Goal: Task Accomplishment & Management: Use online tool/utility

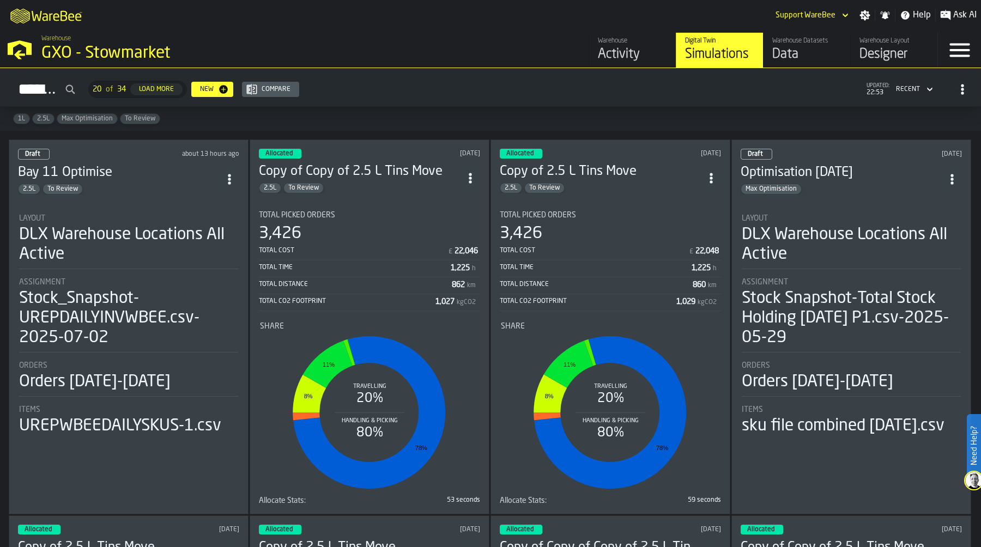
click at [792, 55] on div "Data" at bounding box center [807, 54] width 69 height 17
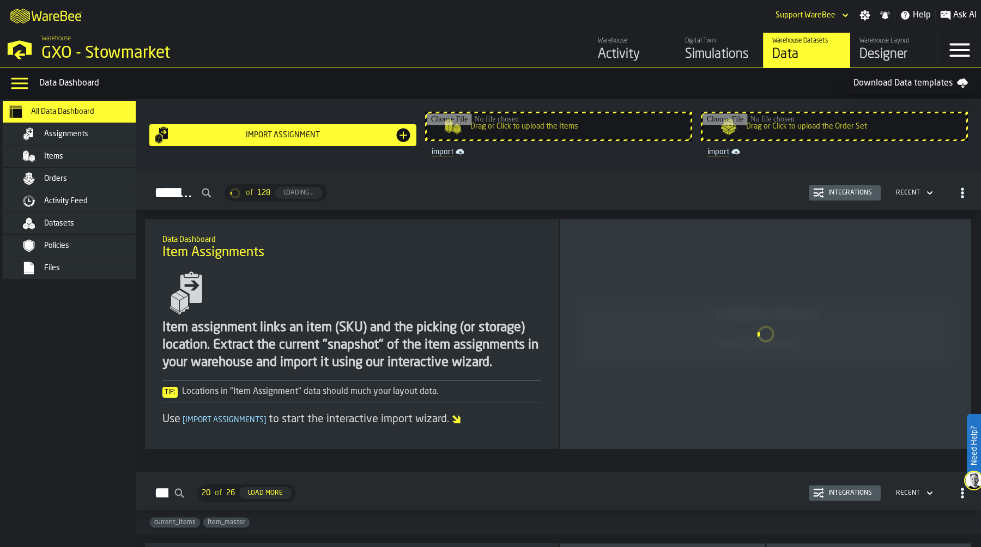
click at [88, 203] on span "Activity Feed" at bounding box center [66, 201] width 44 height 9
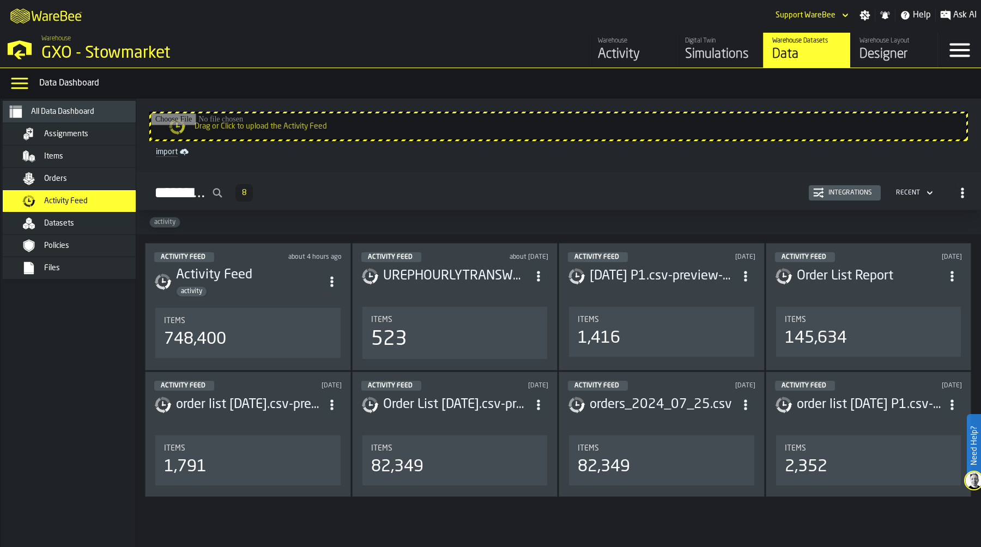
click at [865, 186] on button "Integrations" at bounding box center [845, 192] width 72 height 15
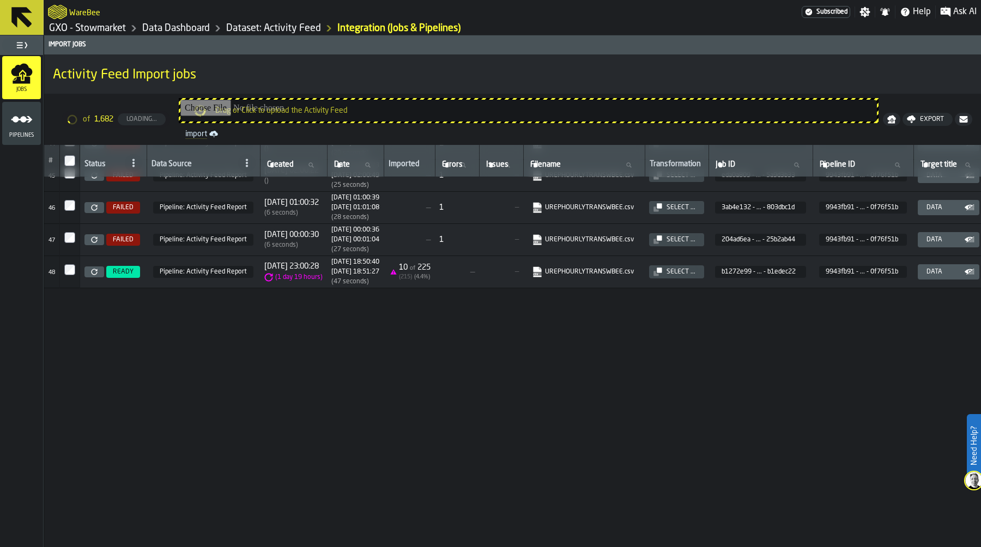
scroll to position [937, 0]
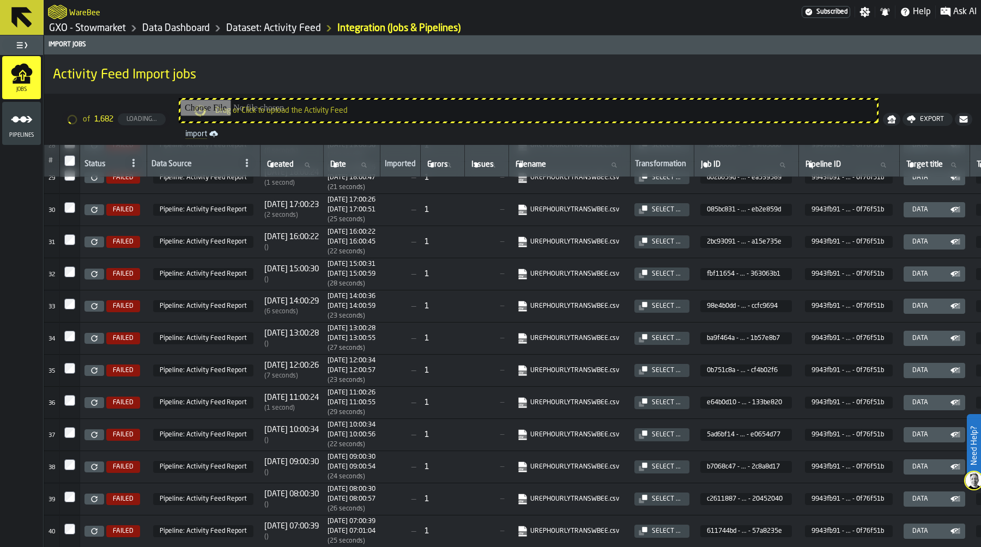
click at [101, 29] on link "GXO - Stowmarket" at bounding box center [87, 28] width 77 height 12
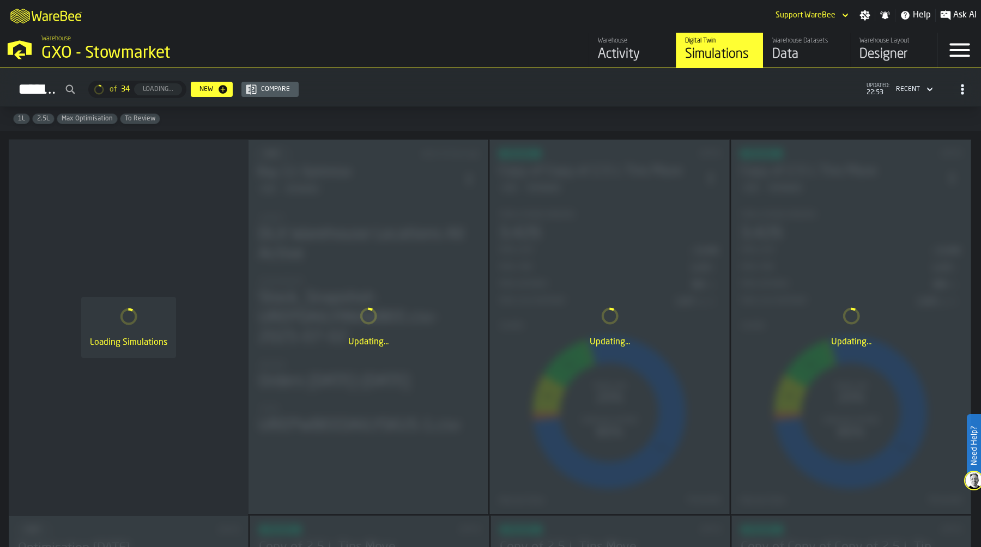
click at [622, 44] on div "Warehouse" at bounding box center [632, 41] width 69 height 8
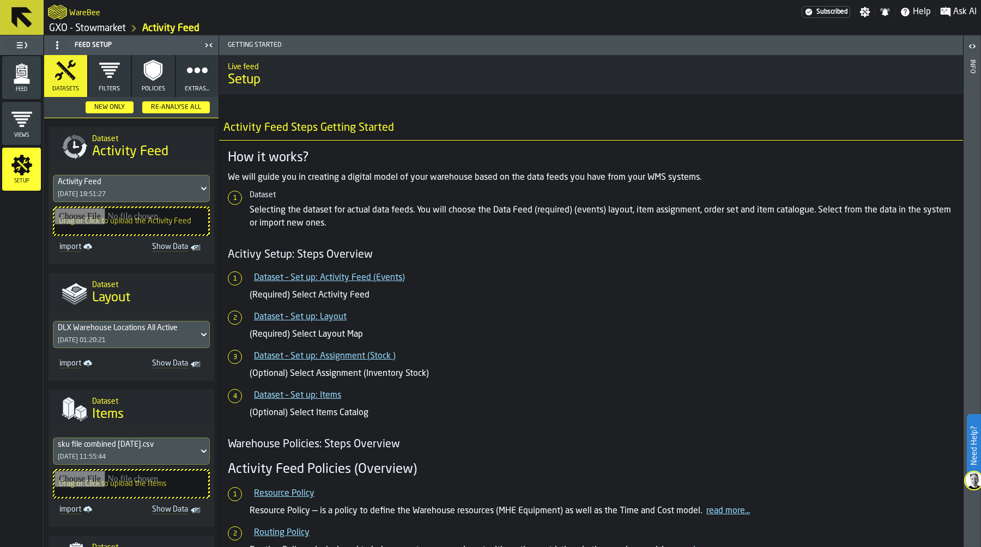
click at [179, 106] on div "Re-Analyse All" at bounding box center [176, 108] width 59 height 8
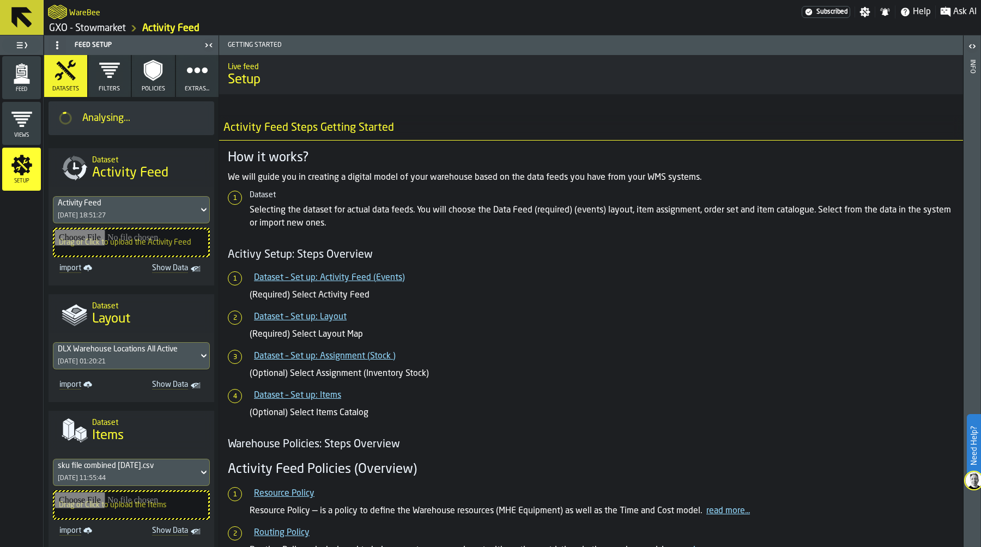
click at [111, 27] on link "GXO - Stowmarket" at bounding box center [87, 28] width 77 height 12
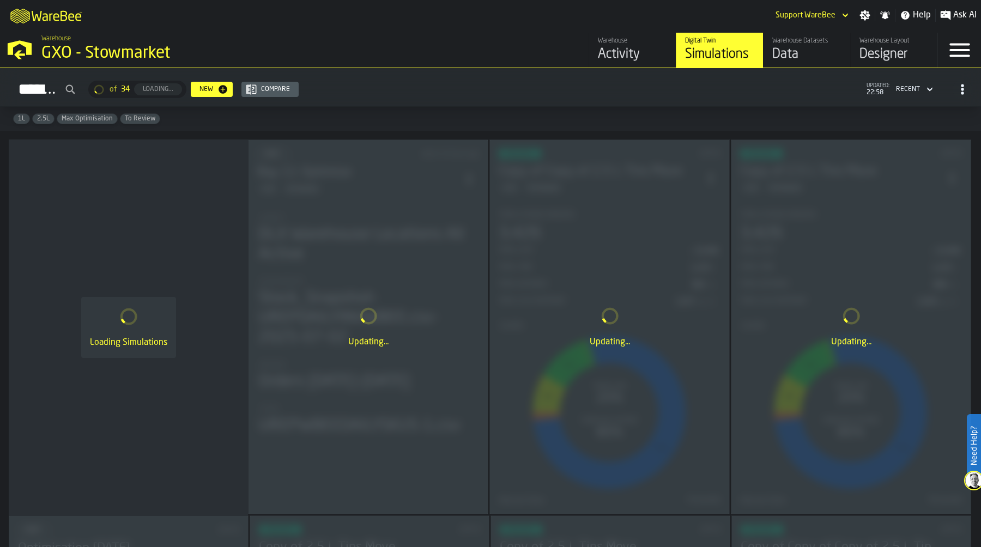
click at [439, 14] on div "M A K I N G W A R E H O U S E S M O R E EF F I C I E N T Support WareBee Settin…" at bounding box center [490, 15] width 981 height 31
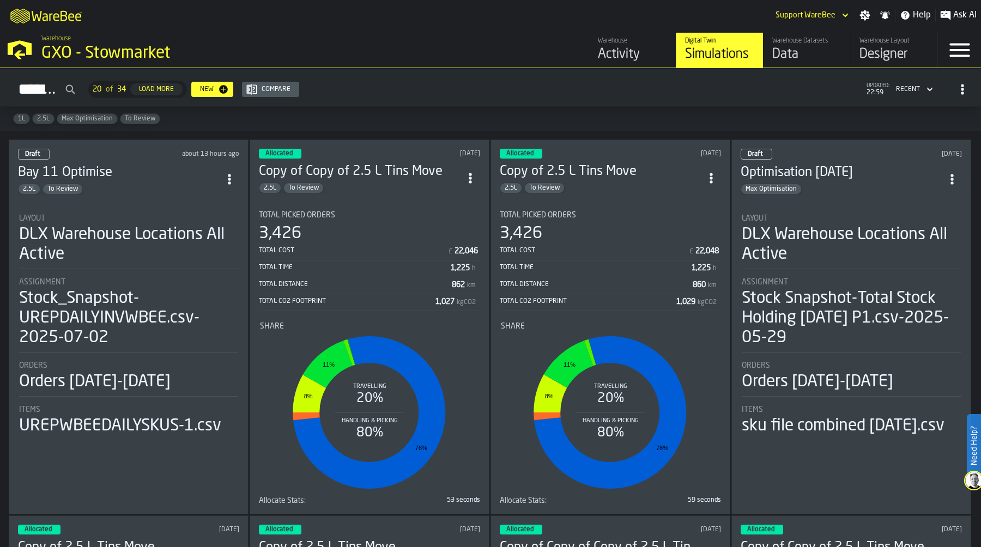
click at [164, 257] on div "DLX Warehouse Locations All Active" at bounding box center [128, 244] width 219 height 39
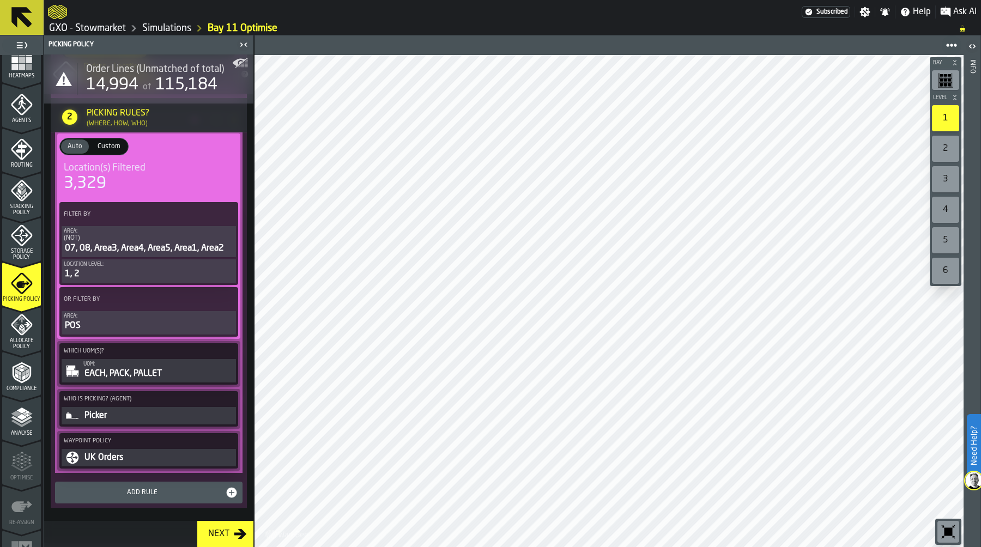
scroll to position [312, 0]
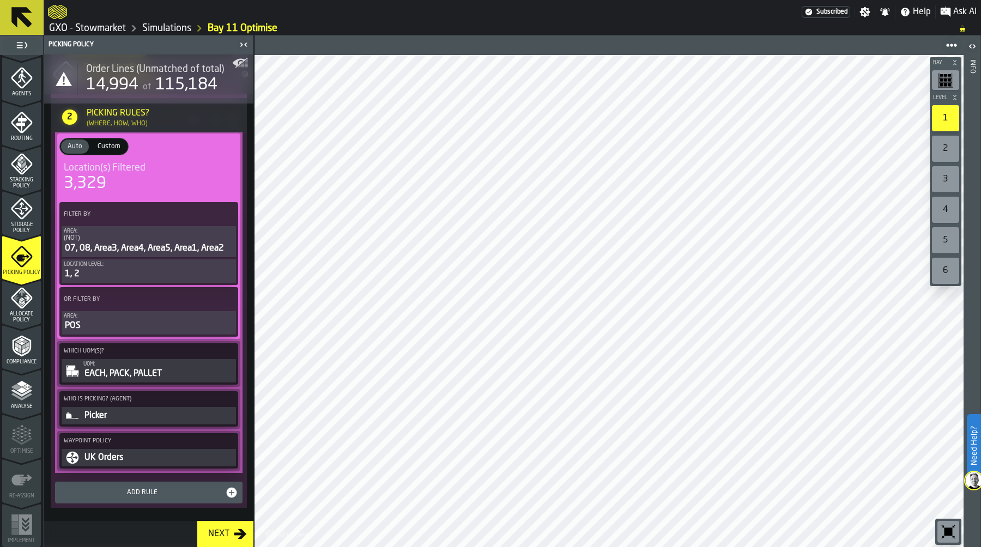
click at [19, 390] on polygon "menu Analyse" at bounding box center [21, 390] width 10 height 6
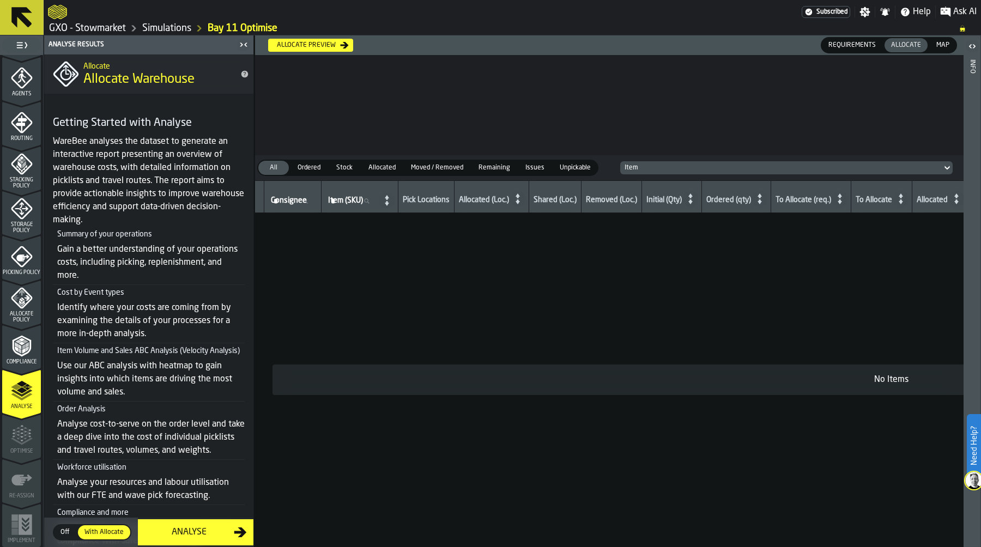
click at [22, 302] on icon "menu Allocate Policy" at bounding box center [22, 298] width 22 height 22
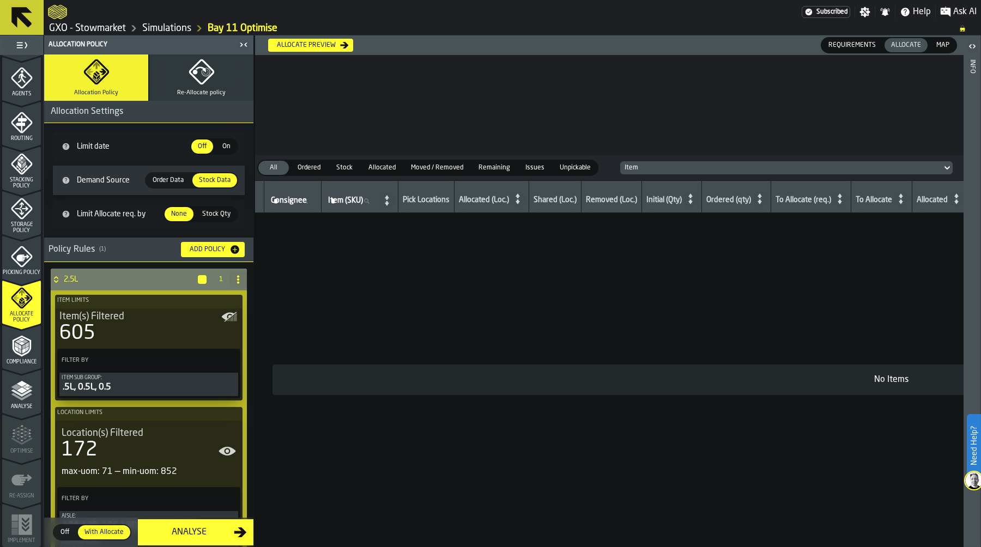
click at [195, 79] on icon "button" at bounding box center [202, 72] width 26 height 26
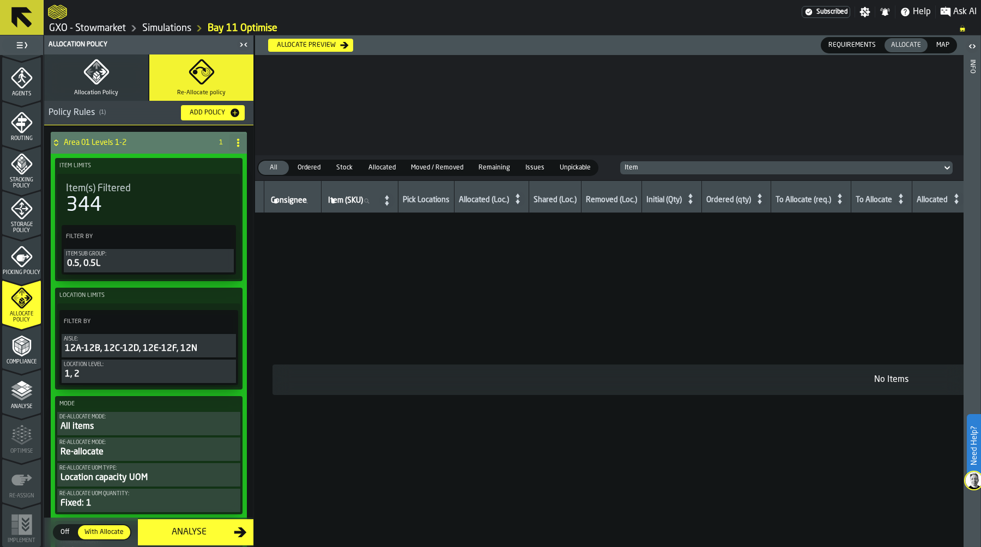
click at [0, 0] on icon "PolicyFilterItem-Item Sub Group" at bounding box center [0, 0] width 0 height 0
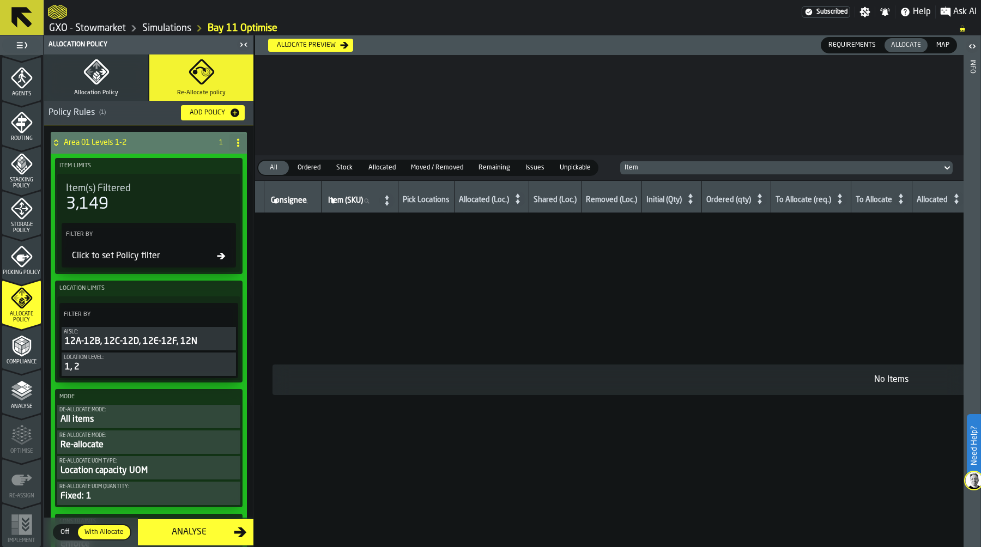
click at [140, 238] on label "Filter By" at bounding box center [139, 234] width 150 height 11
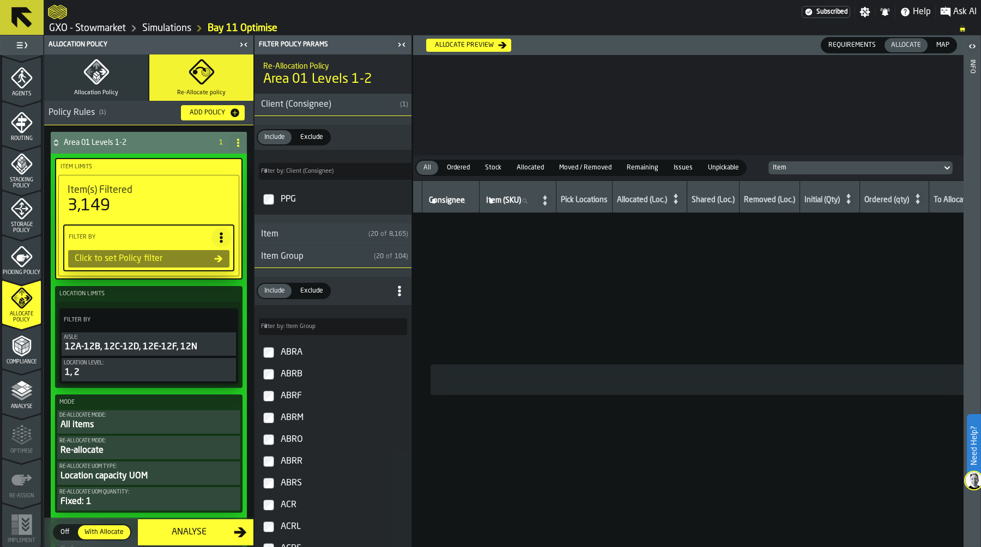
click at [261, 256] on div "Item Group" at bounding box center [312, 256] width 115 height 13
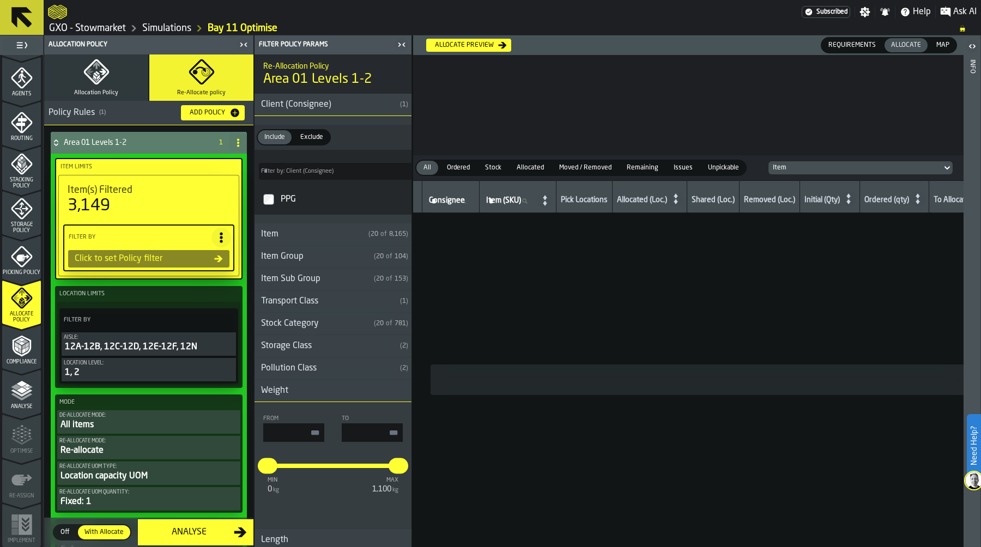
click at [260, 395] on div "Weight" at bounding box center [275, 390] width 40 height 13
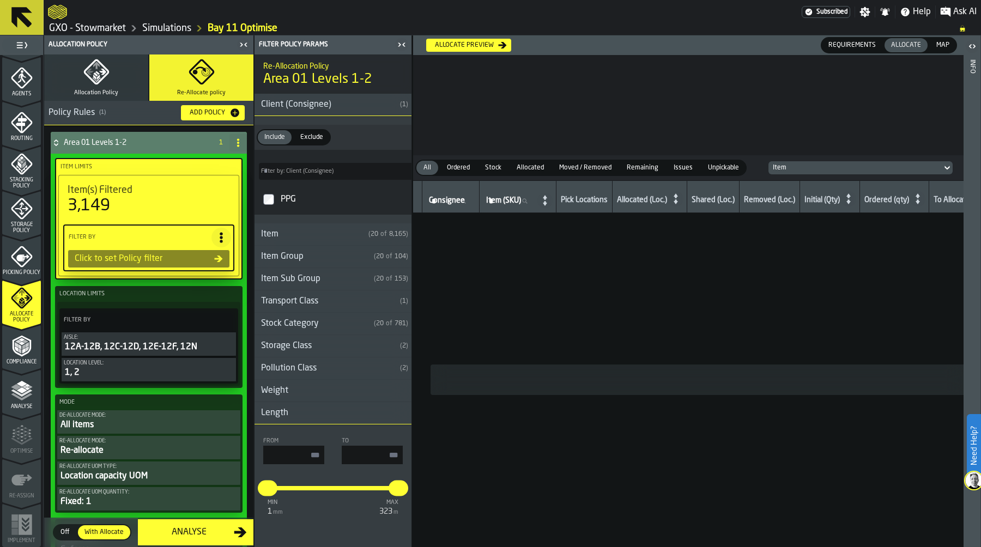
click at [264, 303] on div "Transport Class" at bounding box center [325, 301] width 141 height 13
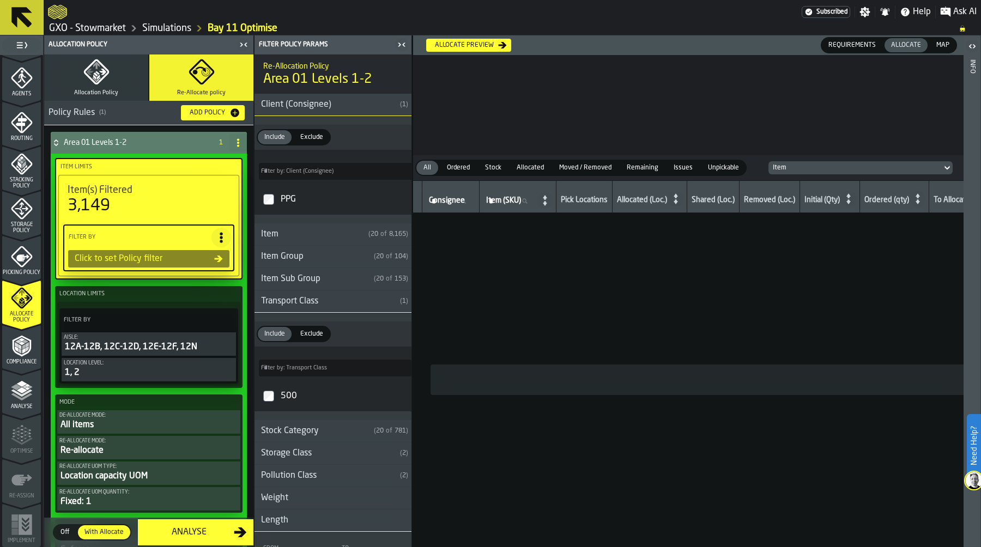
click at [264, 303] on div "Transport Class" at bounding box center [325, 301] width 141 height 13
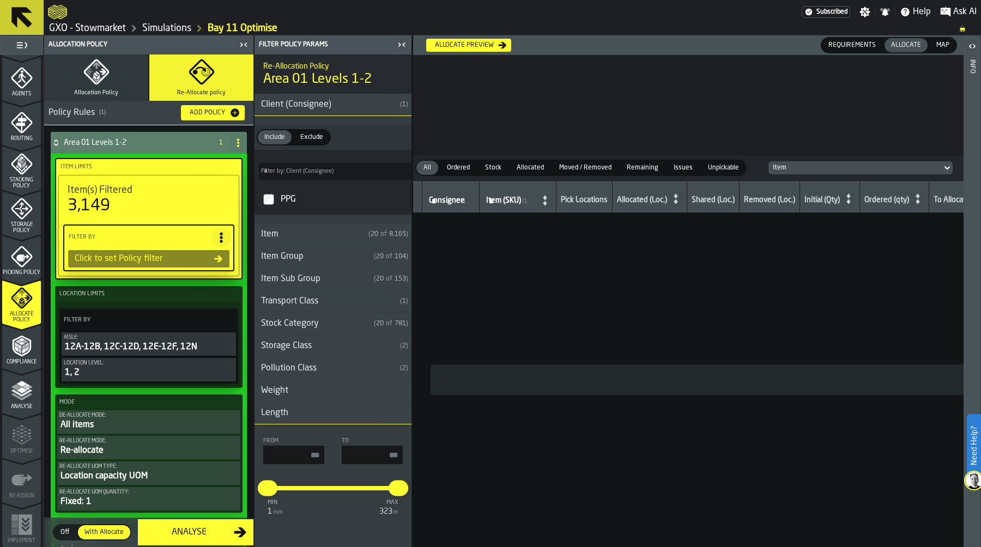
click at [216, 235] on icon at bounding box center [221, 237] width 11 height 11
click at [209, 258] on div "Clear Filter" at bounding box center [193, 259] width 57 height 13
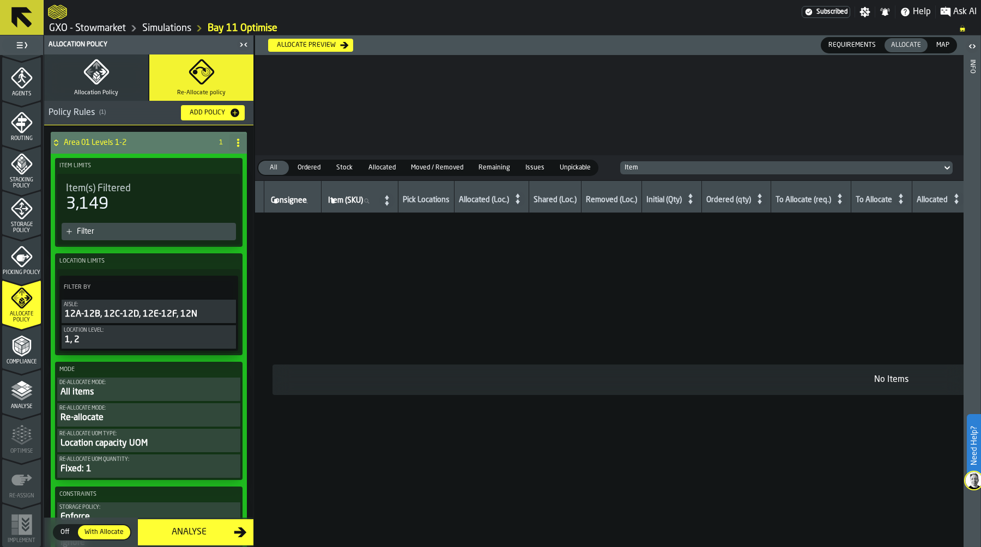
click at [198, 233] on div "Filter" at bounding box center [154, 231] width 155 height 9
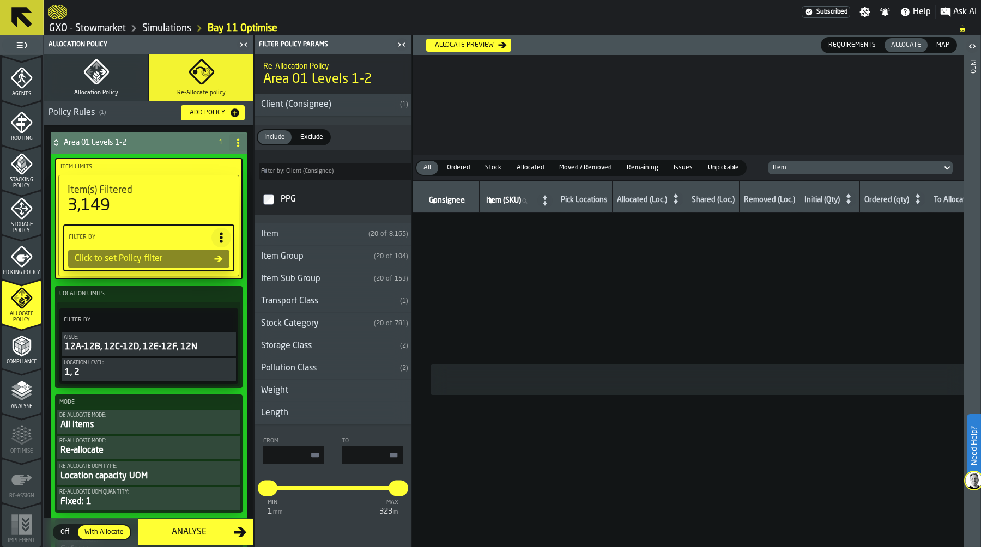
click at [308, 349] on div "Storage Class" at bounding box center [325, 346] width 141 height 13
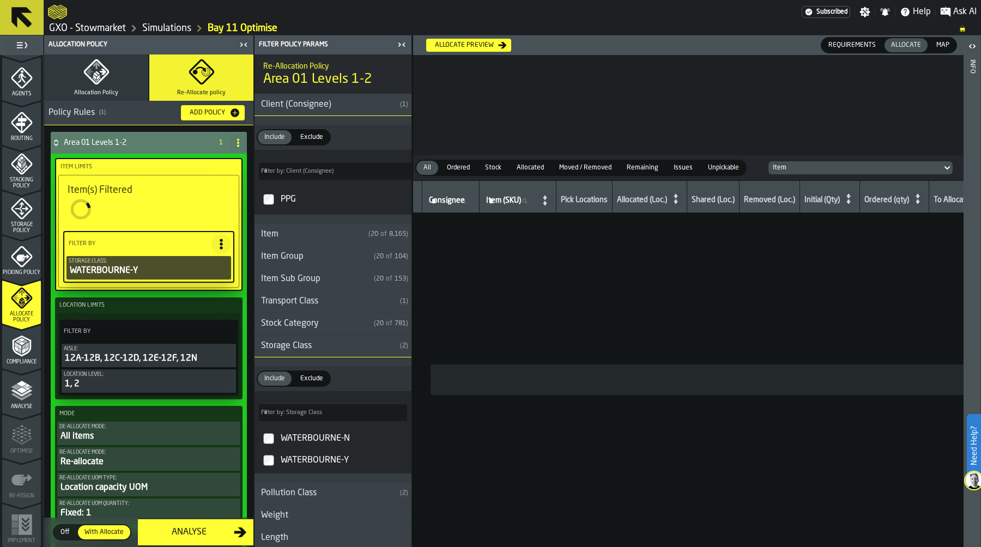
type input "**"
type input "*"
type input "**"
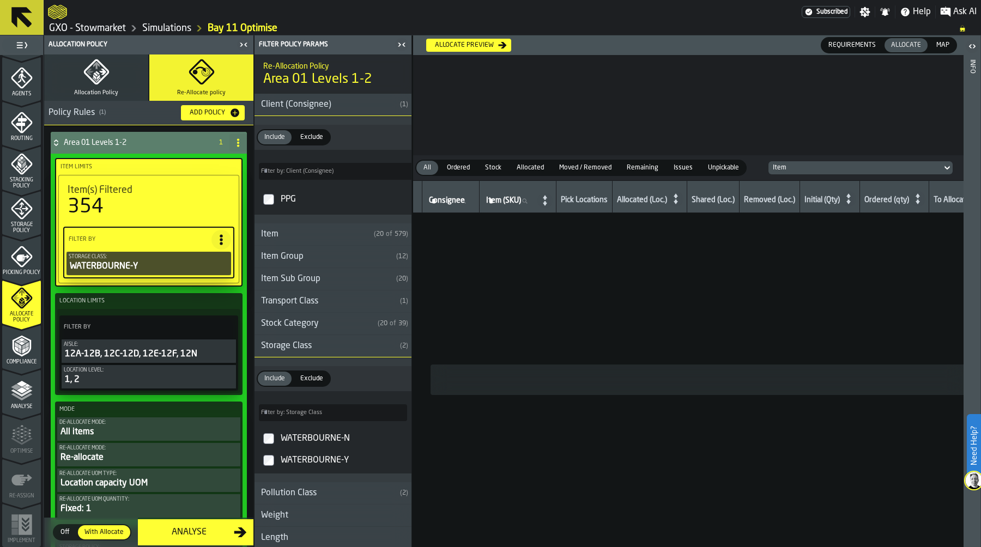
type input "*"
type input "**"
click at [221, 324] on icon at bounding box center [226, 327] width 11 height 11
click at [206, 347] on div "Clear Filter" at bounding box center [198, 349] width 57 height 13
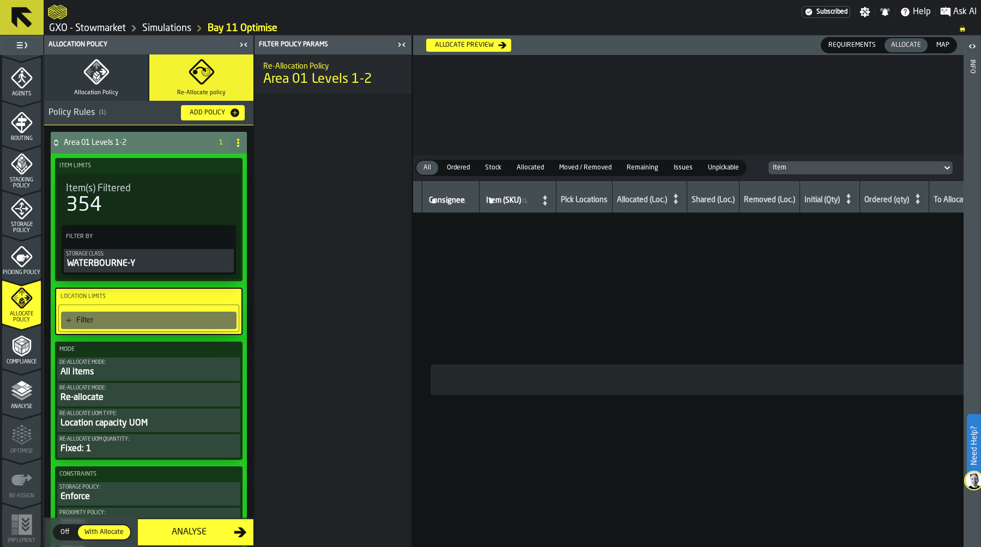
click at [157, 318] on div "Filter" at bounding box center [154, 320] width 156 height 9
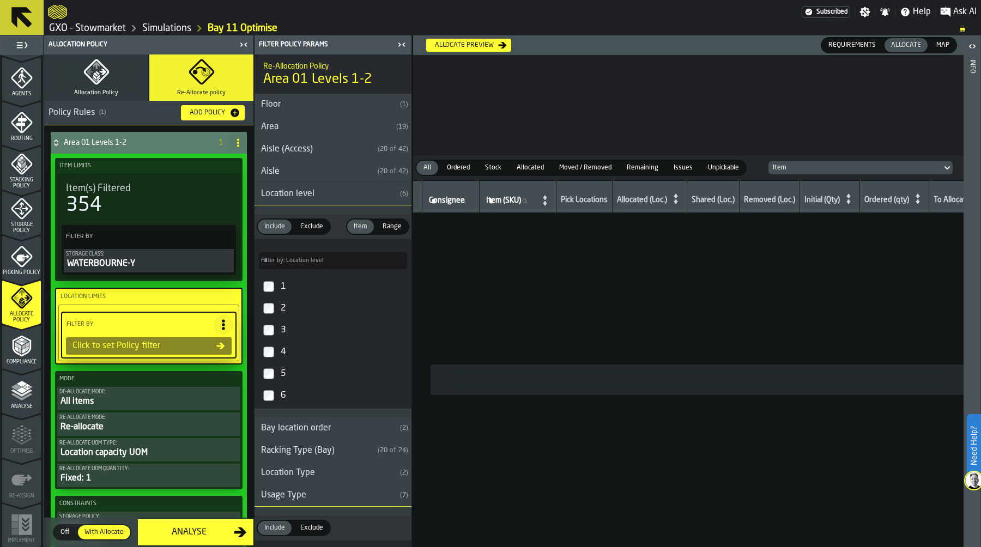
click at [298, 130] on div "Area" at bounding box center [323, 126] width 137 height 13
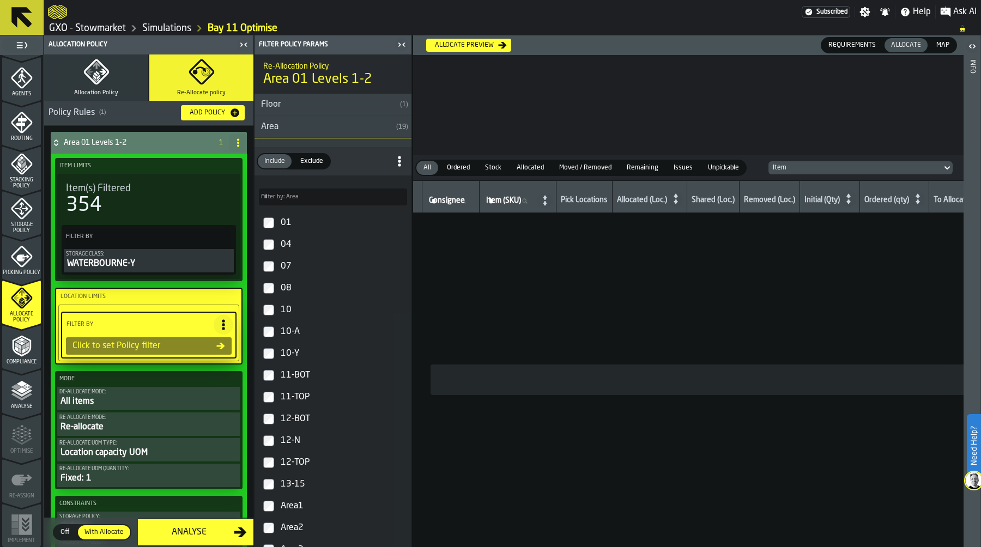
click at [298, 130] on div "Area" at bounding box center [323, 126] width 137 height 13
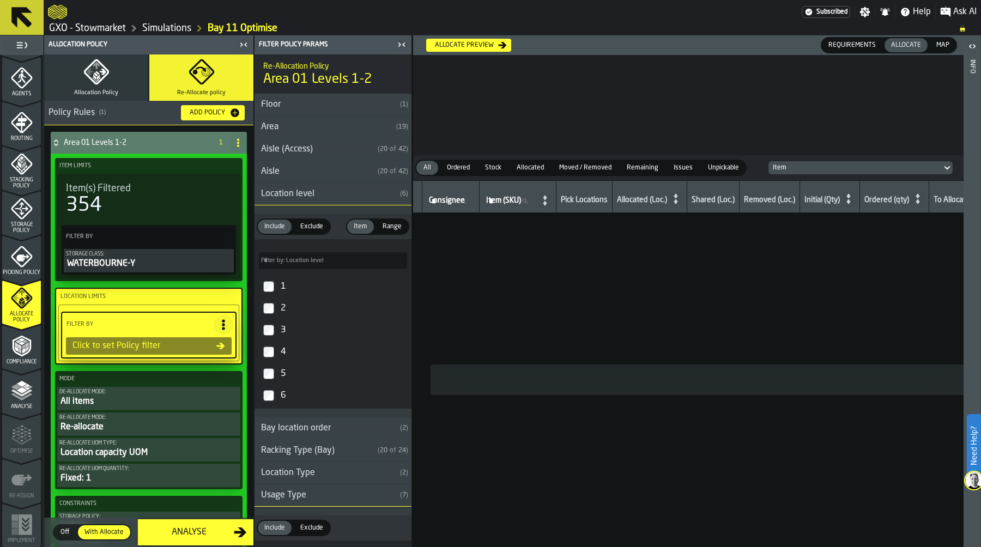
click at [316, 104] on div "Floor" at bounding box center [325, 104] width 141 height 13
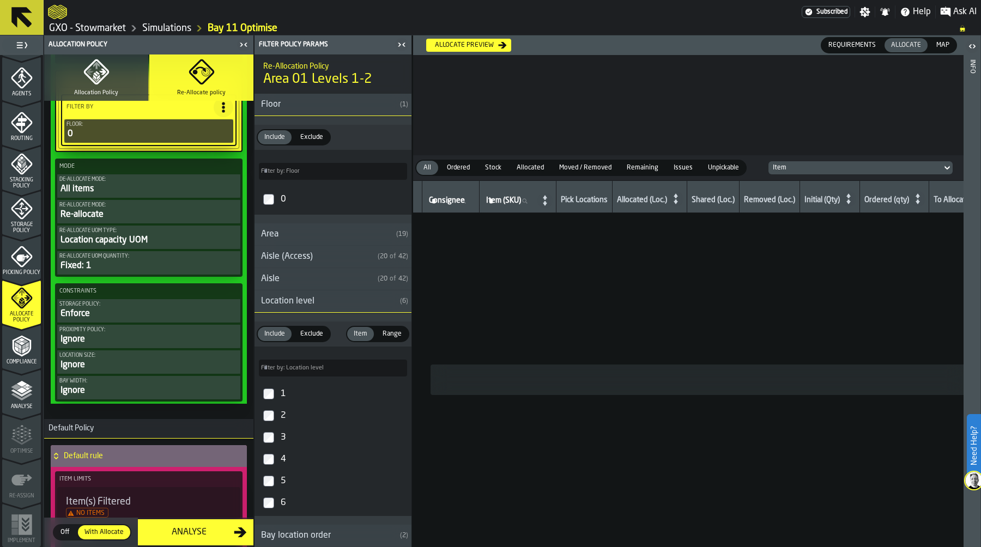
scroll to position [0, 0]
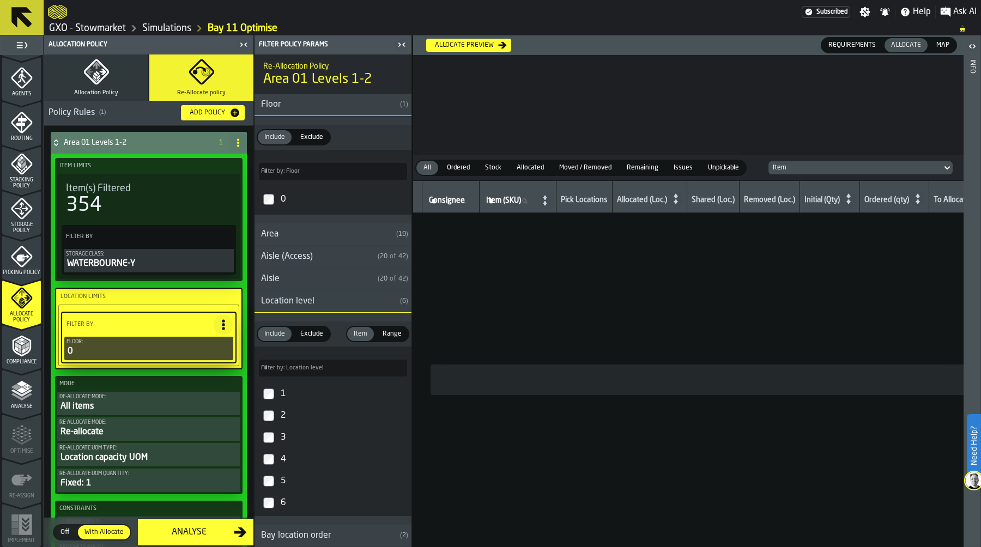
click at [112, 76] on button "Allocation Policy" at bounding box center [96, 78] width 104 height 46
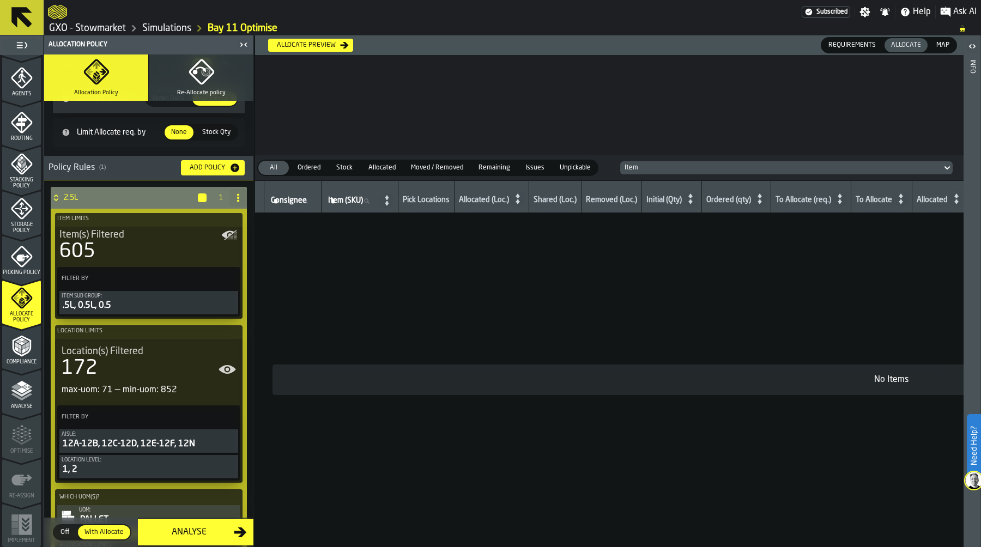
scroll to position [91, 0]
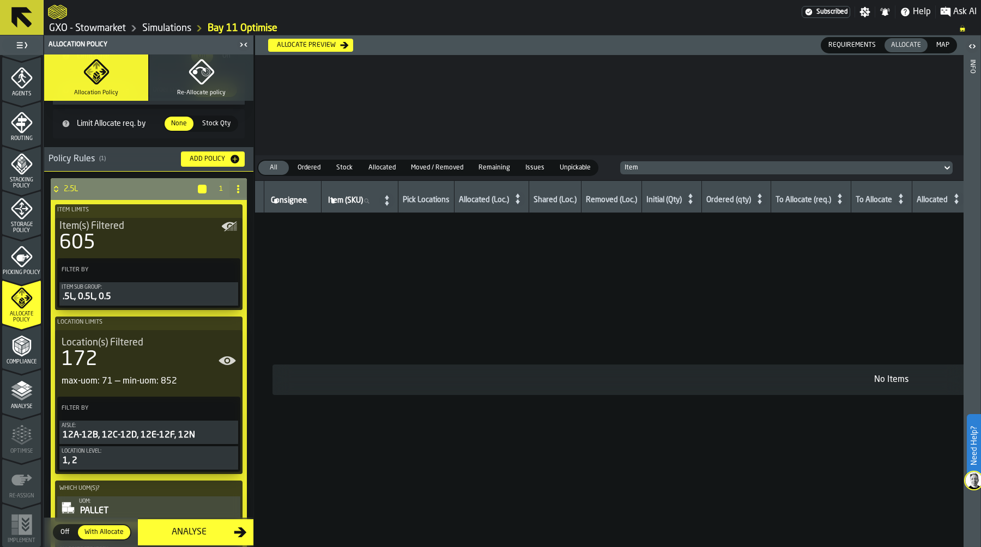
click at [0, 0] on icon "PolicyFilterItem-Item Sub Group" at bounding box center [0, 0] width 0 height 0
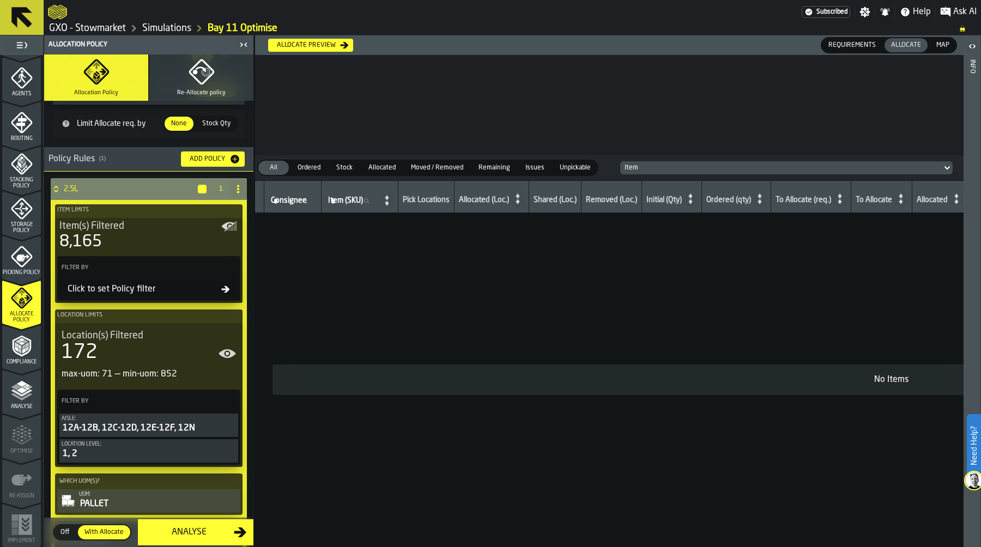
click at [154, 288] on div "Click to set Policy filter" at bounding box center [142, 289] width 158 height 13
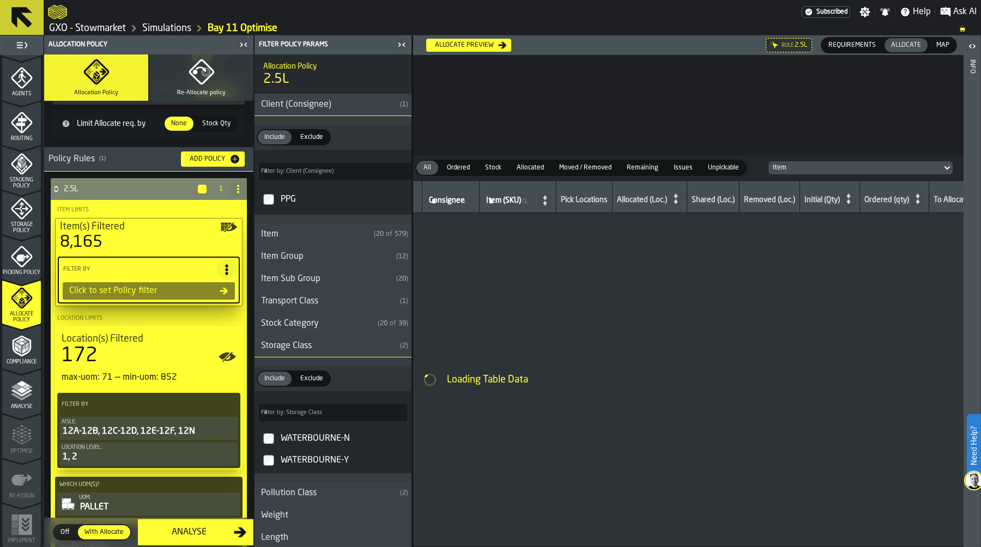
type input "*"
type input "****"
type input "*"
type input "****"
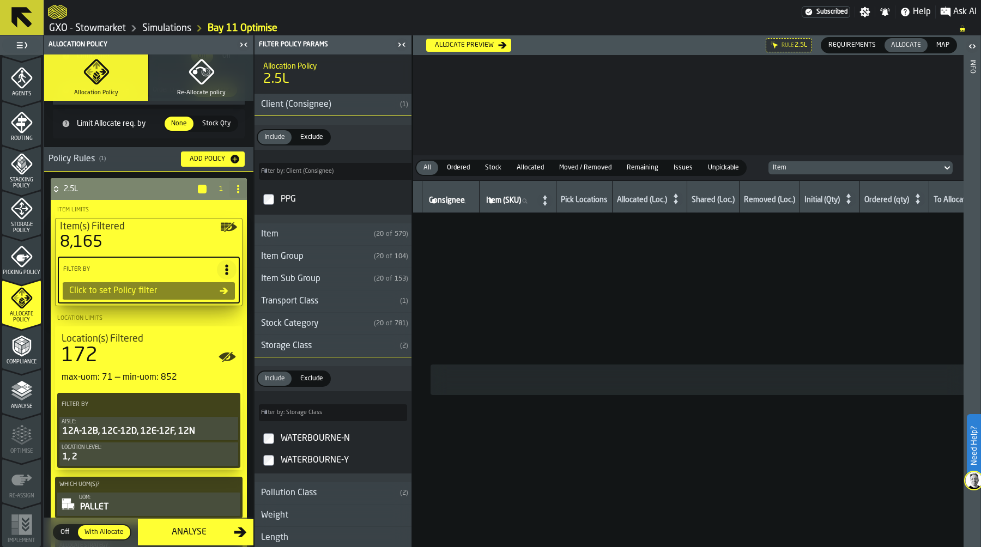
type input "*"
type input "*****"
click at [228, 263] on span at bounding box center [227, 270] width 20 height 20
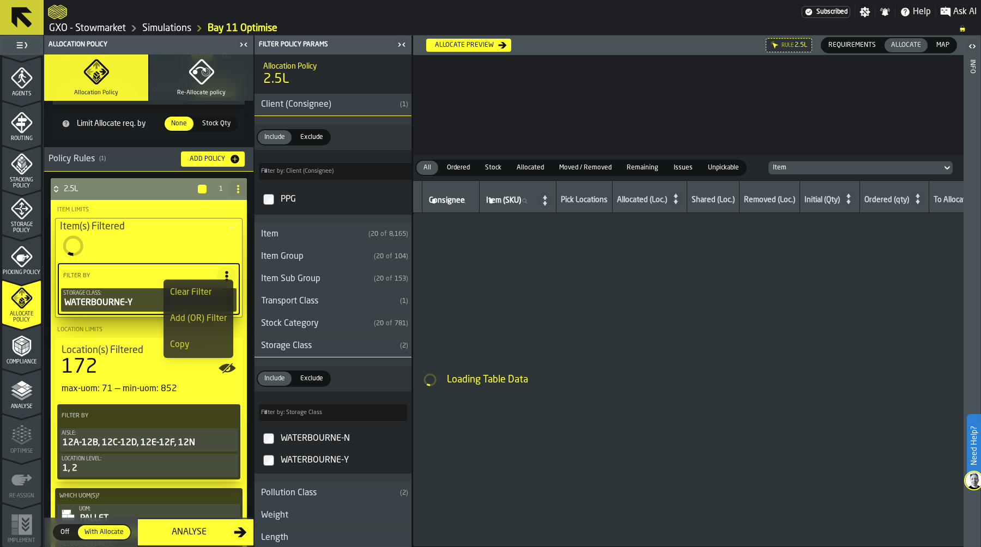
type input "**"
type input "*"
type input "**"
type input "*"
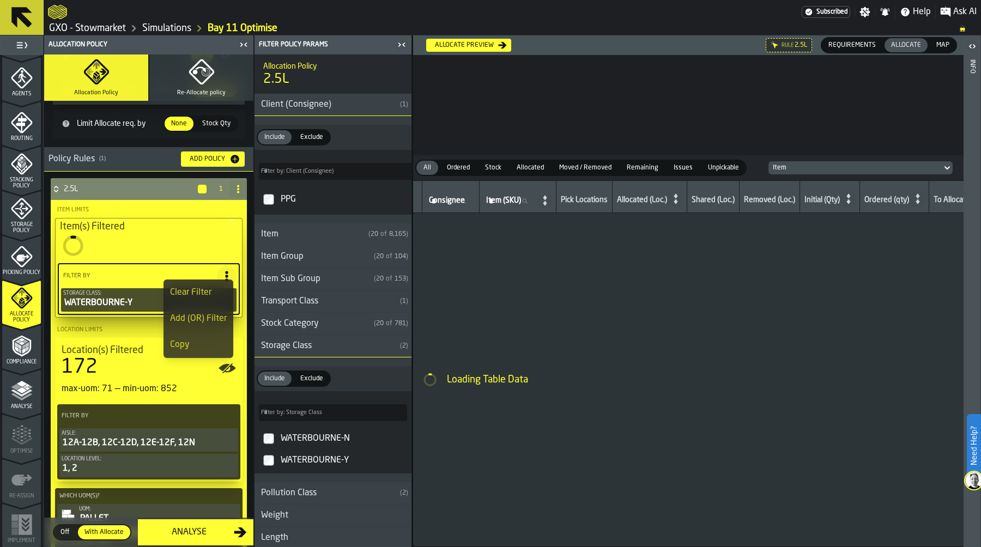
type input "**"
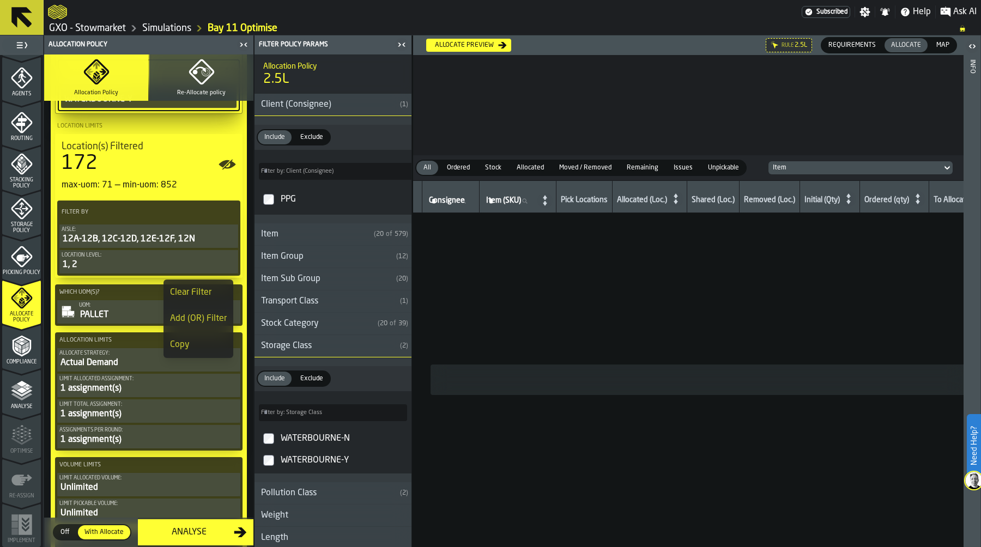
scroll to position [306, 0]
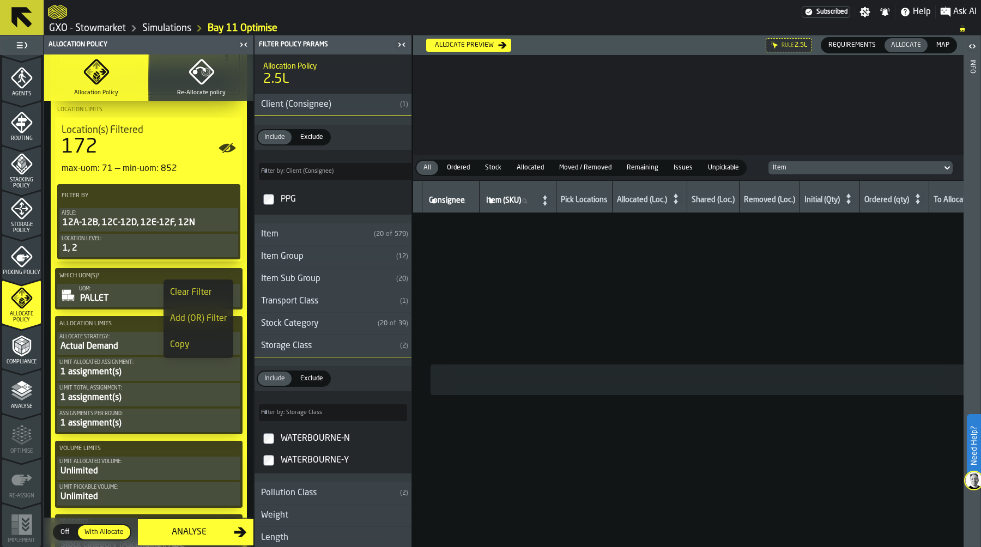
click at [223, 198] on icon at bounding box center [228, 196] width 11 height 11
click at [203, 213] on div "Clear Filter" at bounding box center [200, 219] width 57 height 13
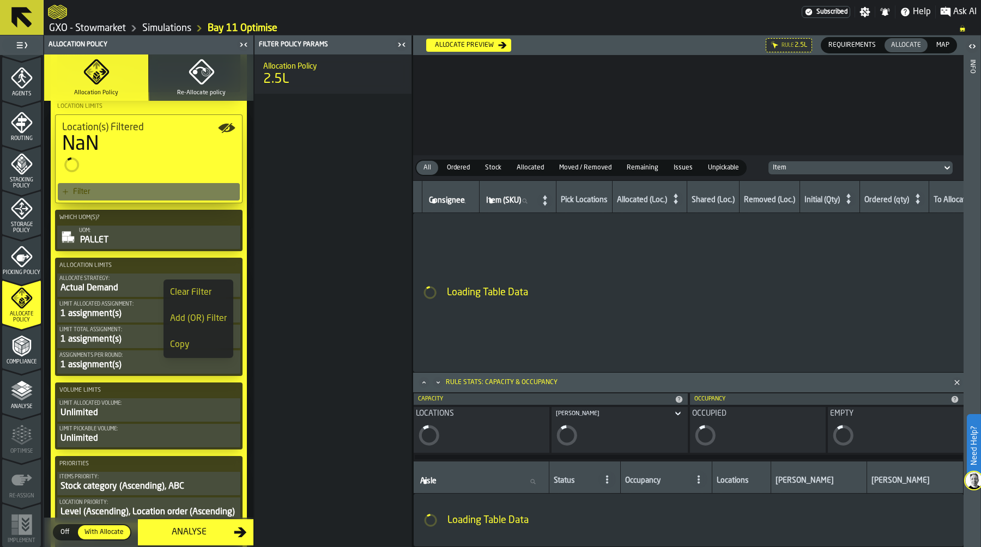
scroll to position [305, 0]
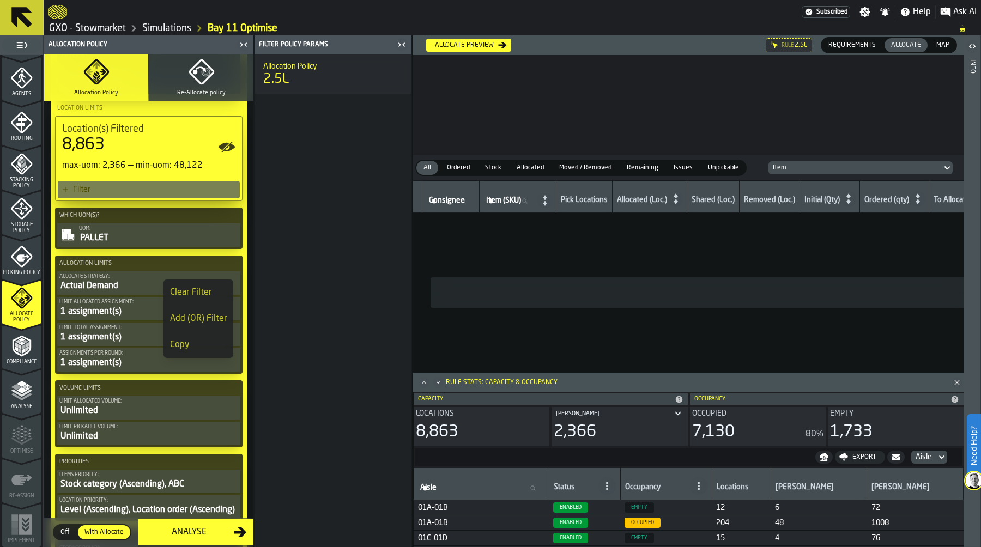
click at [131, 193] on div "Filter" at bounding box center [154, 189] width 162 height 9
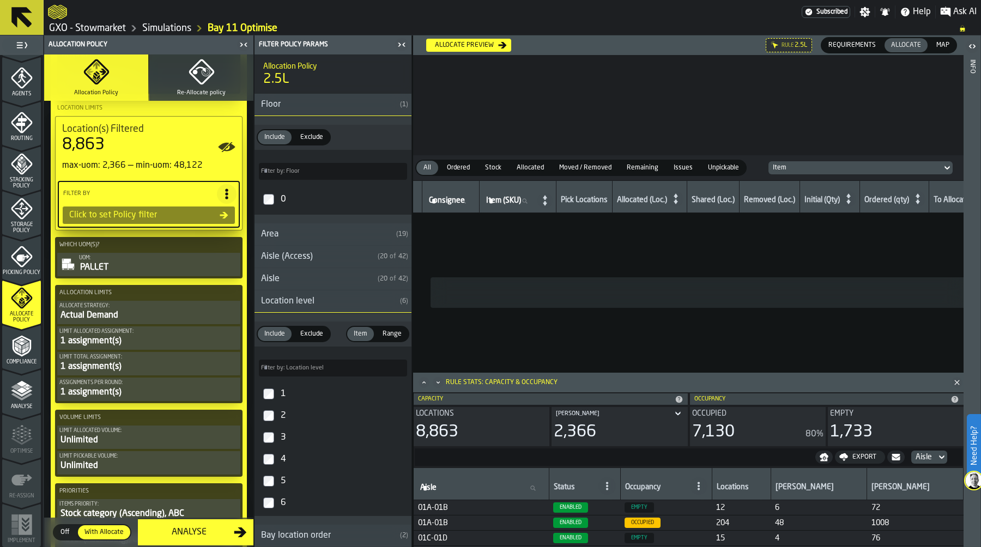
click at [323, 237] on div "Area" at bounding box center [323, 234] width 137 height 13
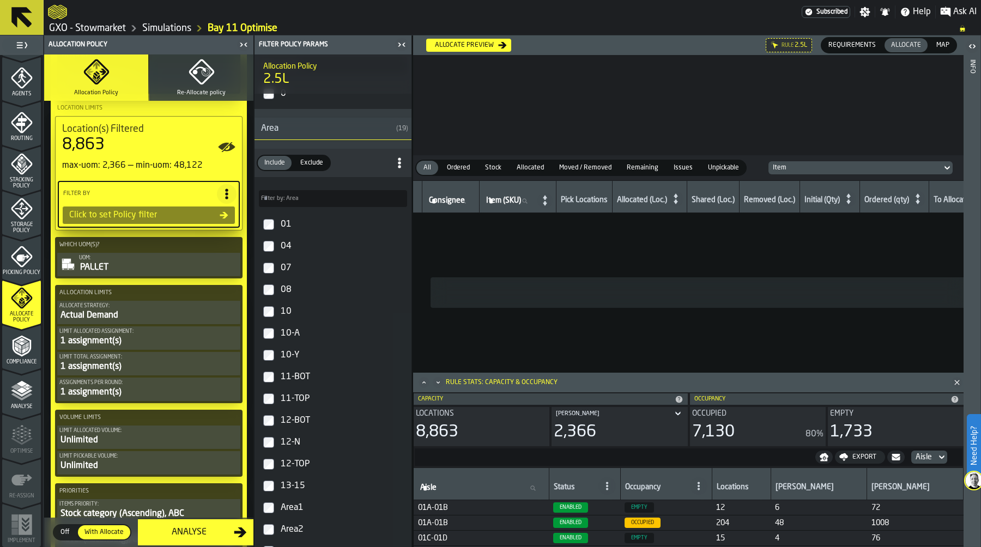
scroll to position [107, 0]
click at [261, 379] on label "11-BOT" at bounding box center [333, 376] width 153 height 22
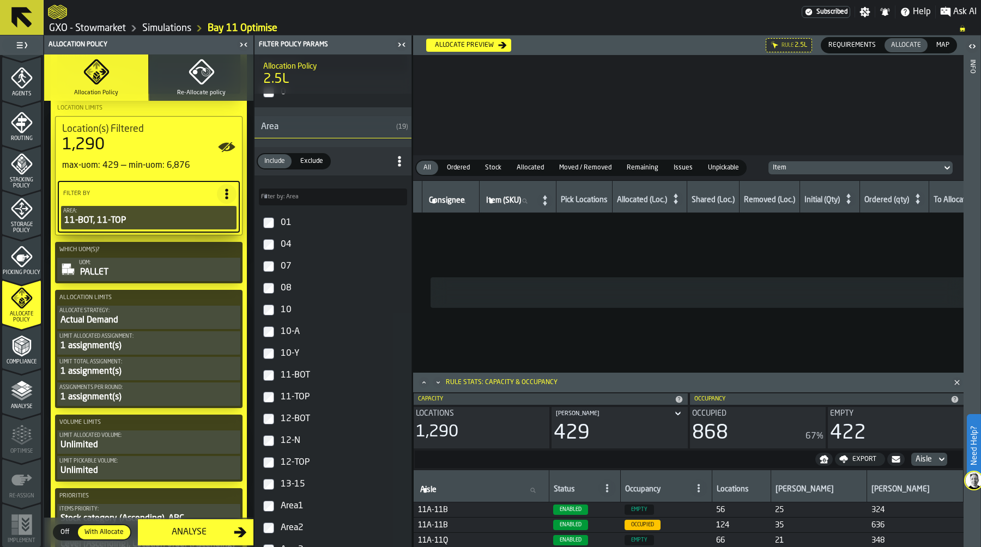
click at [358, 131] on div "Area" at bounding box center [323, 126] width 137 height 13
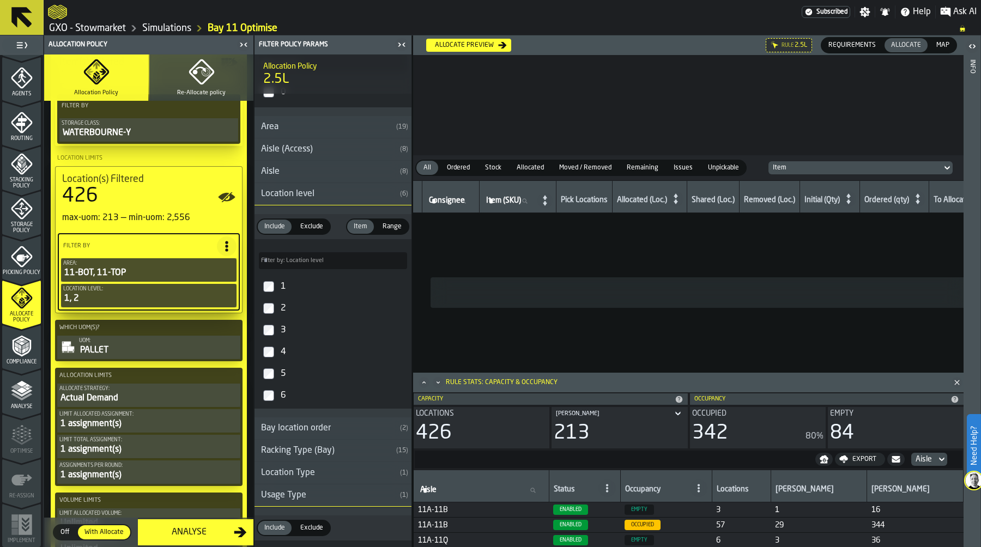
scroll to position [266, 0]
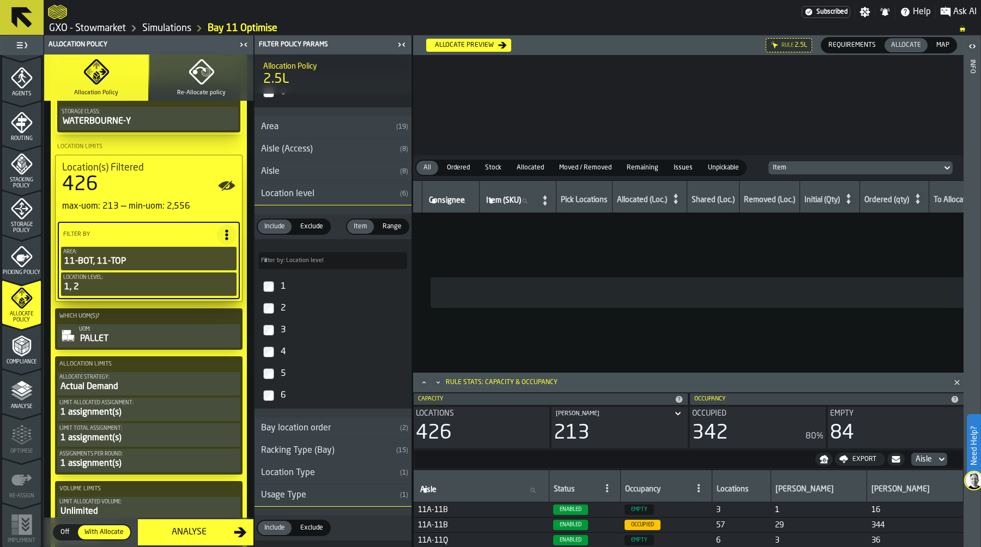
click at [158, 333] on div "UOM:" at bounding box center [158, 330] width 159 height 6
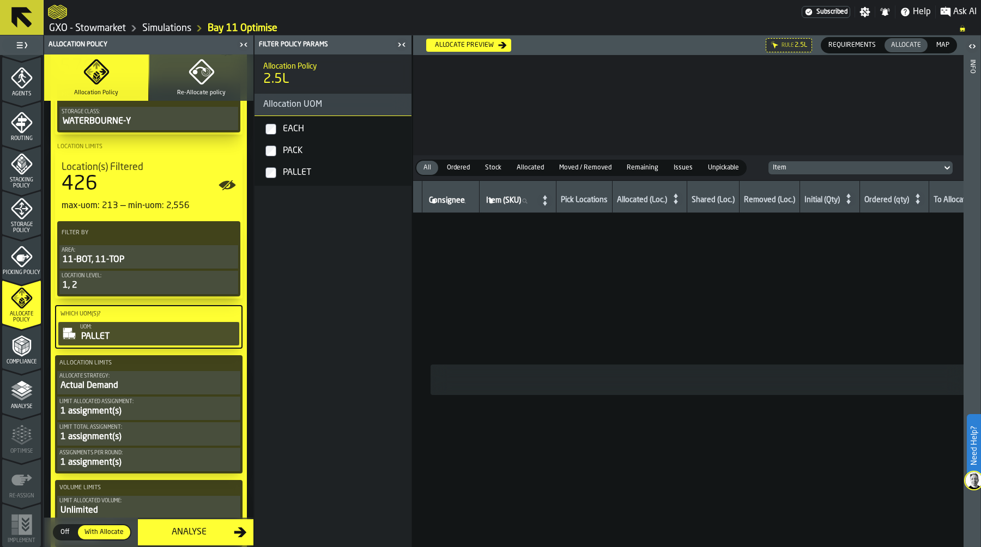
scroll to position [0, 0]
click at [150, 379] on div "Allocate Strategy:" at bounding box center [148, 376] width 179 height 6
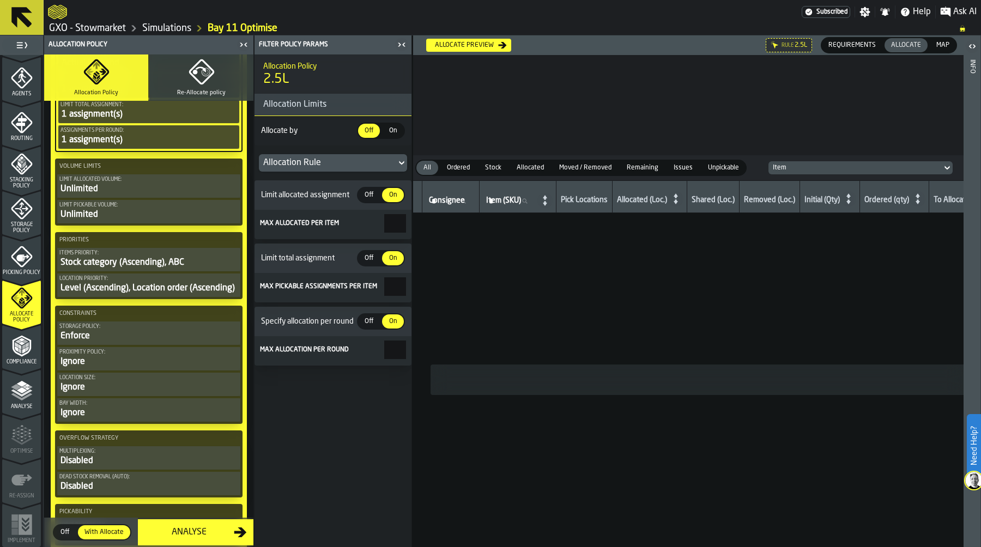
scroll to position [588, 0]
click at [185, 262] on div "Stock category (Ascending), ABC" at bounding box center [148, 262] width 179 height 13
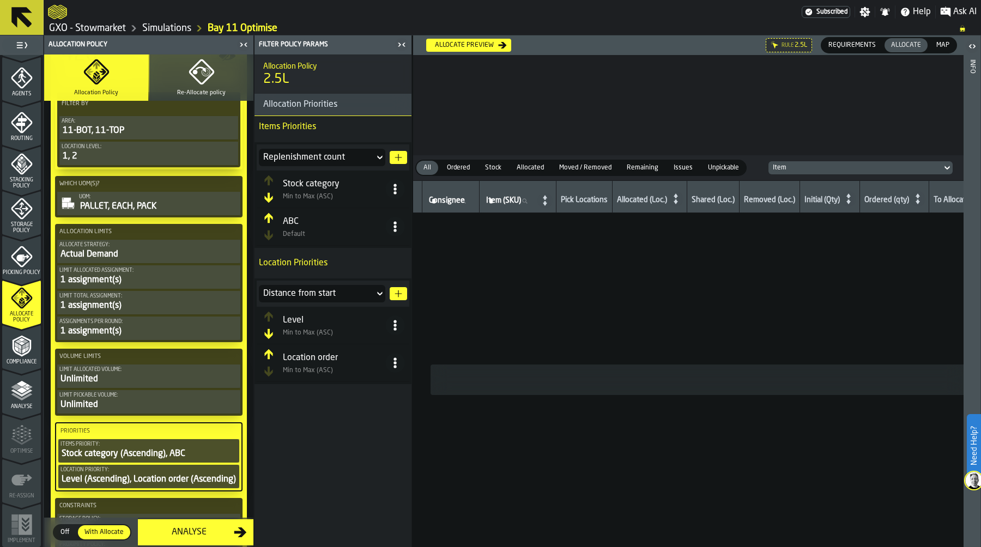
scroll to position [402, 0]
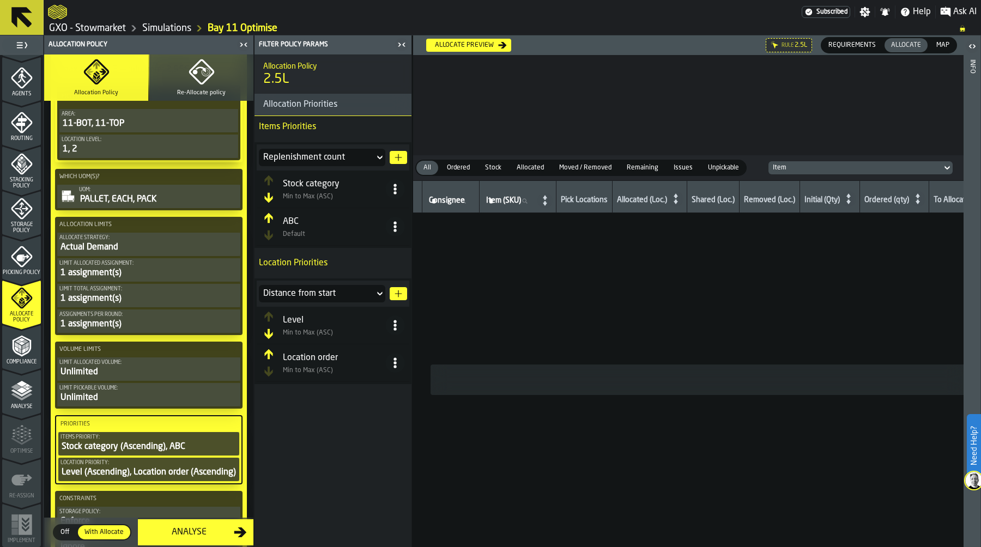
click at [396, 186] on icon at bounding box center [395, 189] width 11 height 11
click at [342, 285] on div "Delete" at bounding box center [351, 290] width 93 height 13
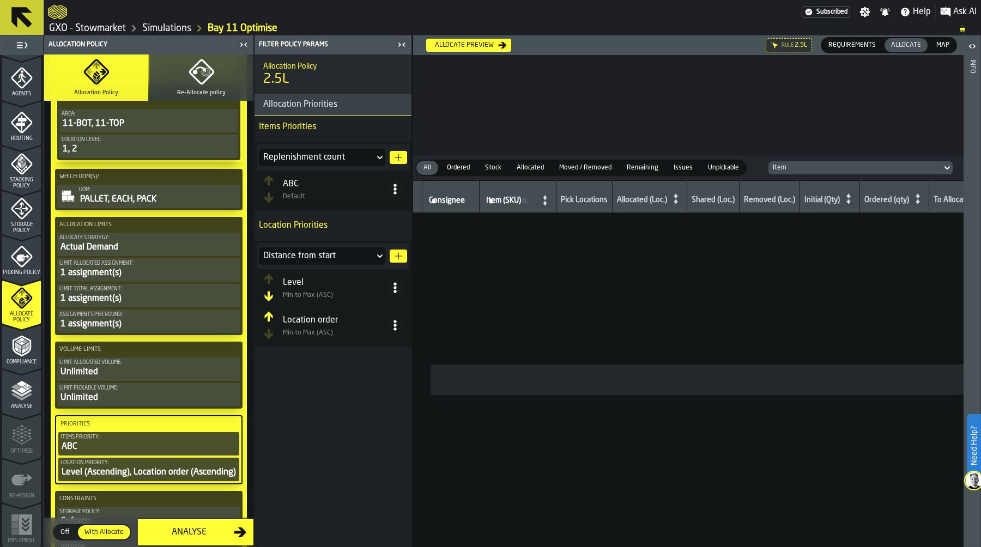
click at [389, 190] on span at bounding box center [395, 189] width 20 height 20
click at [370, 238] on div "Sort (Max to Min) (DESC)" at bounding box center [351, 238] width 93 height 13
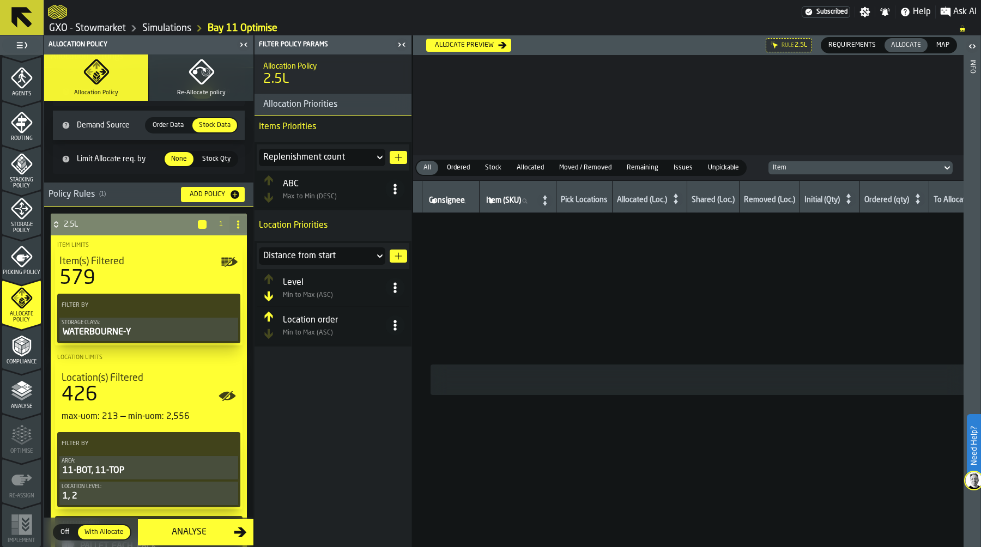
scroll to position [0, 0]
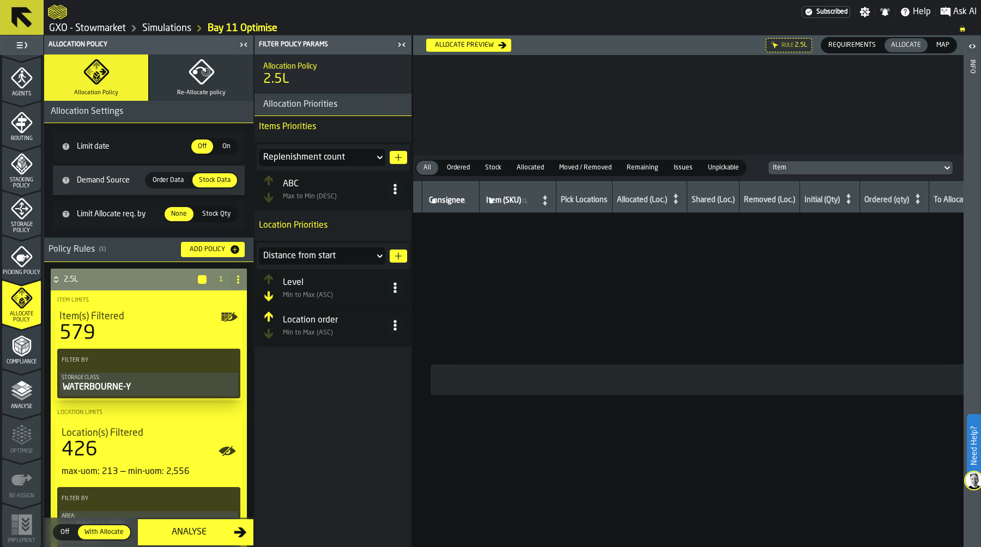
click at [481, 45] on div "Allocate preview" at bounding box center [465, 45] width 68 height 8
click at [471, 44] on div "Allocate preview" at bounding box center [465, 45] width 68 height 8
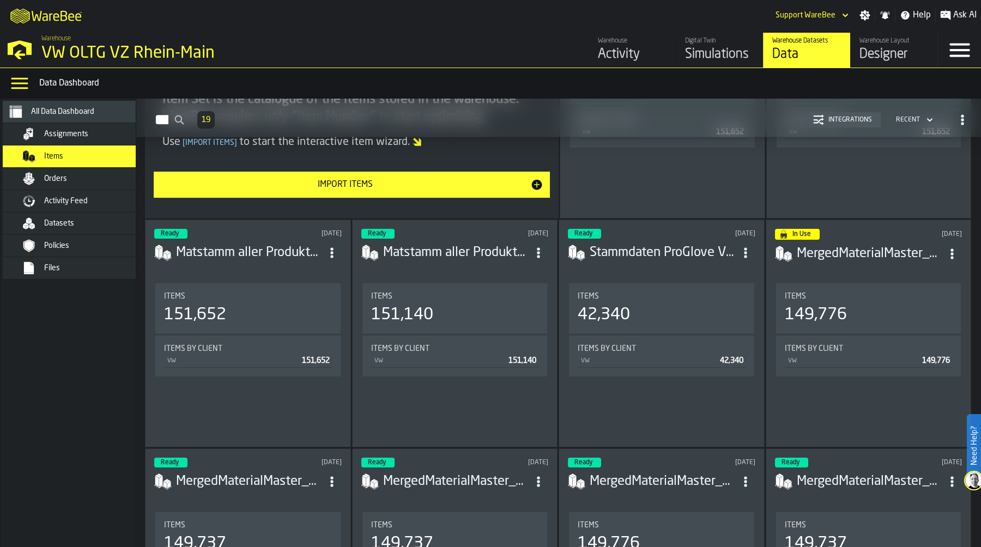
scroll to position [207, 0]
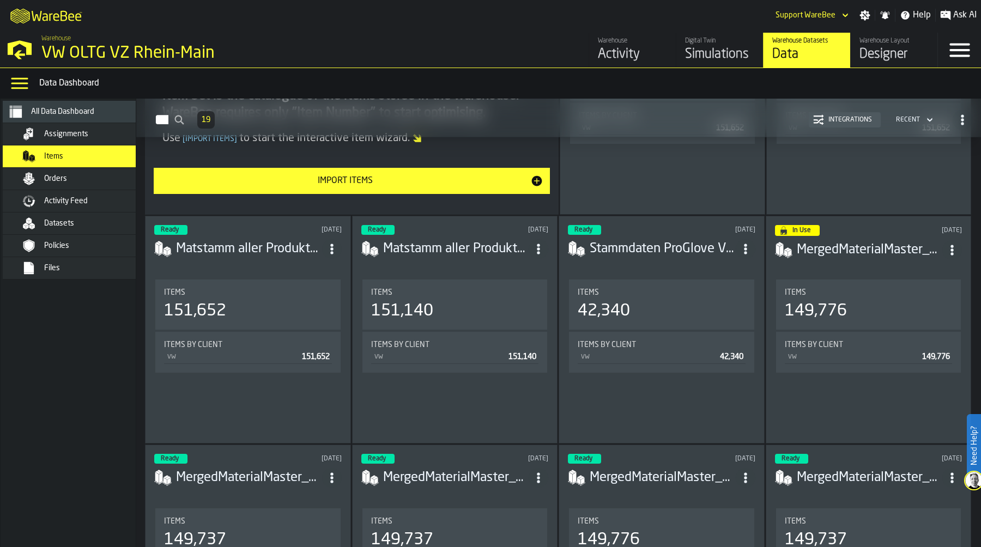
click at [542, 244] on icon "ItemListCard-DashboardItemContainer" at bounding box center [538, 249] width 11 height 11
click at [523, 293] on div "Delete" at bounding box center [514, 296] width 57 height 13
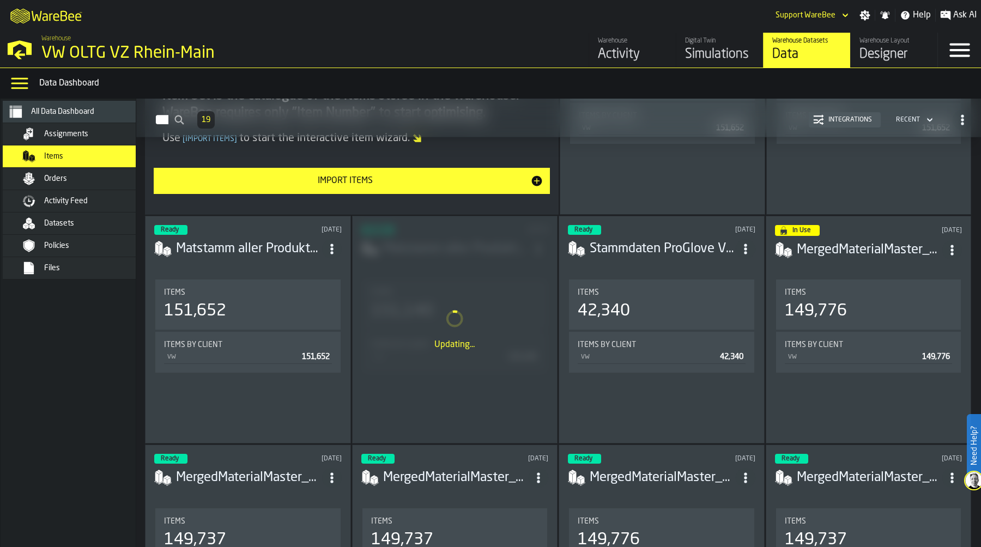
click at [335, 245] on icon "ItemListCard-DashboardItemContainer" at bounding box center [332, 249] width 11 height 11
click at [317, 303] on li "Delete" at bounding box center [309, 297] width 70 height 26
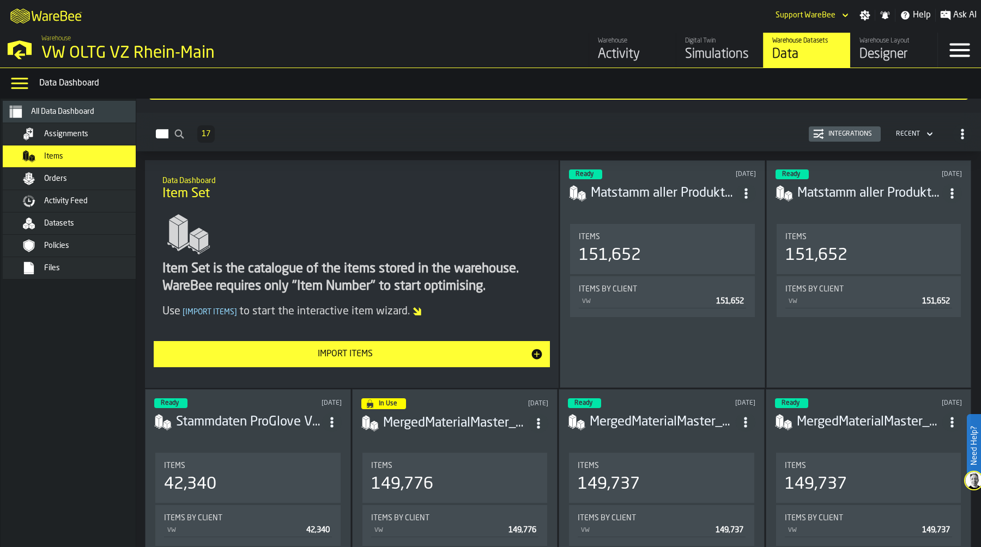
scroll to position [0, 0]
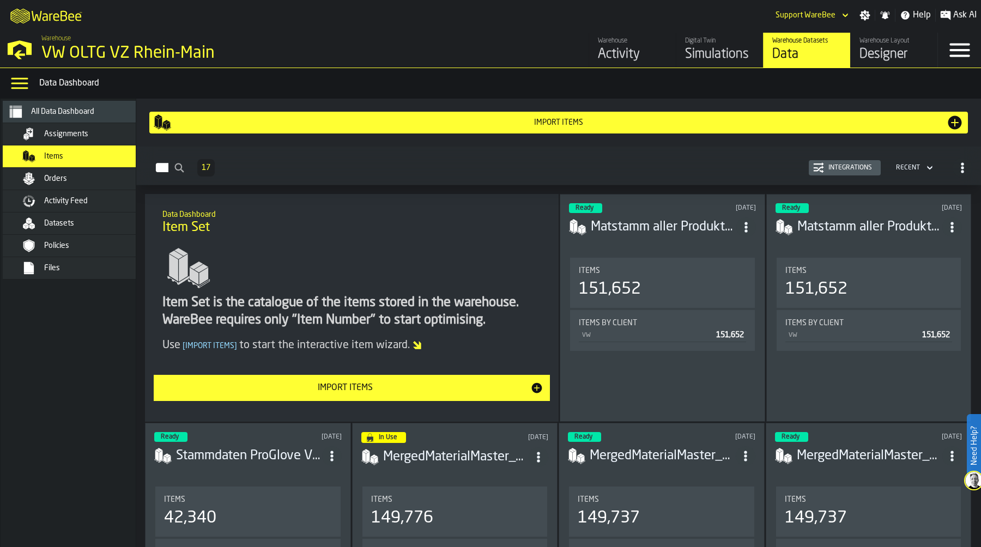
click at [947, 222] on icon "ItemListCard-DashboardItemContainer" at bounding box center [952, 227] width 11 height 11
click at [924, 268] on div "Delete" at bounding box center [927, 274] width 57 height 13
click at [745, 227] on icon "ItemListCard-DashboardItemContainer" at bounding box center [746, 227] width 11 height 11
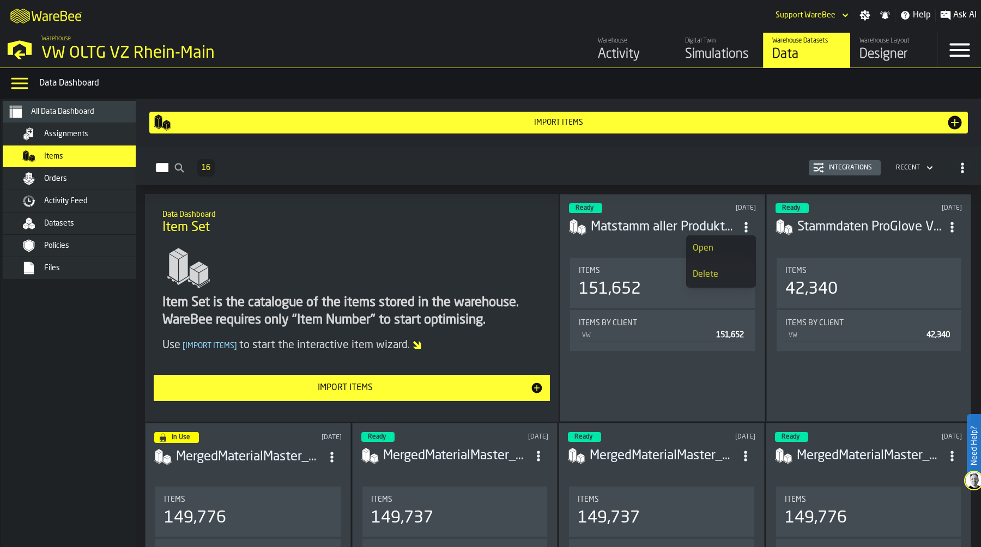
click at [731, 272] on div "Delete" at bounding box center [721, 274] width 57 height 13
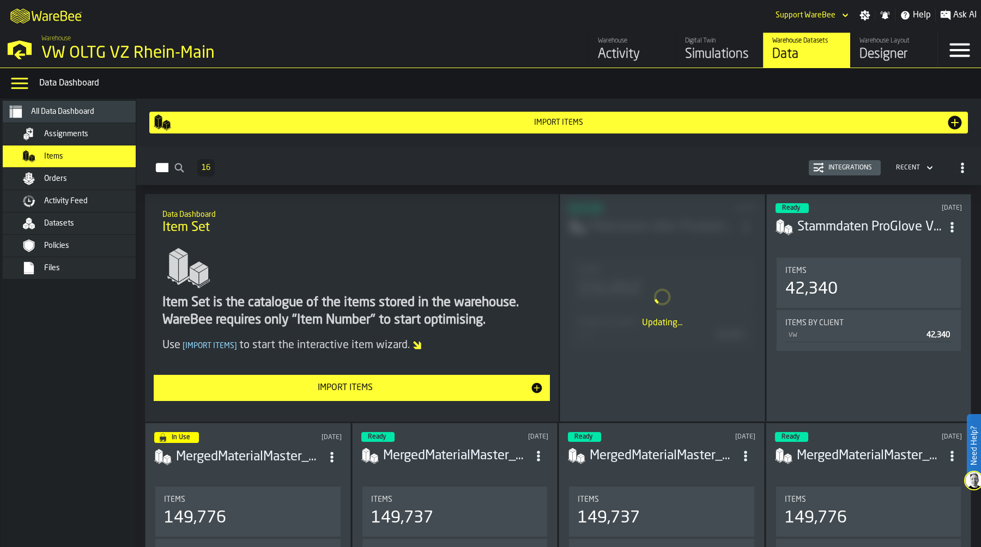
click at [365, 387] on div "Import Items" at bounding box center [345, 388] width 370 height 13
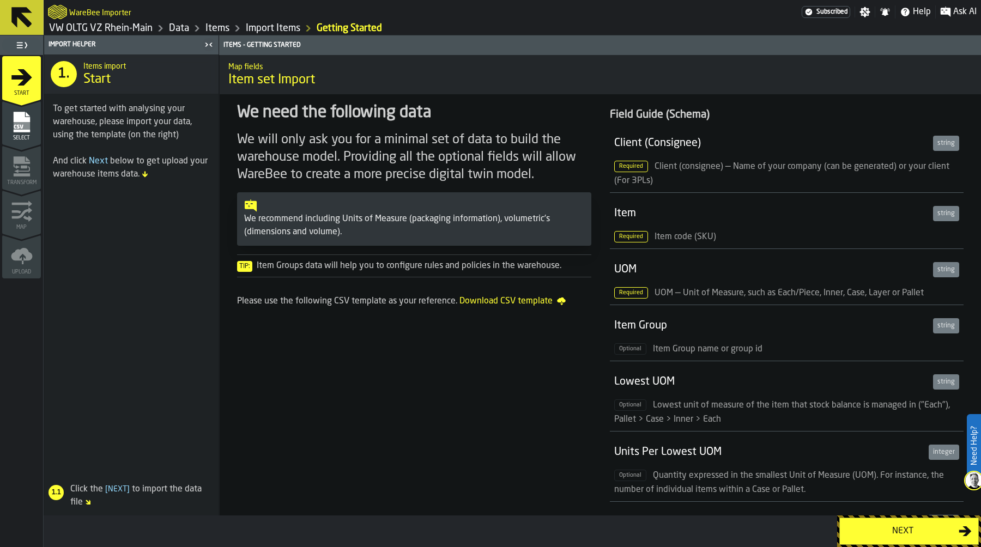
click at [898, 529] on div "Next" at bounding box center [903, 531] width 112 height 13
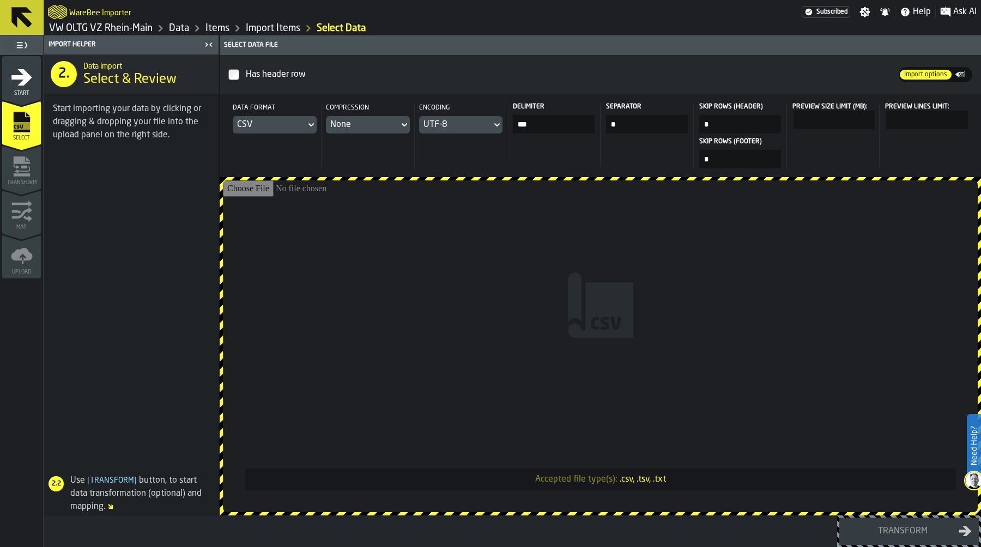
click at [583, 249] on input "Accepted file type(s): .csv, .tsv, .txt" at bounding box center [600, 346] width 755 height 332
type input "**********"
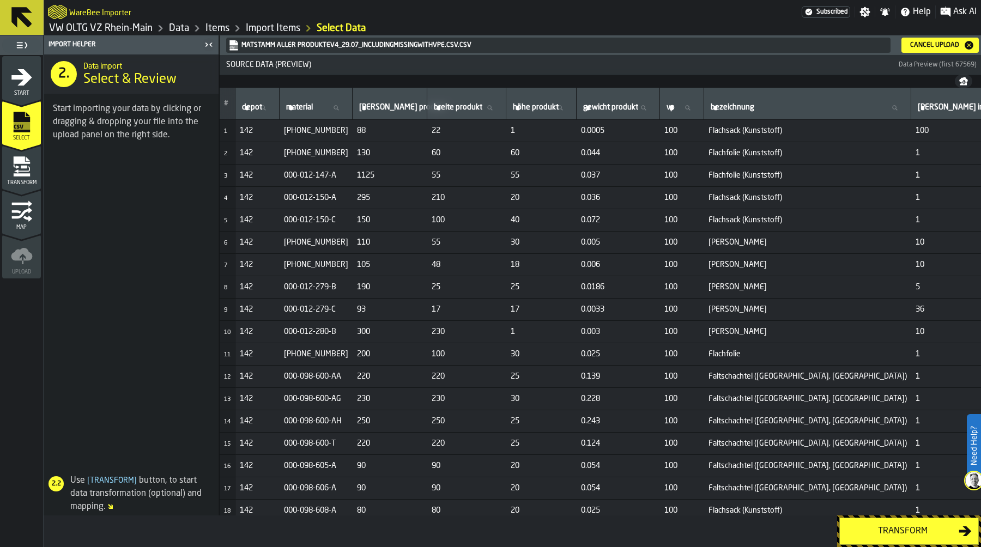
click at [897, 532] on div "Transform" at bounding box center [903, 531] width 112 height 13
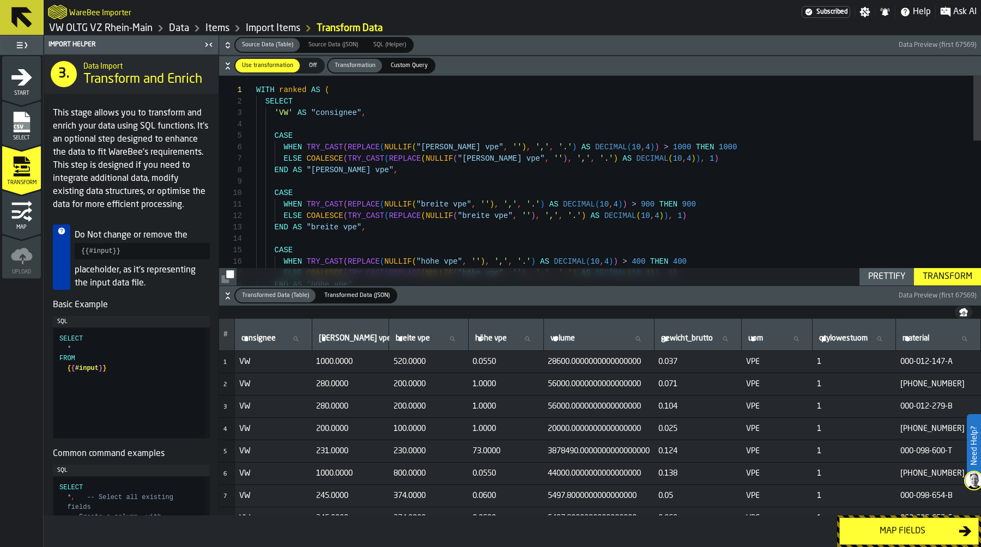
click at [177, 27] on link "Data" at bounding box center [179, 28] width 20 height 12
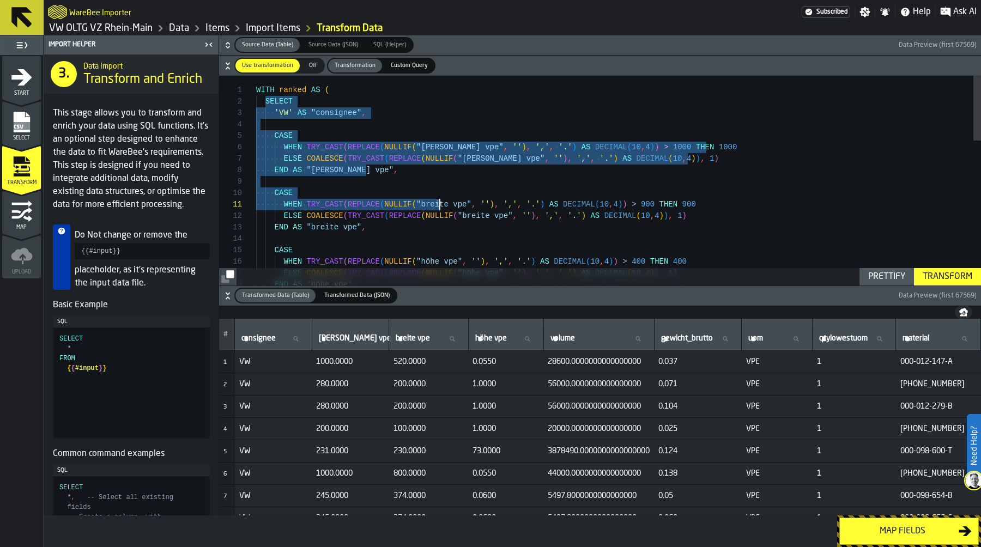
drag, startPoint x: 264, startPoint y: 101, endPoint x: 439, endPoint y: 216, distance: 209.7
click at [439, 216] on div "END AS "höhe vpe" , ELSE COALESCE ( TRY_CAST ( REPLACE ( NULLIF ( "höhe vpe" , …" at bounding box center [618, 414] width 725 height 676
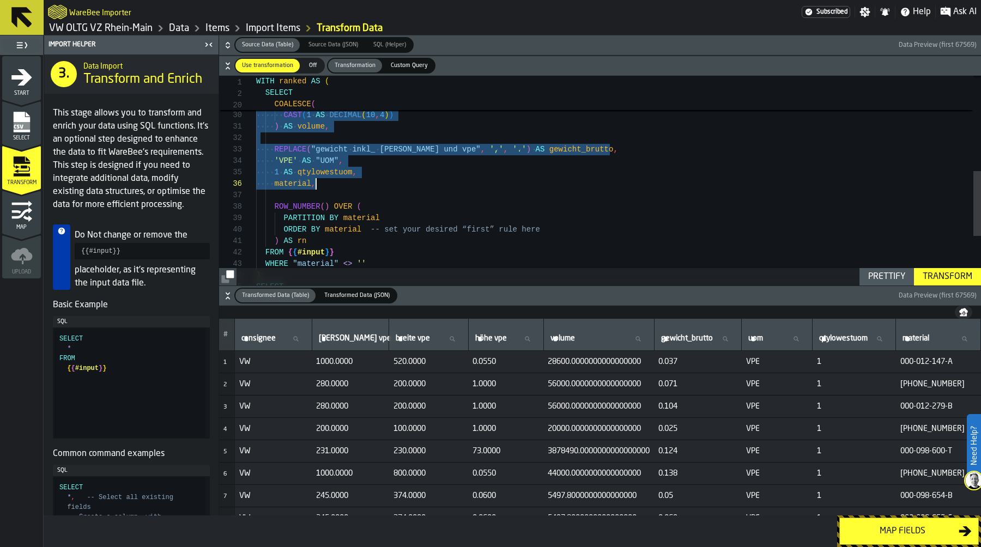
click at [332, 185] on div "ORDER BY material -- set your desired “first” rule here ) AS rn FROM { { #input…" at bounding box center [618, 107] width 725 height 676
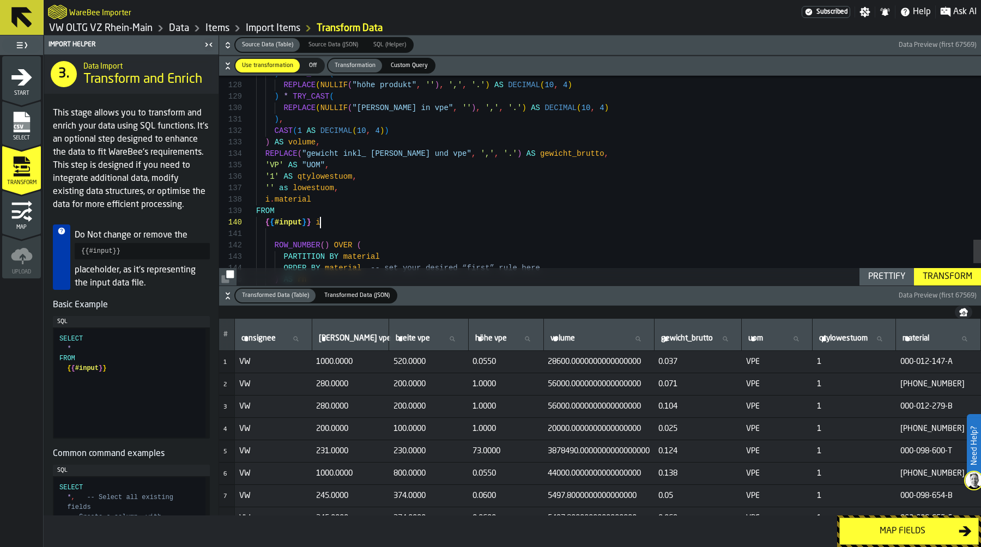
scroll to position [103, 0]
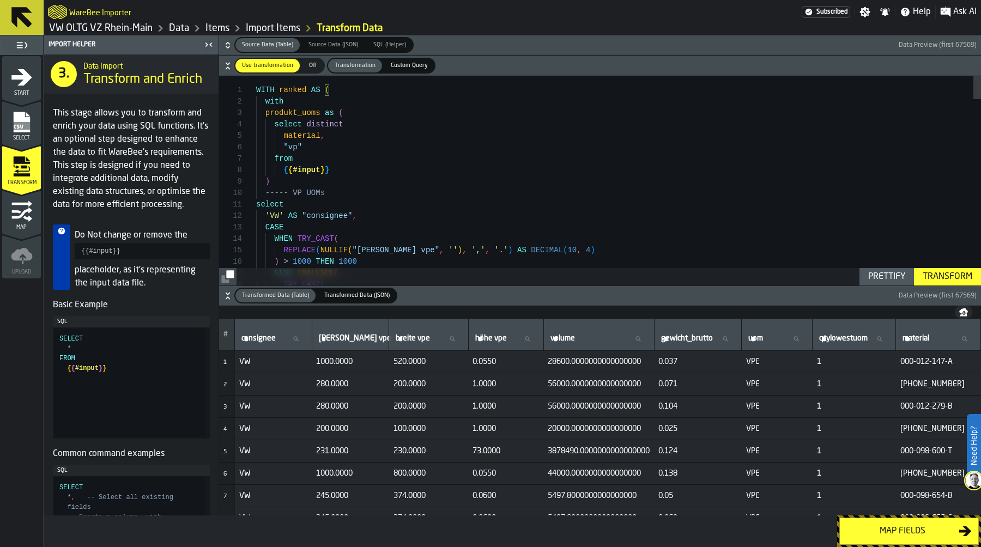
drag, startPoint x: 256, startPoint y: 87, endPoint x: 357, endPoint y: 92, distance: 101.0
click at [357, 92] on div "WITH ranked AS (" at bounding box center [618, 90] width 725 height 11
drag, startPoint x: 357, startPoint y: 92, endPoint x: 252, endPoint y: 87, distance: 104.8
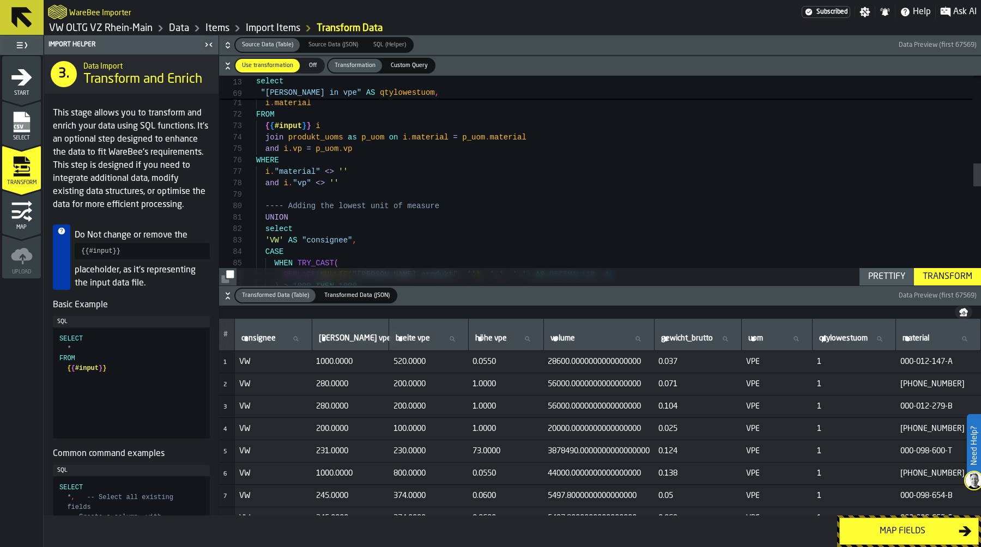
scroll to position [0, 0]
drag, startPoint x: 263, startPoint y: 216, endPoint x: 329, endPoint y: 216, distance: 66.0
click at [329, 216] on div ""max_ menge in vpe" AS qtylowestuom , 'VP' as lowestuom , i . material FROM { {…" at bounding box center [618, 232] width 725 height 1890
click at [350, 188] on div ""max_ menge in vpe" AS qtylowestuom , 'VP' as lowestuom , i . material FROM { {…" at bounding box center [618, 232] width 725 height 1890
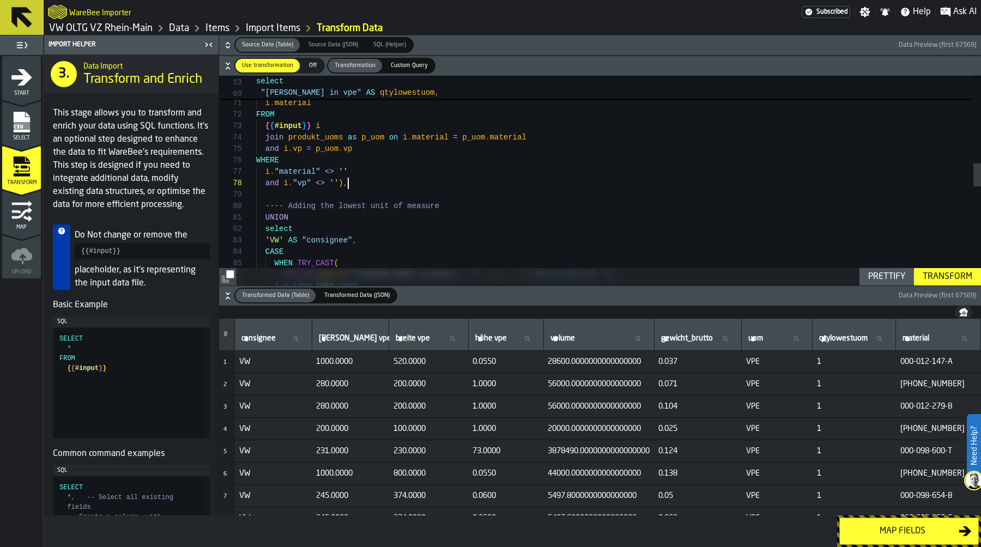
scroll to position [0, 0]
drag, startPoint x: 263, startPoint y: 216, endPoint x: 318, endPoint y: 217, distance: 55.1
click at [318, 217] on div ""max_ menge in vpe" AS qtylowestuom , 'VP' as lowestuom , i . material FROM { {…" at bounding box center [618, 232] width 725 height 1890
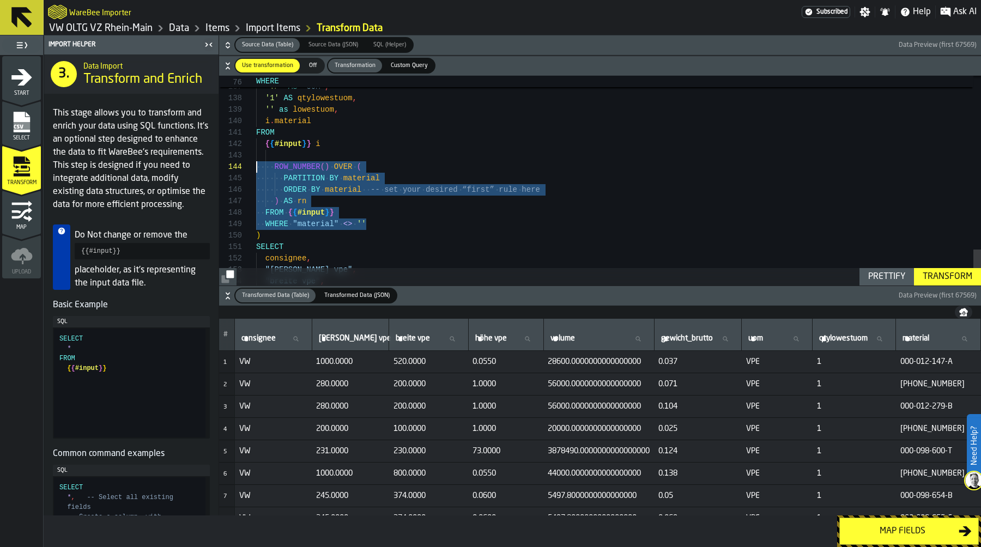
scroll to position [34, 0]
drag, startPoint x: 377, startPoint y: 228, endPoint x: 228, endPoint y: 168, distance: 159.8
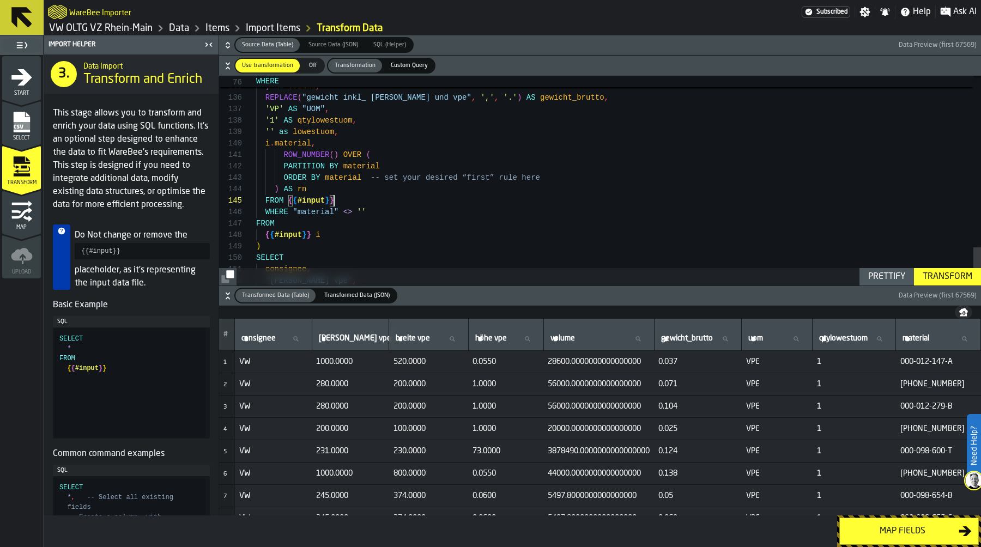
scroll to position [46, 0]
drag, startPoint x: 347, startPoint y: 201, endPoint x: 262, endPoint y: 200, distance: 84.5
drag, startPoint x: 381, startPoint y: 210, endPoint x: 231, endPoint y: 199, distance: 150.9
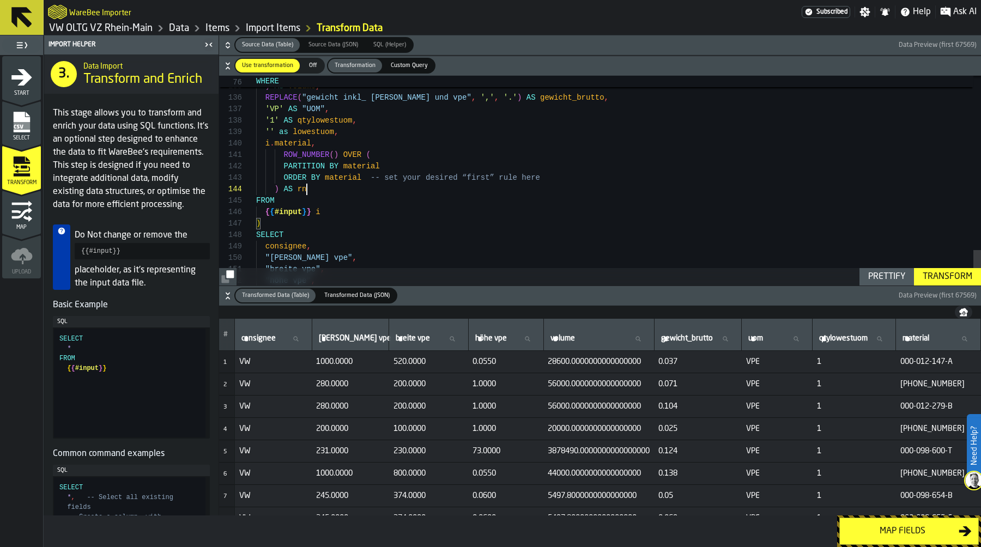
scroll to position [0, 0]
drag, startPoint x: 275, startPoint y: 154, endPoint x: 297, endPoint y: 155, distance: 21.3
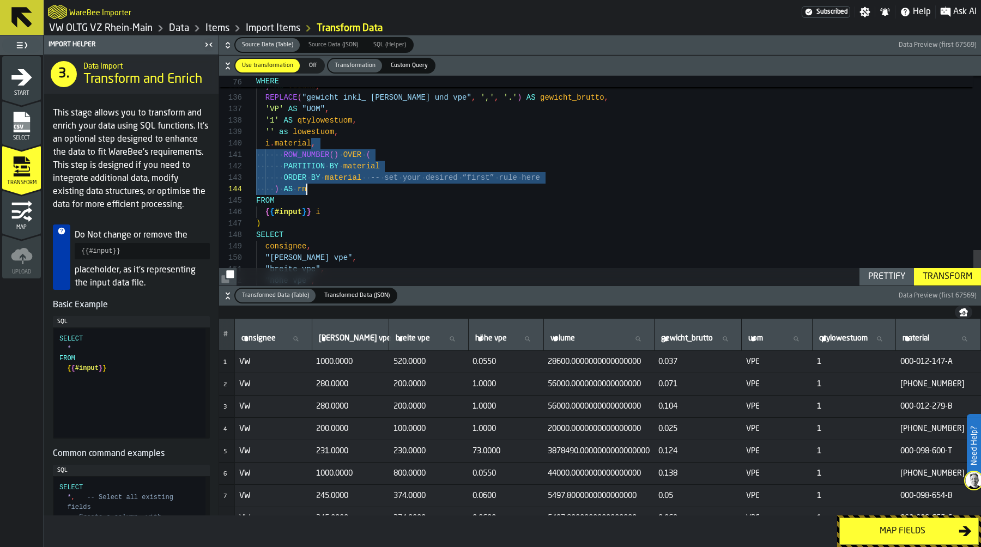
drag, startPoint x: 311, startPoint y: 144, endPoint x: 325, endPoint y: 188, distance: 45.2
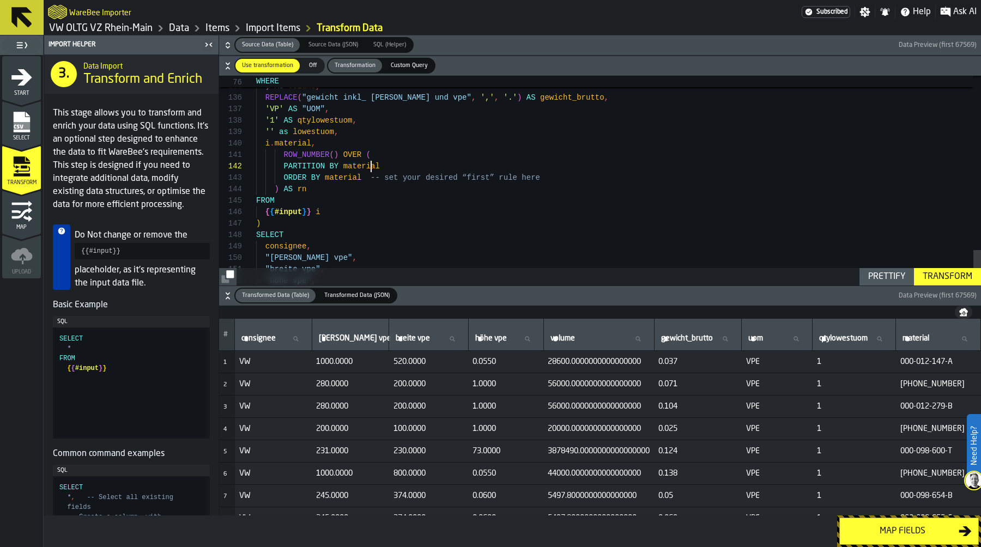
scroll to position [11, 0]
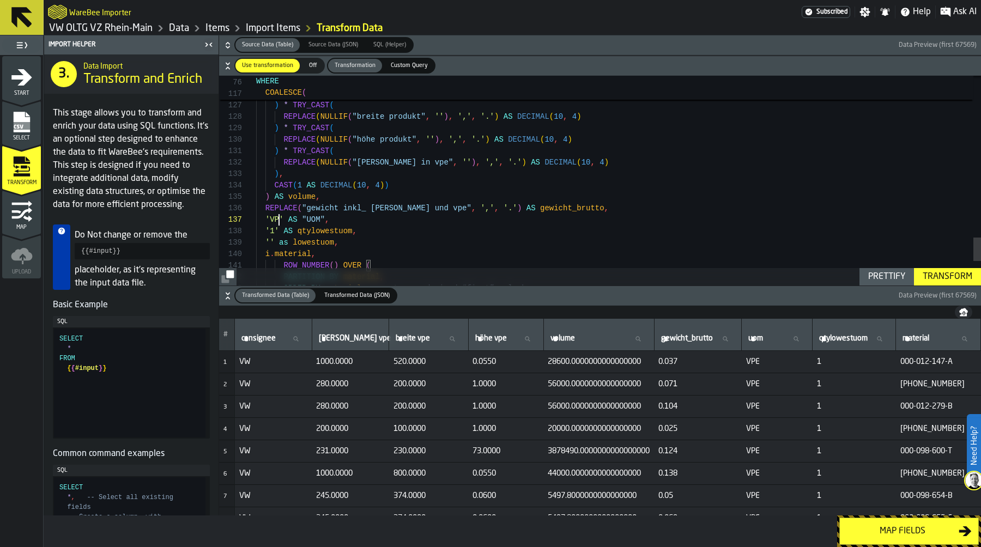
scroll to position [69, 0]
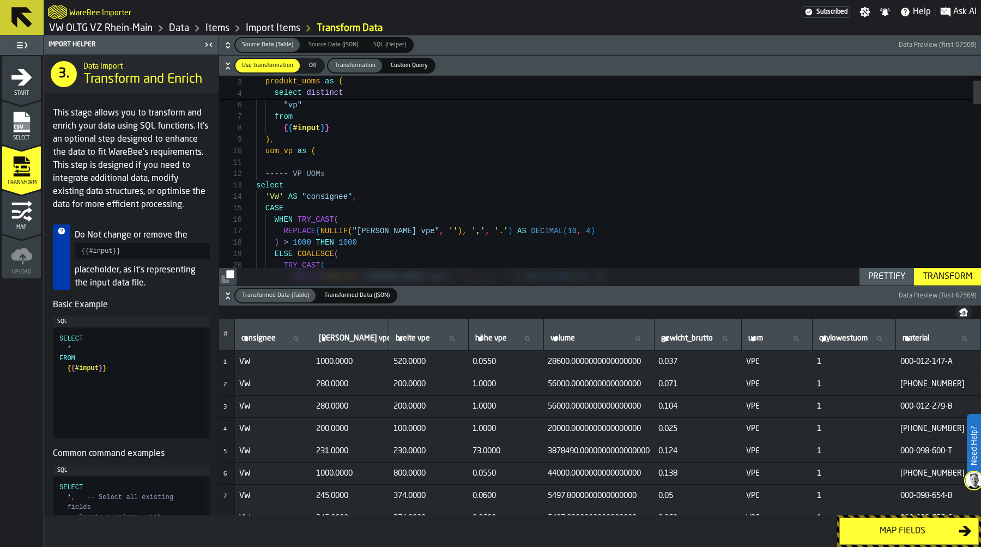
scroll to position [11, 0]
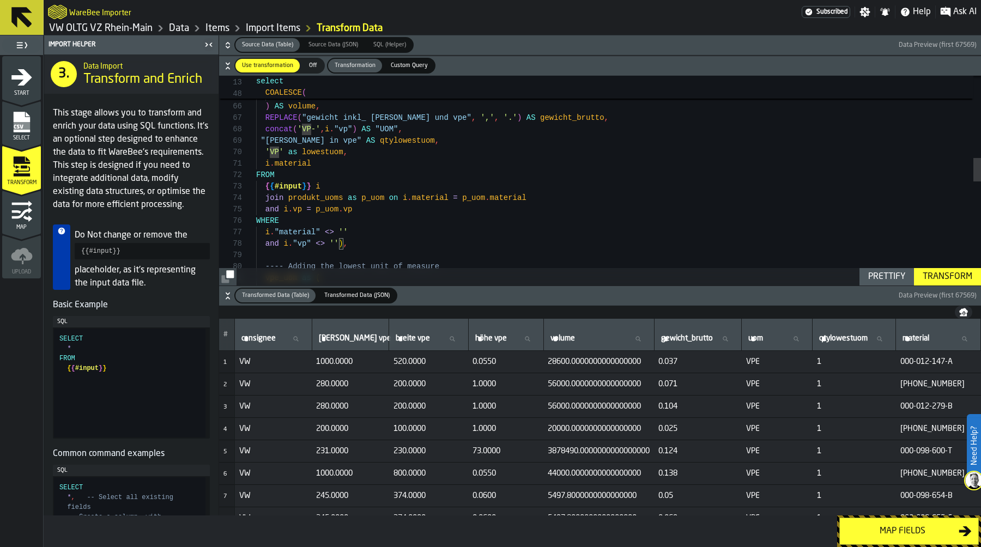
scroll to position [0, 0]
click at [323, 167] on div "REPLACE ( "gewicht inkl_ max_ menge und vpe" , ',' , '.' ) AS gewicht_brutto , …" at bounding box center [618, 275] width 725 height 1855
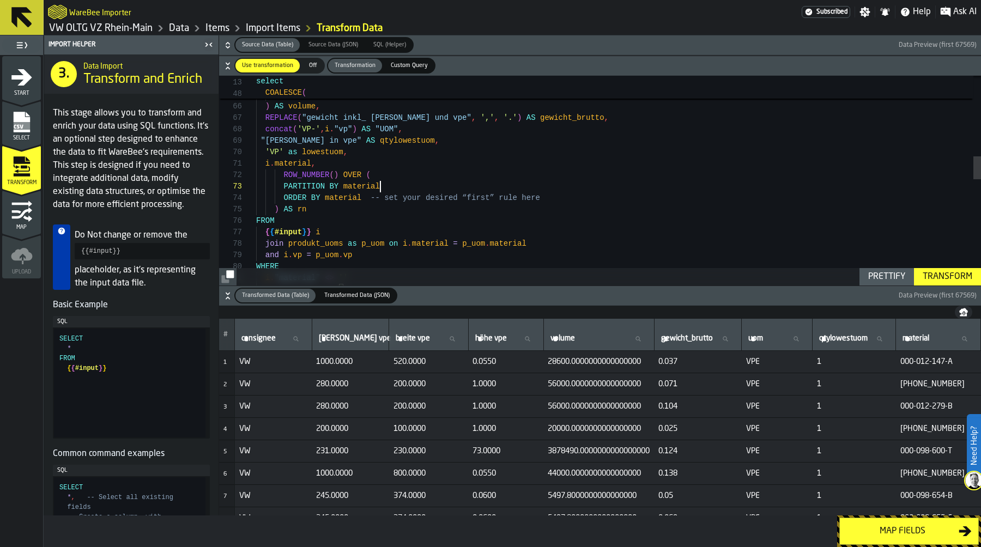
scroll to position [23, 0]
click at [391, 185] on div "REPLACE ( "gewicht inkl_ max_ menge und vpe" , ',' , '.' ) AS gewicht_brutto , …" at bounding box center [618, 298] width 725 height 1901
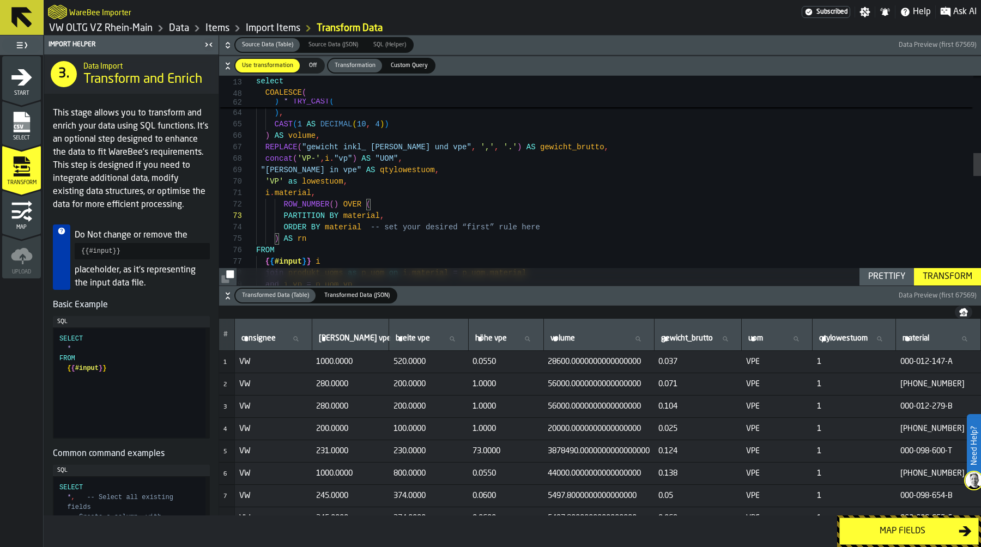
scroll to position [80, 0]
drag, startPoint x: 325, startPoint y: 158, endPoint x: 351, endPoint y: 158, distance: 26.2
click at [351, 158] on div "REPLACE ( NULLIF ( "höhe produkt" , '' ) , ',' , '.' ) AS DECIMAL ( 10 , 4 ) ) …" at bounding box center [618, 327] width 725 height 1901
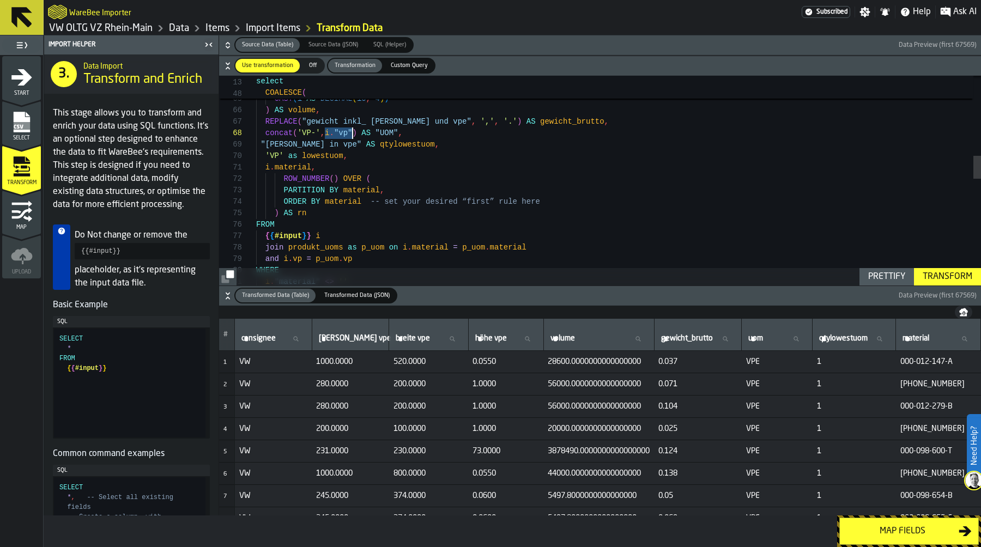
scroll to position [23, 0]
click at [399, 189] on div "REPLACE ( NULLIF ( "max_ menge in vpe" , '' ) , ',' , '.' ) AS DECIMAL ( 10 , 4…" at bounding box center [618, 302] width 725 height 1901
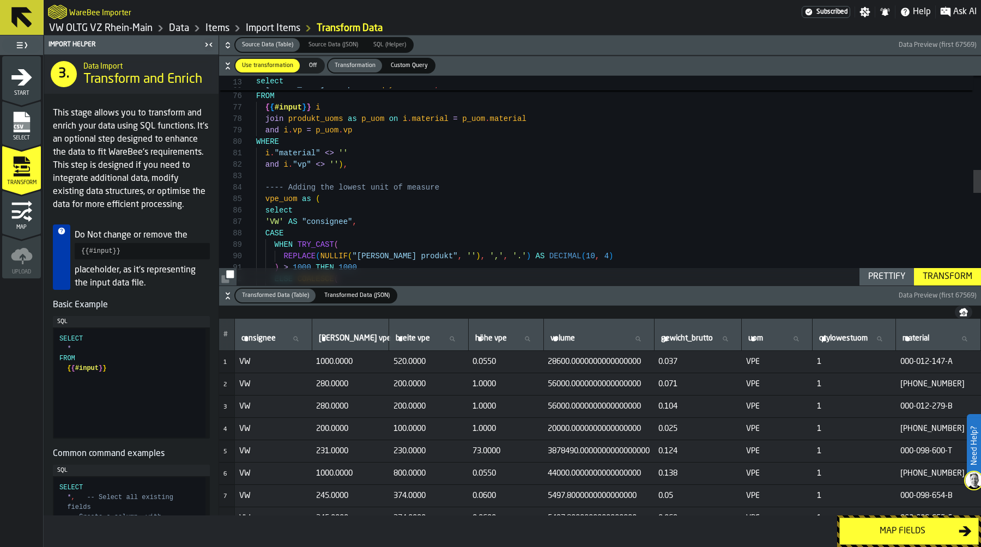
click at [893, 273] on div "Prettify" at bounding box center [887, 276] width 46 height 13
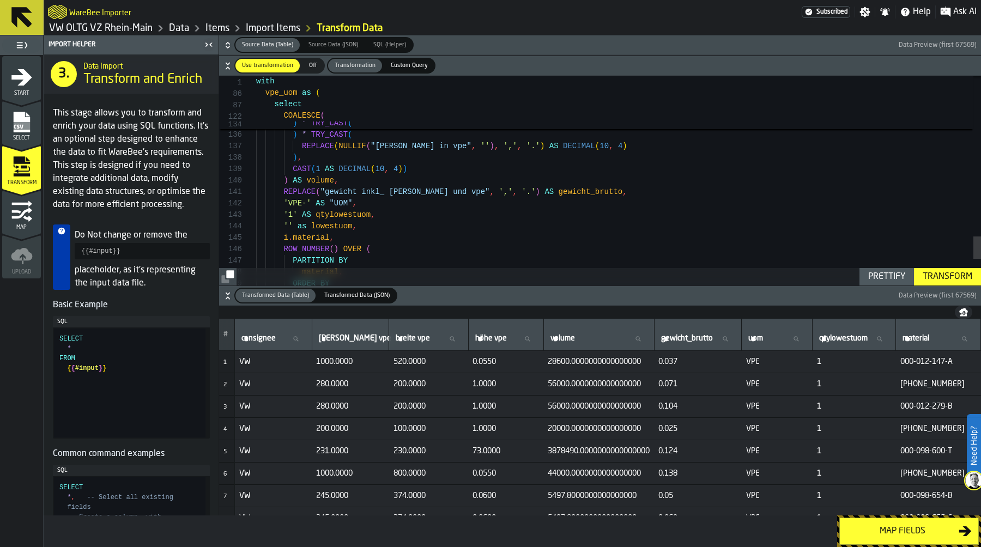
scroll to position [11, 0]
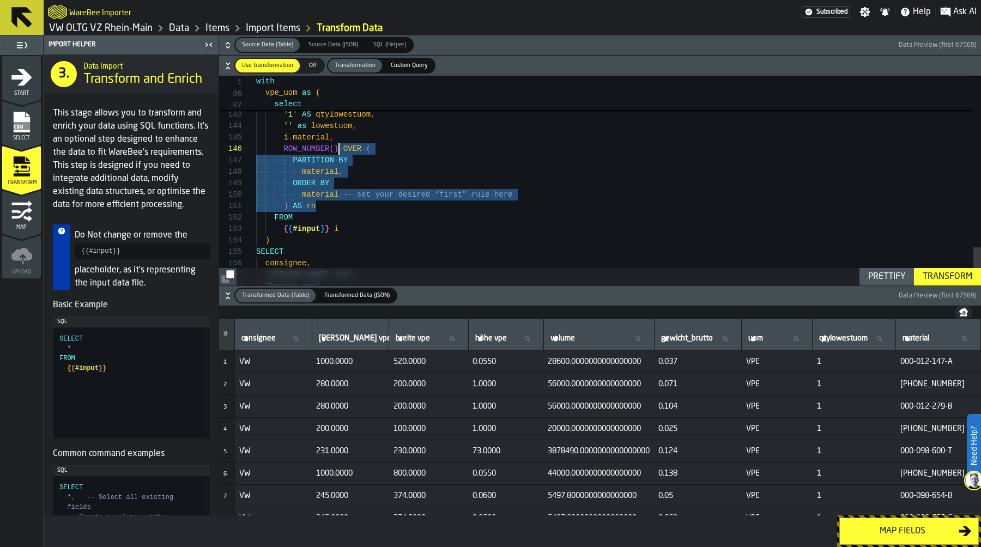
scroll to position [46, 0]
drag, startPoint x: 326, startPoint y: 208, endPoint x: 330, endPoint y: 139, distance: 69.4
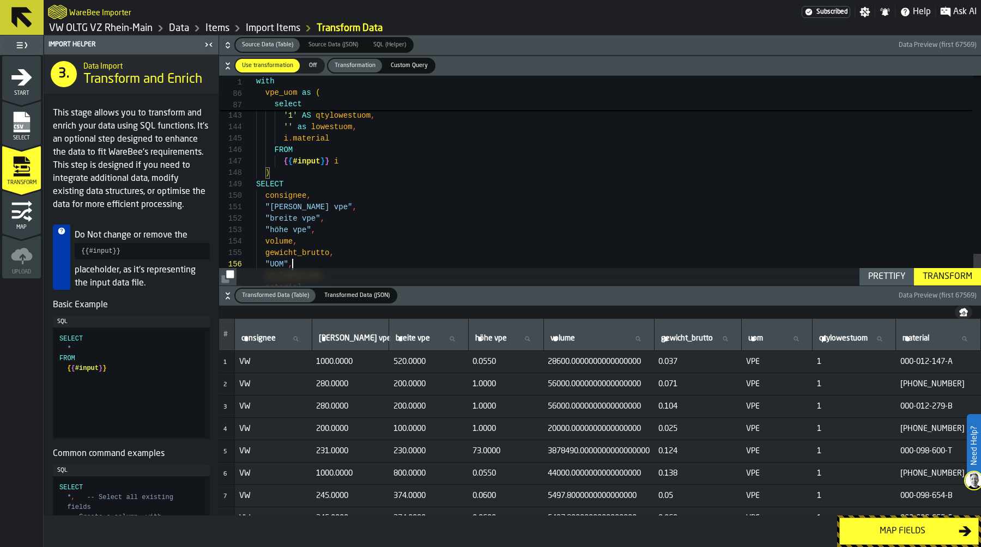
scroll to position [57, 0]
click at [893, 275] on div "Prettify" at bounding box center [887, 276] width 46 height 13
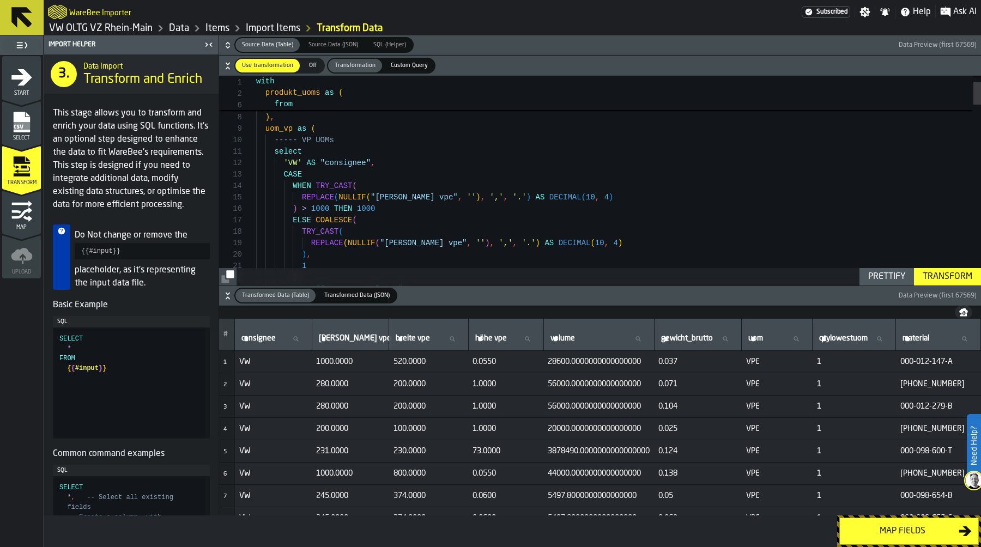
scroll to position [92, 0]
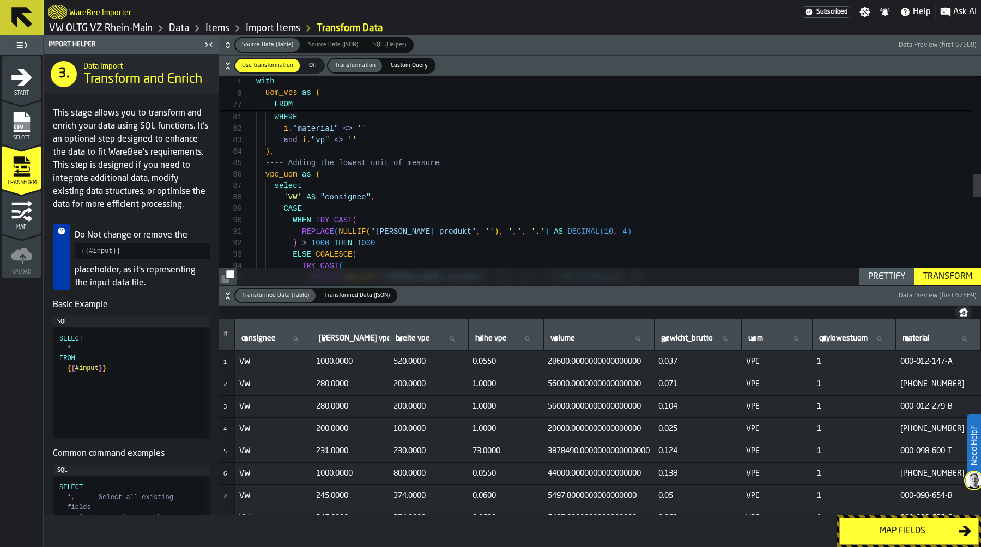
scroll to position [57, 0]
click at [278, 174] on div "FROM { { #input } } i join produkt_uoms as p_uom on i . material = p_uom . mate…" at bounding box center [618, 132] width 725 height 1890
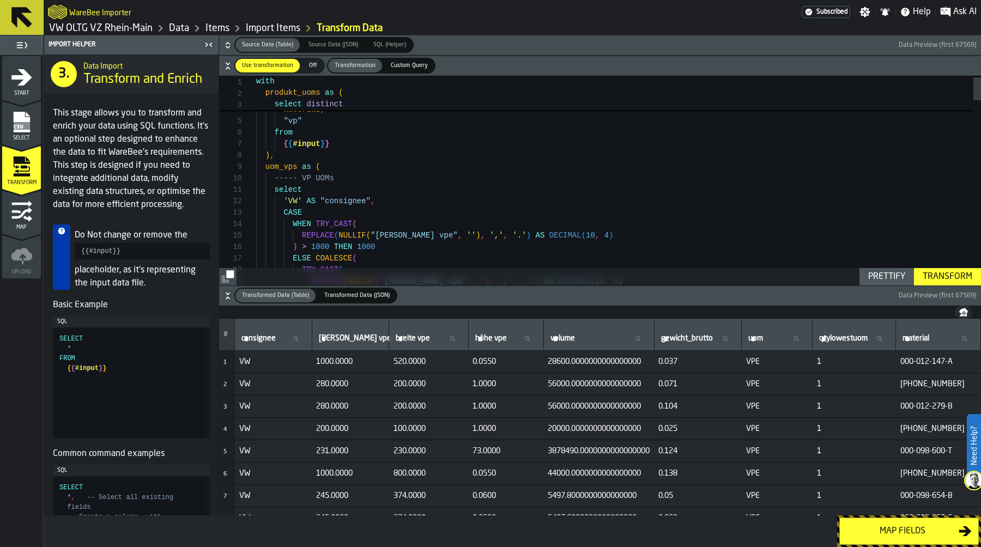
scroll to position [92, 0]
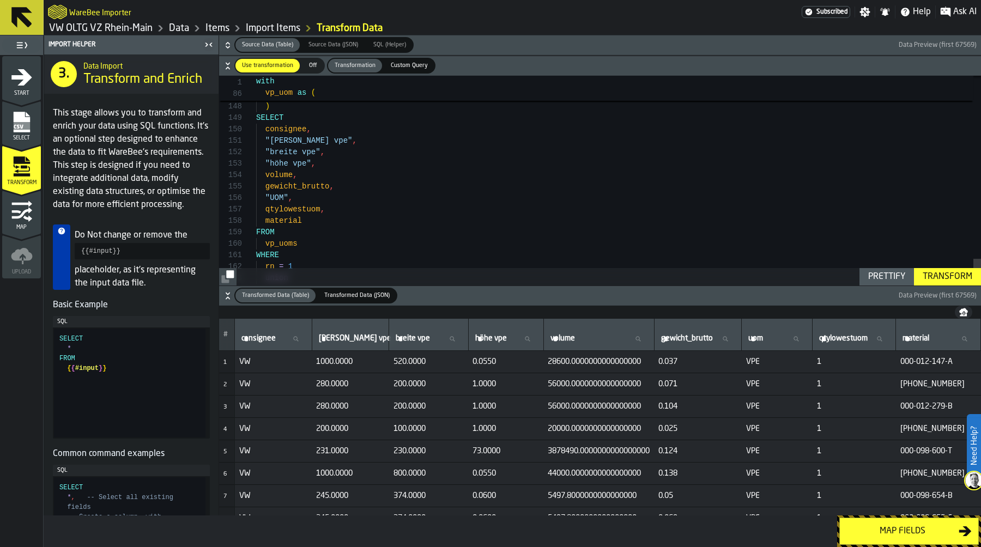
scroll to position [92, 0]
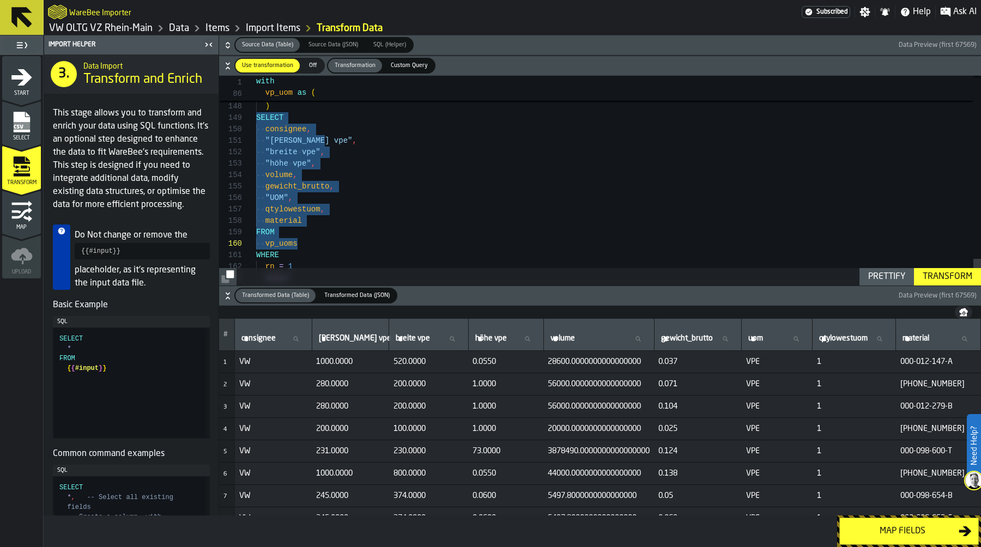
drag, startPoint x: 257, startPoint y: 118, endPoint x: 316, endPoint y: 248, distance: 142.5
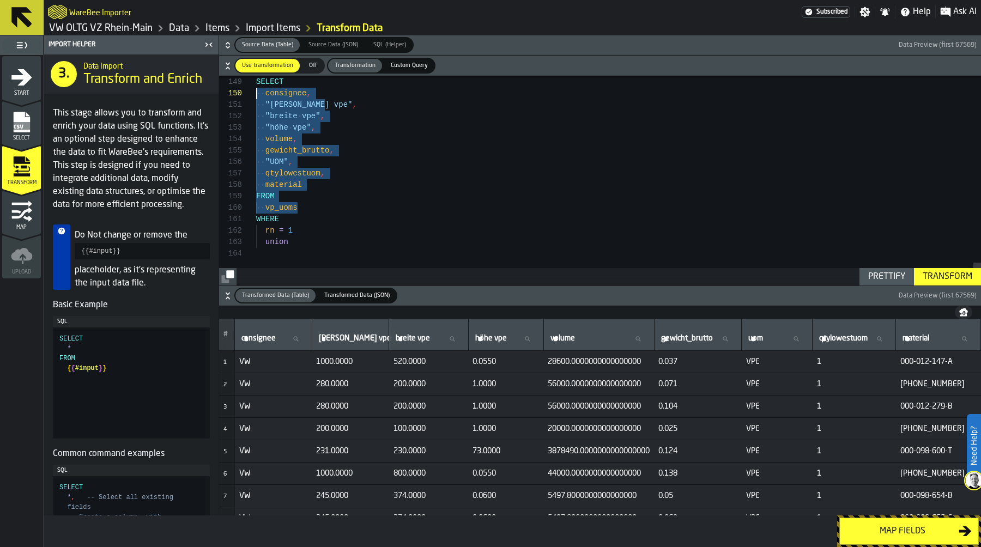
drag, startPoint x: 315, startPoint y: 210, endPoint x: 254, endPoint y: 89, distance: 136.3
click at [254, 89] on div at bounding box center [237, 93] width 37 height 11
drag, startPoint x: 258, startPoint y: 82, endPoint x: 315, endPoint y: 209, distance: 139.3
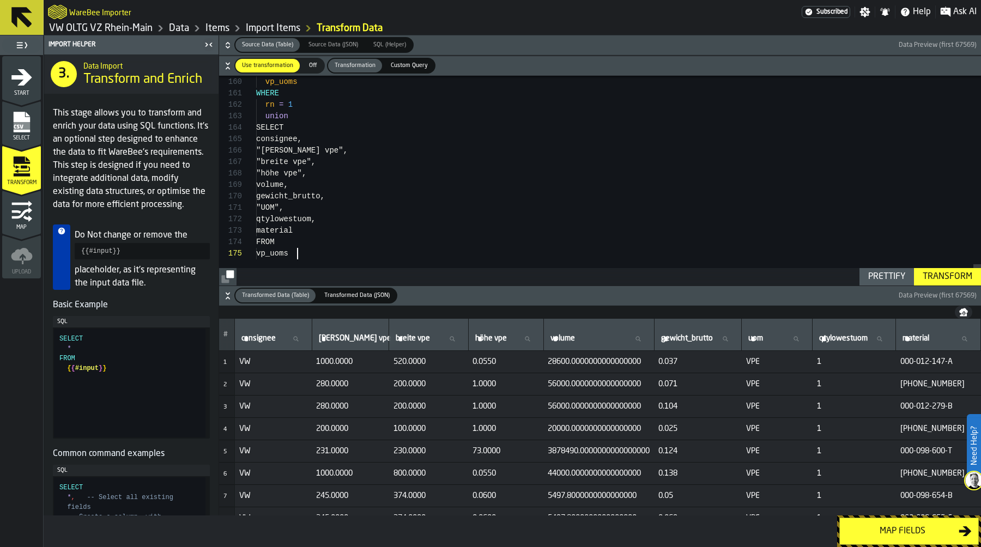
scroll to position [46, 0]
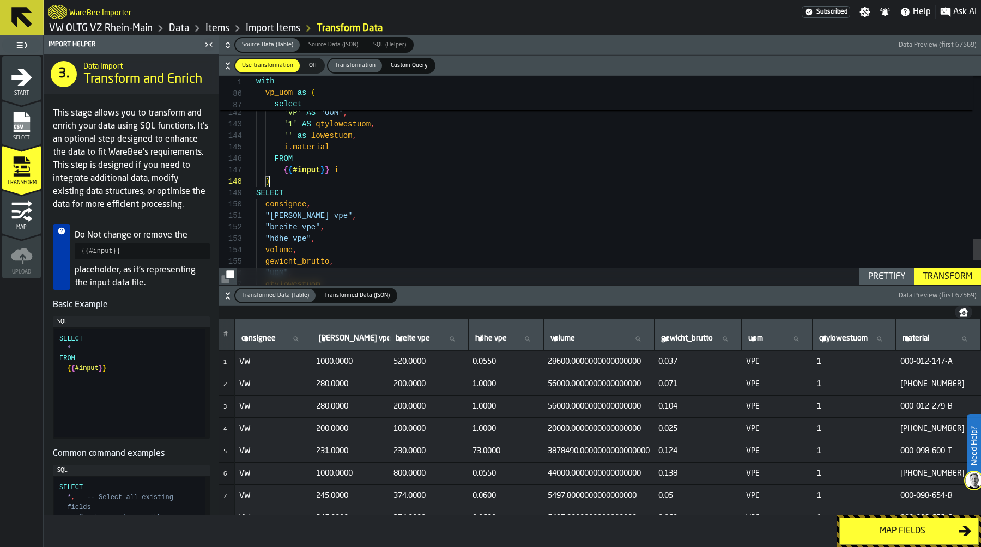
click at [901, 273] on div "Prettify" at bounding box center [887, 276] width 46 height 13
click at [933, 272] on div "Transform" at bounding box center [948, 276] width 58 height 13
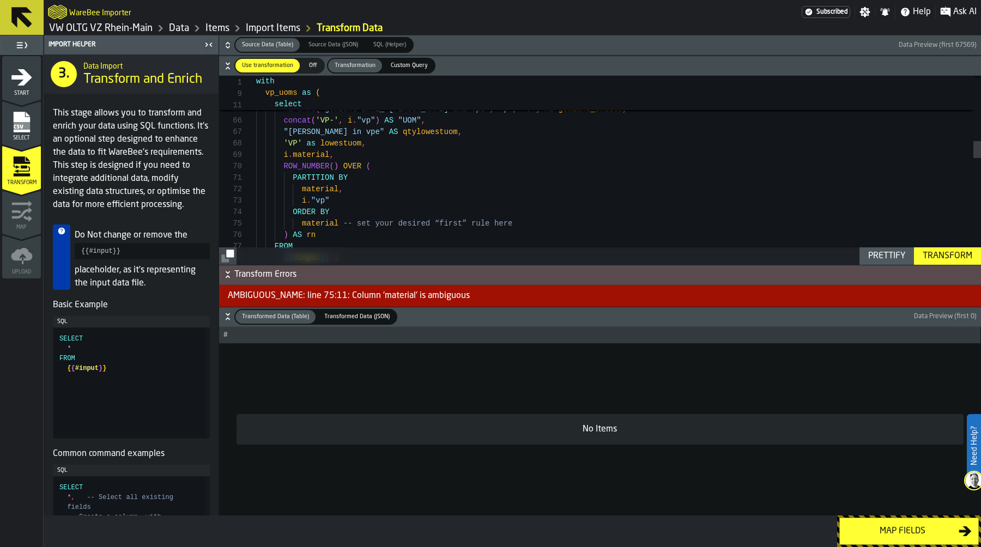
scroll to position [11, 0]
click at [297, 190] on div "join produkt_uoms as p_uom on i . material = p_uom . material { { #input } } i …" at bounding box center [618, 392] width 725 height 2061
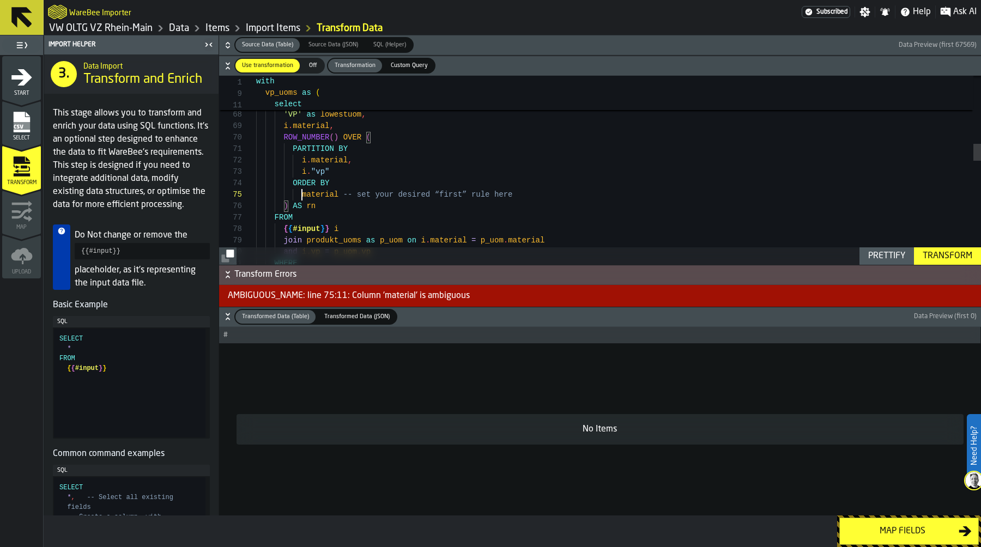
scroll to position [46, 0]
click at [300, 194] on div "join produkt_uoms as p_uom on i . material = p_uom . material { { #input } } i …" at bounding box center [618, 363] width 725 height 2061
drag, startPoint x: 299, startPoint y: 162, endPoint x: 336, endPoint y: 170, distance: 37.4
click at [336, 170] on div "join produkt_uoms as p_uom on i . material = p_uom . material { { #input } } i …" at bounding box center [618, 363] width 725 height 2061
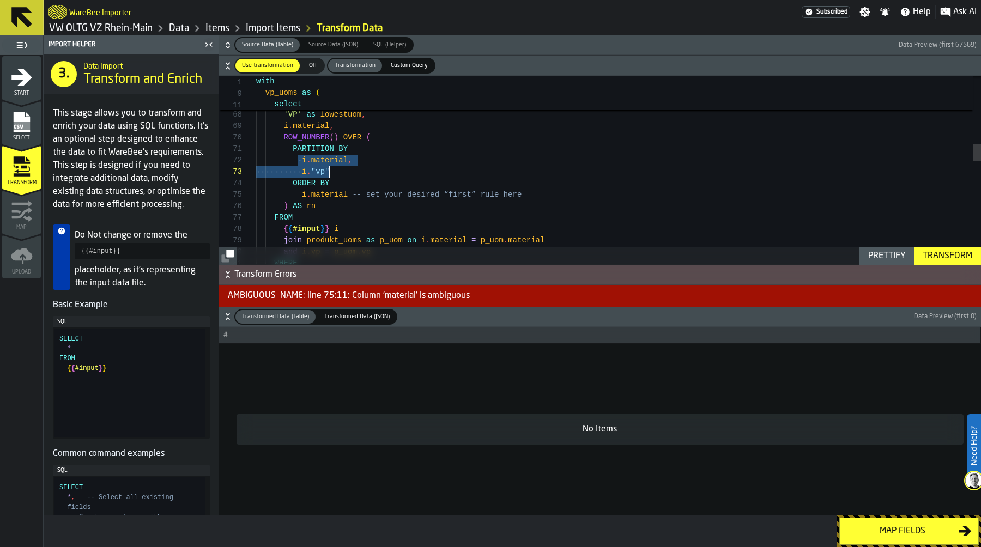
scroll to position [46, 0]
drag, startPoint x: 300, startPoint y: 195, endPoint x: 349, endPoint y: 193, distance: 49.6
click at [349, 193] on div "join produkt_uoms as p_uom on i . material = p_uom . material { { #input } } i …" at bounding box center [618, 363] width 725 height 2061
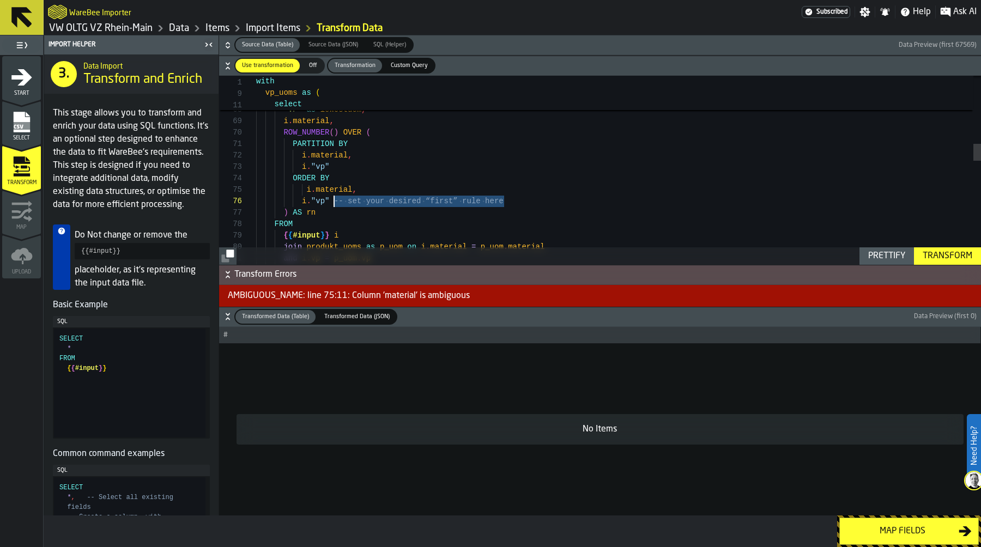
drag, startPoint x: 528, startPoint y: 198, endPoint x: 335, endPoint y: 198, distance: 193.0
click at [335, 198] on div "join produkt_uoms as p_uom on i . material = p_uom . material { { #input } } i …" at bounding box center [618, 364] width 725 height 2073
click at [895, 256] on div "Prettify" at bounding box center [887, 256] width 46 height 13
type textarea "**********"
click at [950, 252] on div "Transform" at bounding box center [948, 256] width 58 height 13
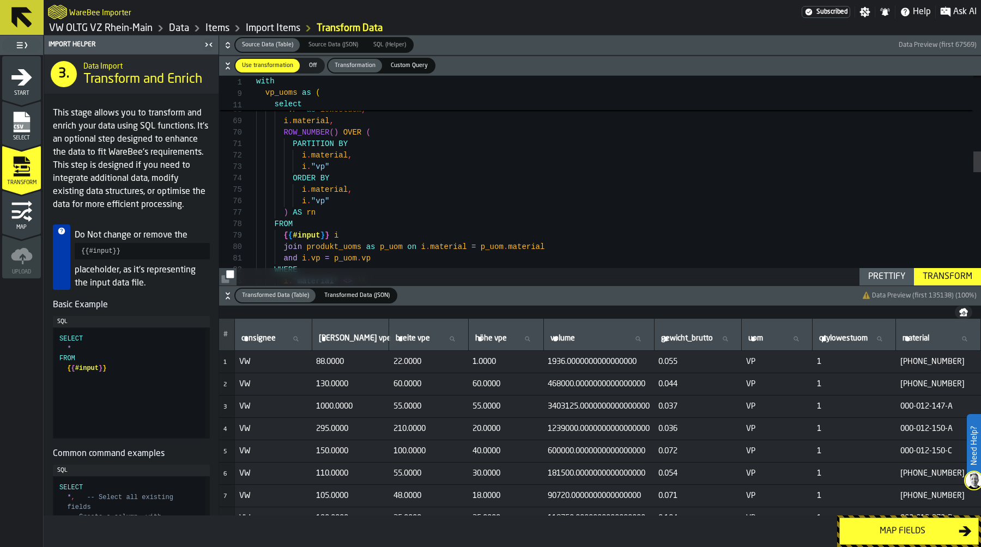
click at [782, 344] on input "uom uom" at bounding box center [777, 339] width 62 height 14
type input "***"
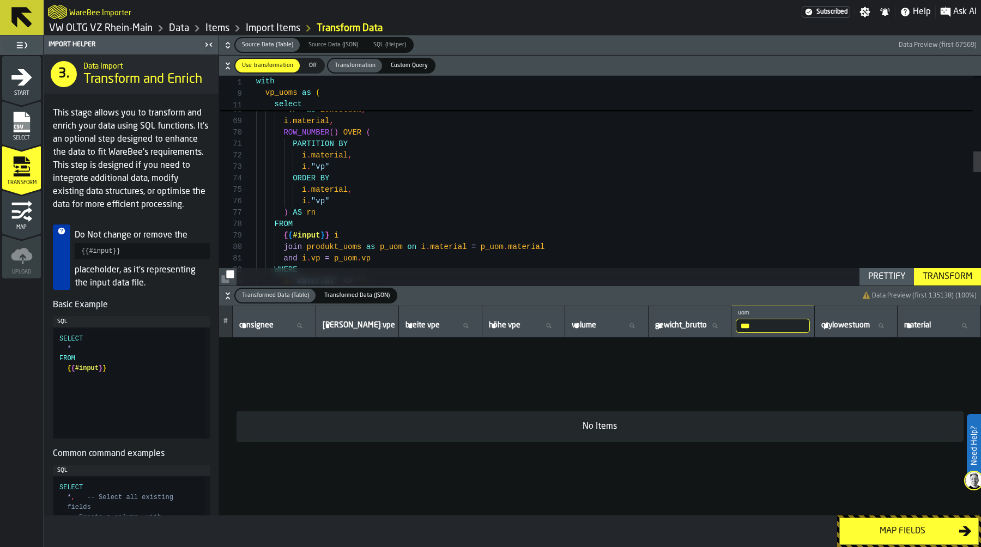
click at [771, 321] on input "***" at bounding box center [773, 326] width 74 height 14
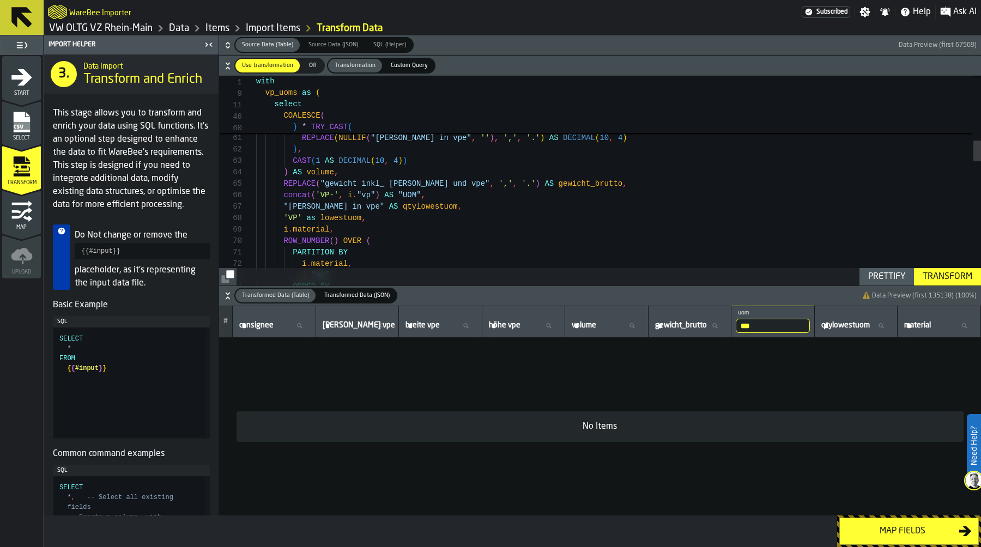
click at [757, 324] on input "***" at bounding box center [773, 326] width 74 height 14
type input "***"
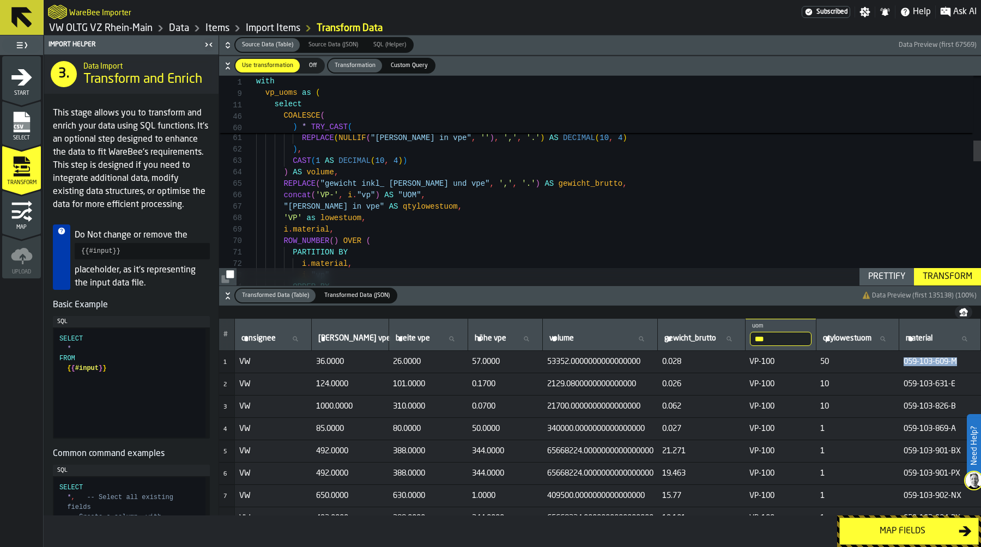
drag, startPoint x: 902, startPoint y: 360, endPoint x: 961, endPoint y: 360, distance: 58.9
click at [961, 360] on span "059-103-609-M" at bounding box center [940, 362] width 73 height 9
copy span "059-103-609-M"
click at [927, 342] on label "material material" at bounding box center [940, 339] width 73 height 14
click at [927, 342] on input "material material" at bounding box center [940, 339] width 73 height 14
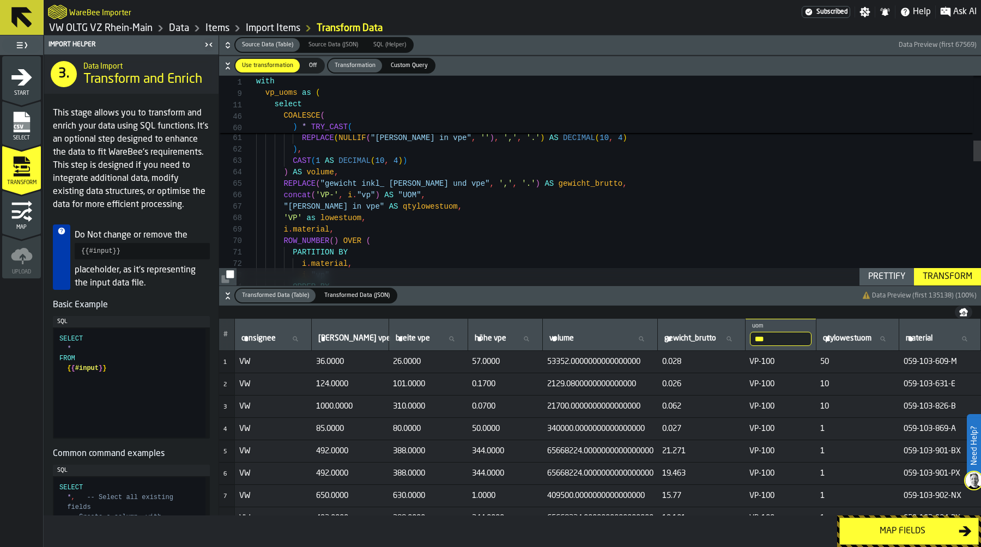
paste input "**********"
type input "**********"
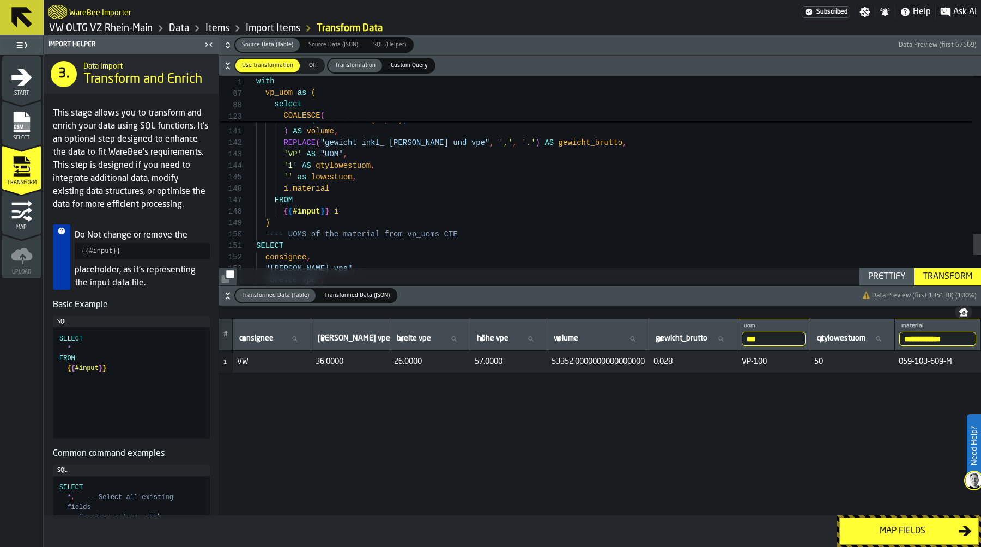
drag, startPoint x: 961, startPoint y: 342, endPoint x: 864, endPoint y: 342, distance: 97.0
click at [864, 342] on tr "**********" at bounding box center [600, 335] width 762 height 32
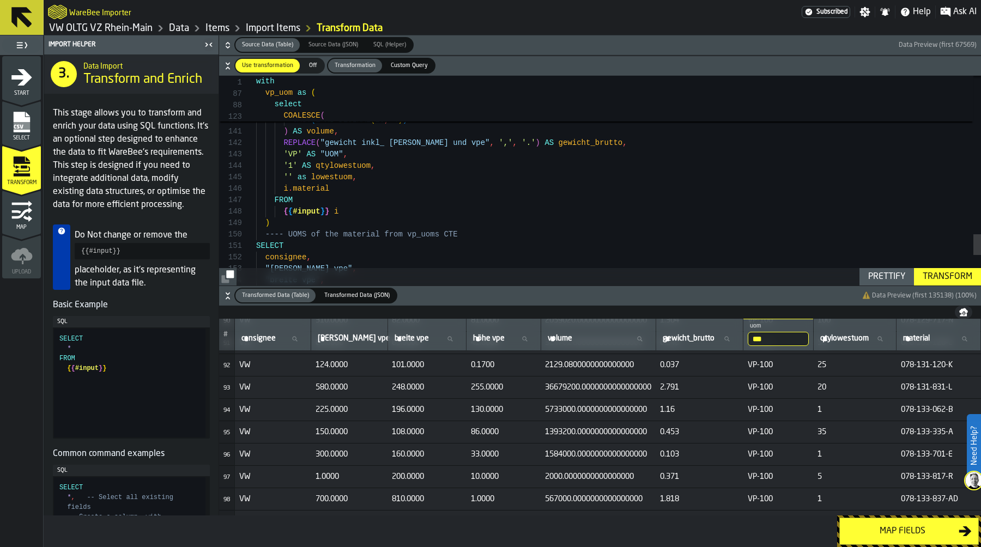
scroll to position [2033, 0]
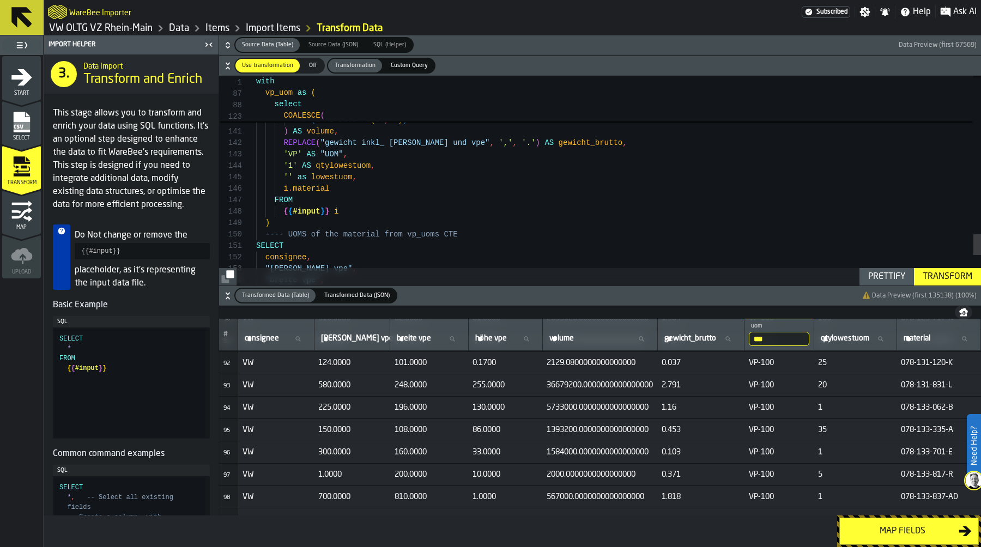
click at [777, 338] on input "***" at bounding box center [779, 339] width 61 height 14
type input "****"
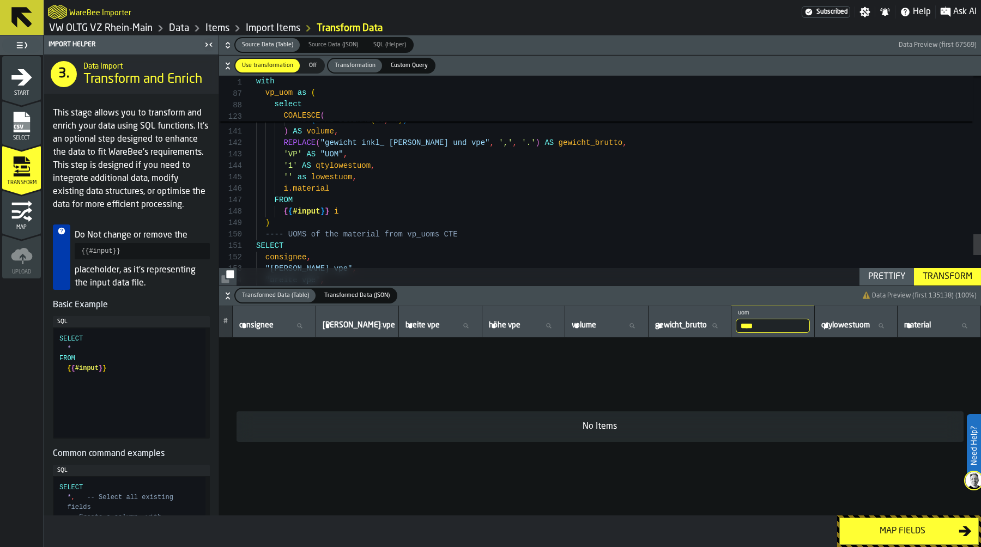
scroll to position [0, 0]
click at [766, 320] on input "****" at bounding box center [773, 326] width 74 height 14
click at [766, 325] on input "****" at bounding box center [773, 326] width 74 height 14
type input "***"
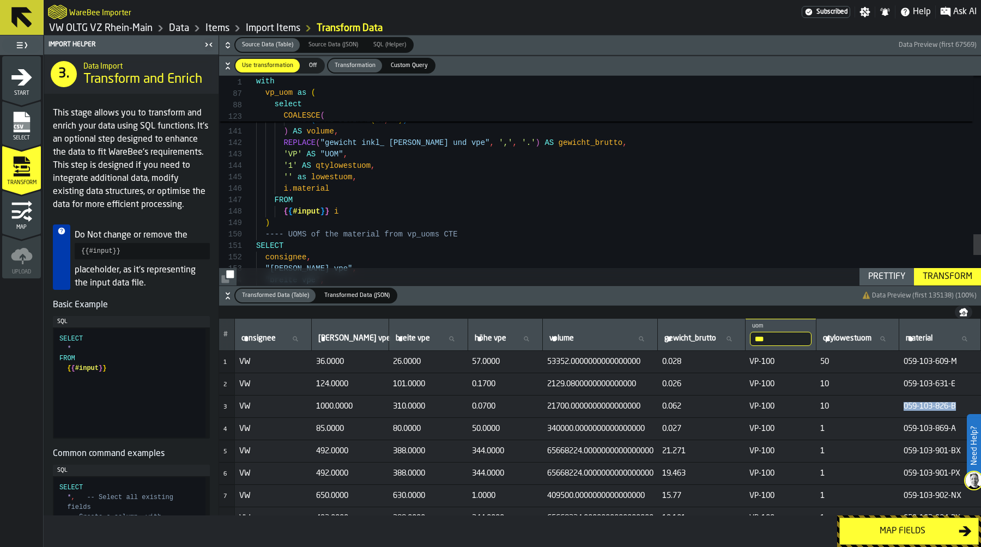
drag, startPoint x: 900, startPoint y: 408, endPoint x: 967, endPoint y: 406, distance: 66.6
click at [967, 406] on td "059-103-826-B" at bounding box center [941, 407] width 82 height 22
copy span "059-103-826-B"
click at [921, 342] on label "material material" at bounding box center [940, 339] width 73 height 14
click at [921, 342] on input "material material" at bounding box center [940, 339] width 73 height 14
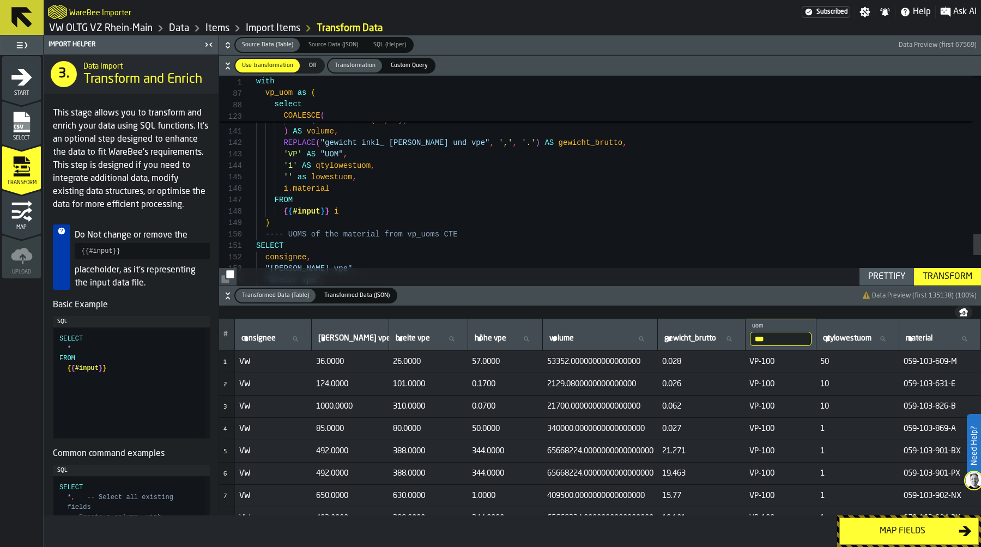
paste input "**********"
type input "**********"
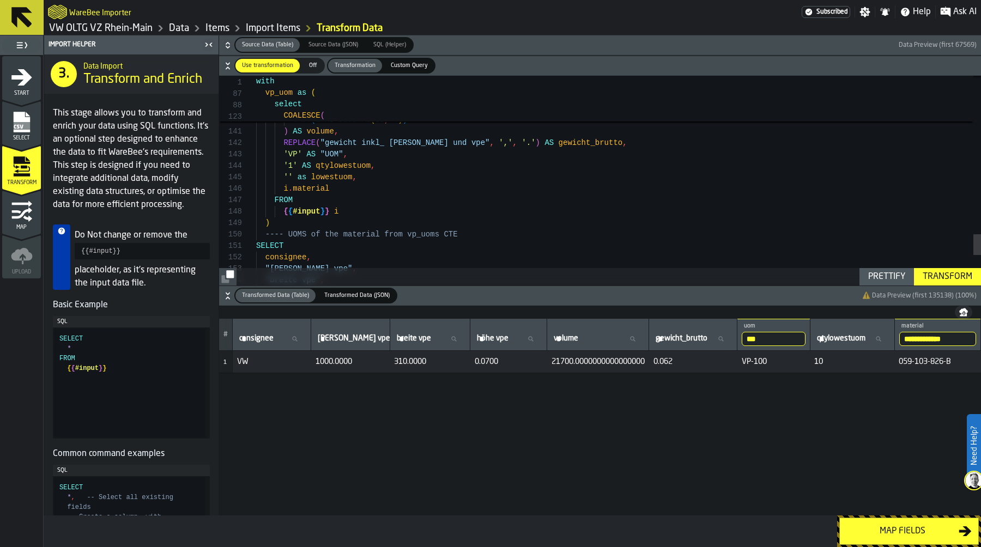
click at [889, 525] on div "Map fields" at bounding box center [903, 531] width 112 height 13
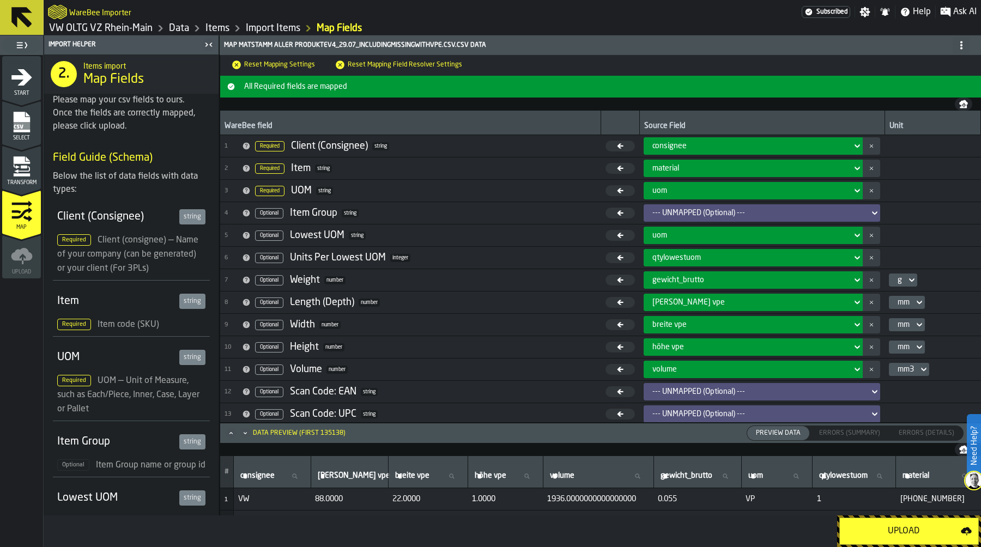
click at [908, 529] on div "Upload" at bounding box center [904, 531] width 114 height 13
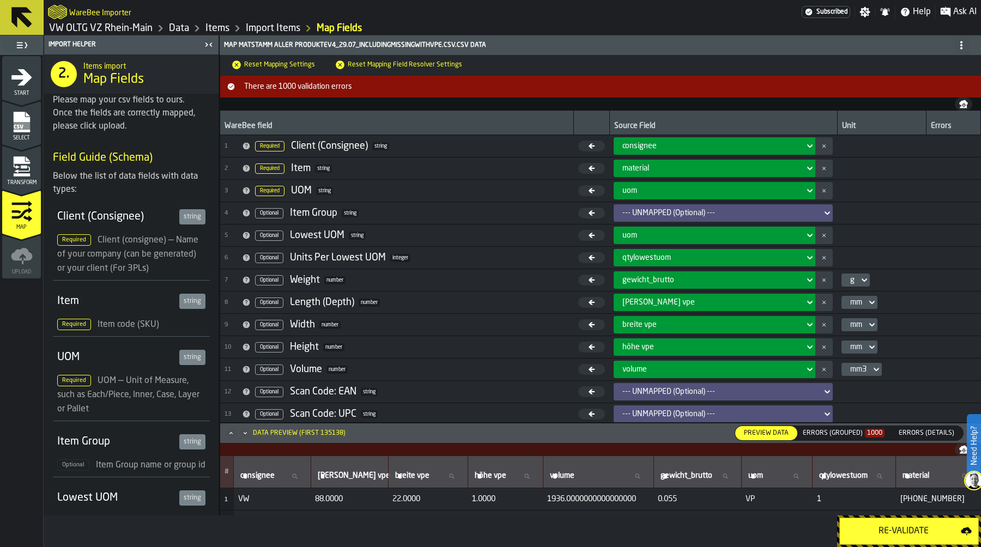
click at [865, 431] on div "Errors (Grouped) 1000" at bounding box center [844, 434] width 82 height 8
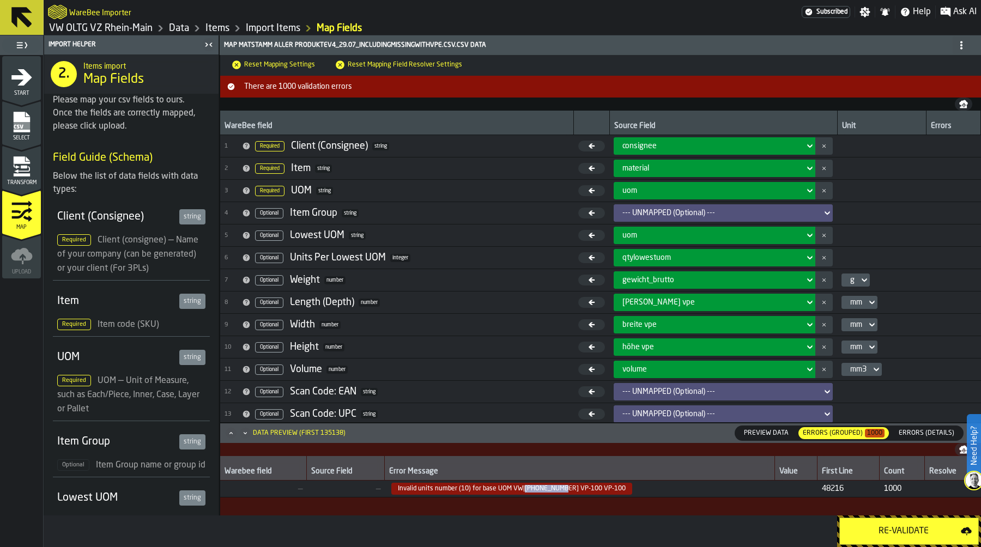
drag, startPoint x: 526, startPoint y: 488, endPoint x: 564, endPoint y: 487, distance: 38.2
click at [564, 487] on span "Invalid units number (10) for base UOM VW|000-012-279 VP-100 VP-100" at bounding box center [511, 489] width 241 height 12
copy span "000-012-279"
click at [15, 177] on div "Transform" at bounding box center [21, 171] width 39 height 30
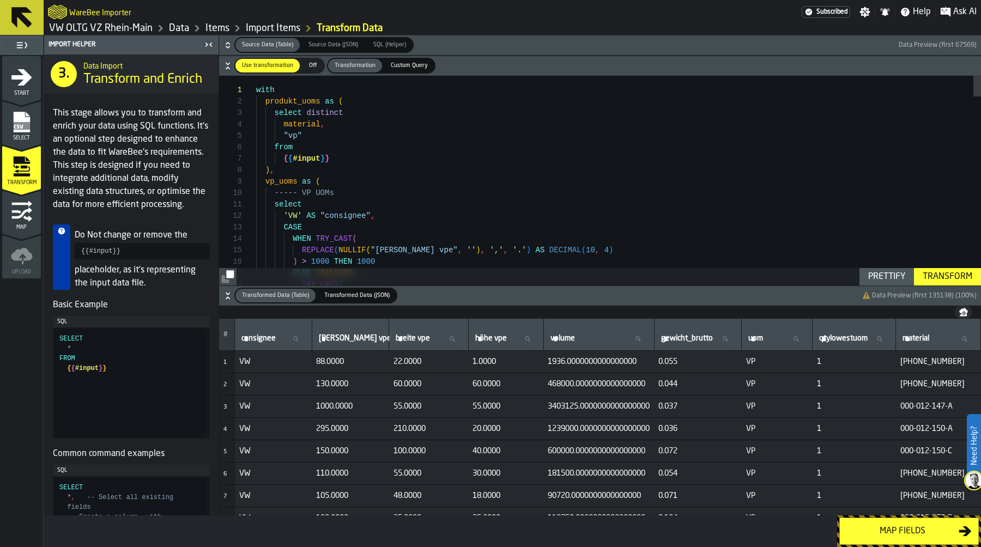
click at [229, 43] on icon "button-" at bounding box center [227, 45] width 11 height 11
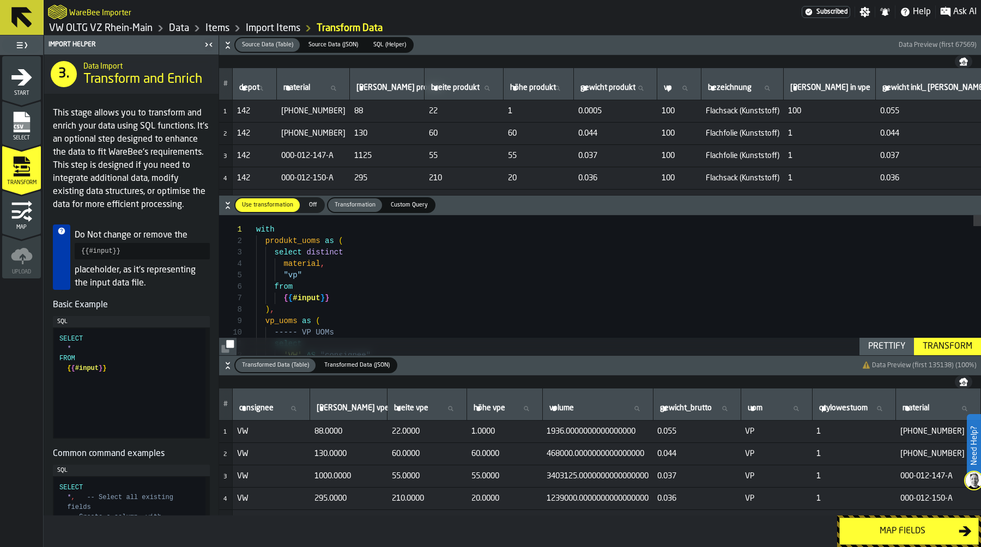
click at [292, 87] on span "material" at bounding box center [297, 87] width 27 height 9
click at [292, 87] on input "material material" at bounding box center [313, 88] width 64 height 14
paste input "**********"
type input "**********"
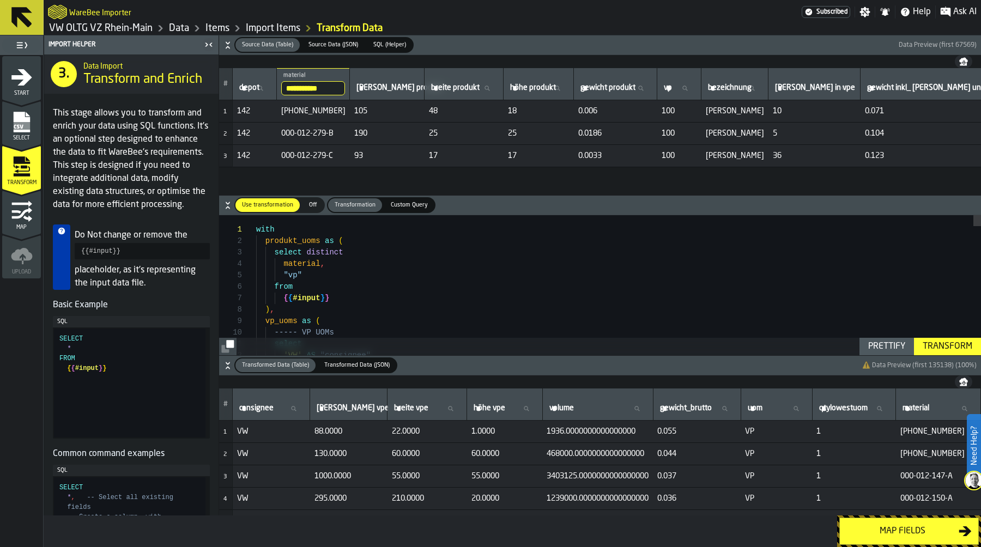
click at [925, 411] on label "material material" at bounding box center [939, 409] width 76 height 14
click at [925, 411] on input "material material" at bounding box center [939, 409] width 76 height 14
paste input "**********"
type input "**********"
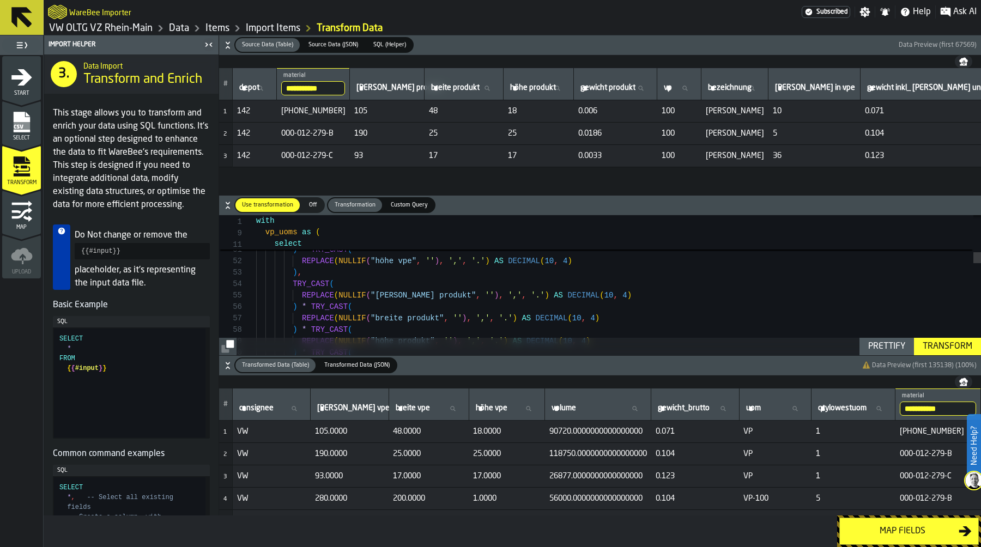
click at [226, 47] on icon "button-" at bounding box center [228, 47] width 4 height 3
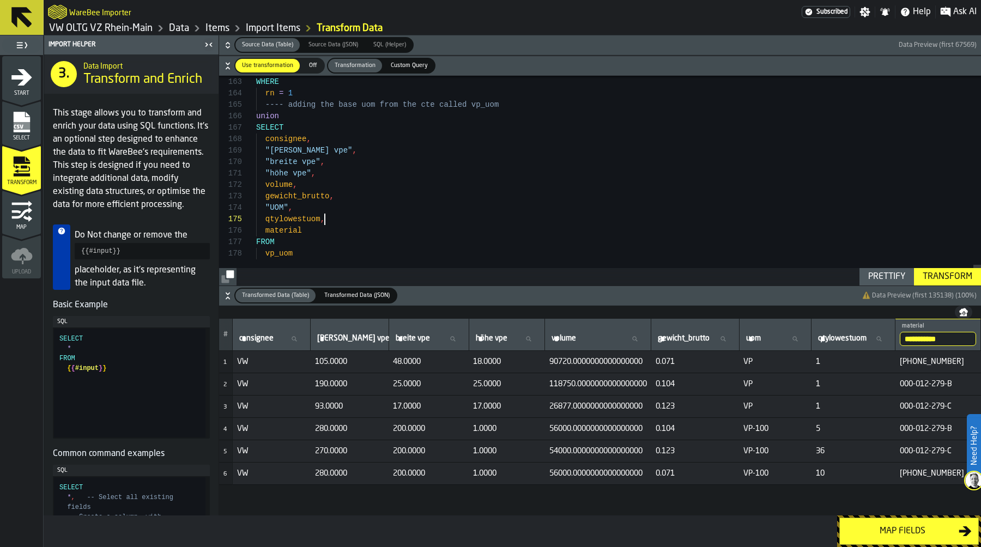
scroll to position [46, 0]
drag, startPoint x: 315, startPoint y: 233, endPoint x: 213, endPoint y: 233, distance: 102.0
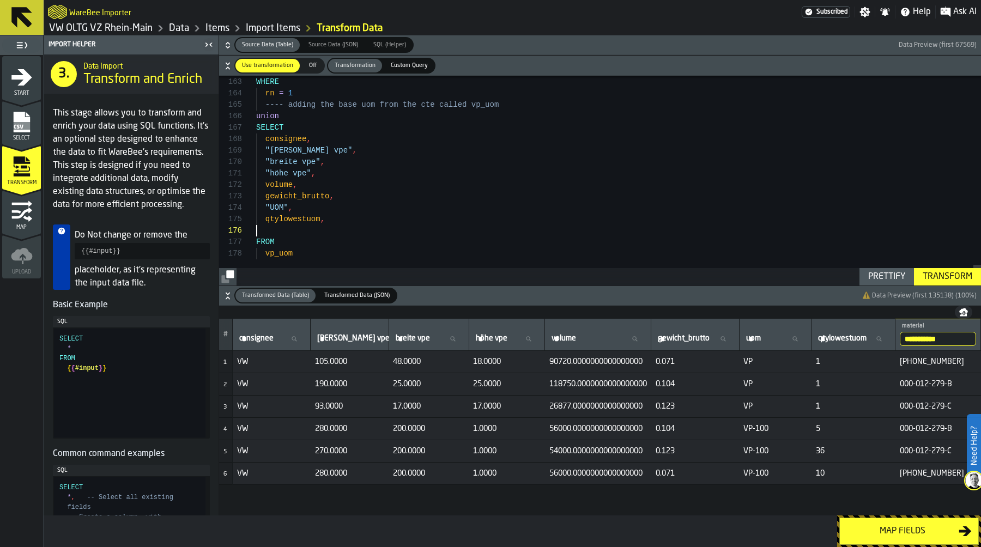
drag, startPoint x: 263, startPoint y: 220, endPoint x: 347, endPoint y: 234, distance: 85.2
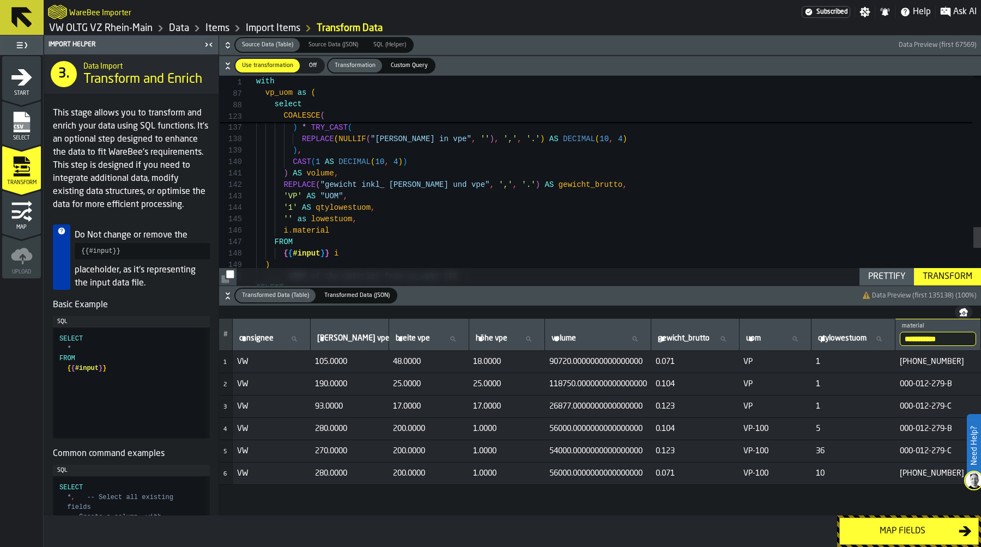
scroll to position [46, 0]
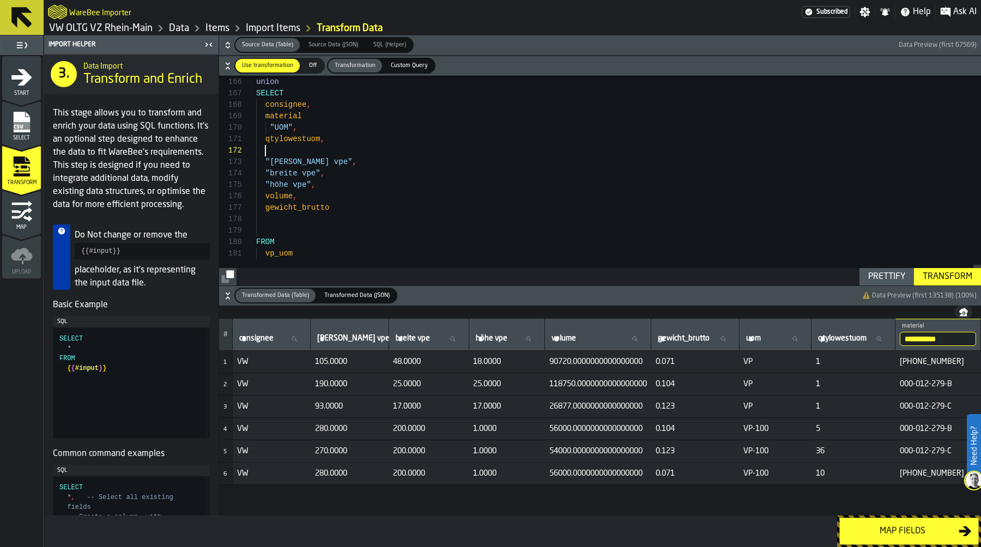
click at [891, 275] on div "Prettify" at bounding box center [887, 276] width 46 height 13
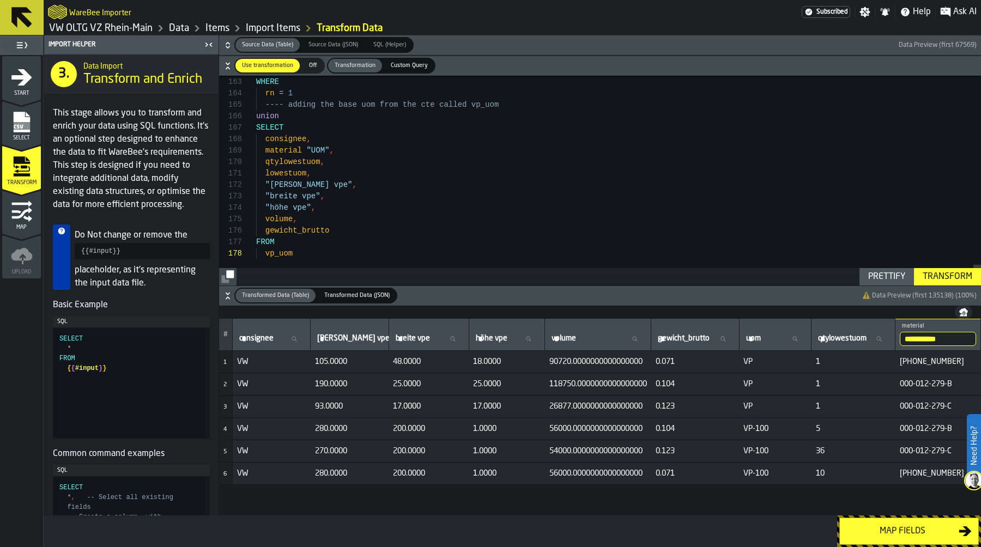
scroll to position [69, 0]
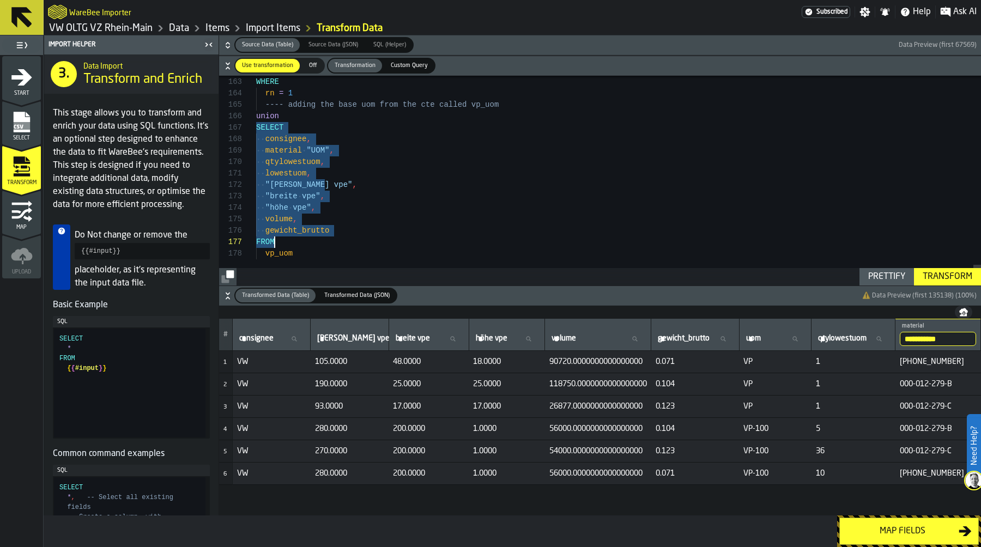
drag, startPoint x: 257, startPoint y: 126, endPoint x: 329, endPoint y: 240, distance: 134.3
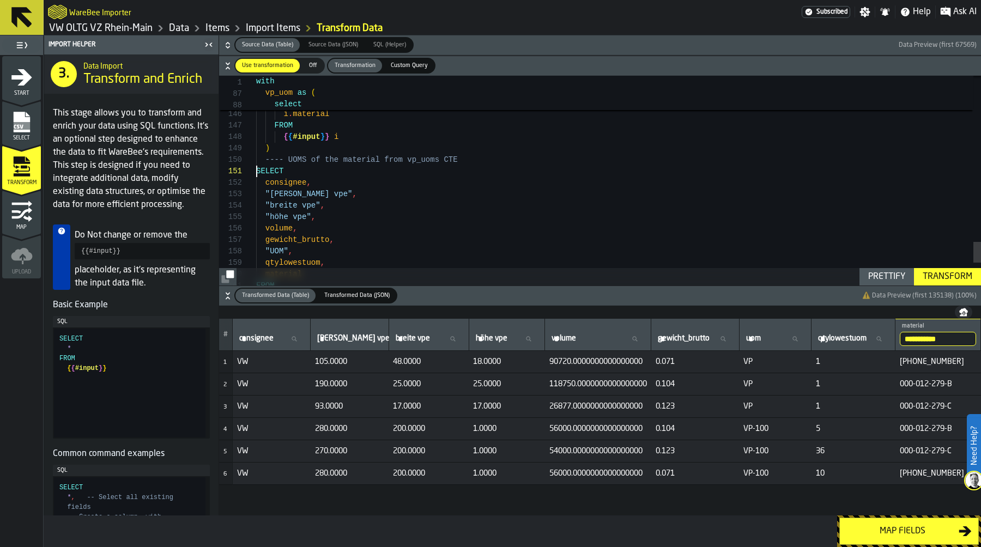
scroll to position [0, 0]
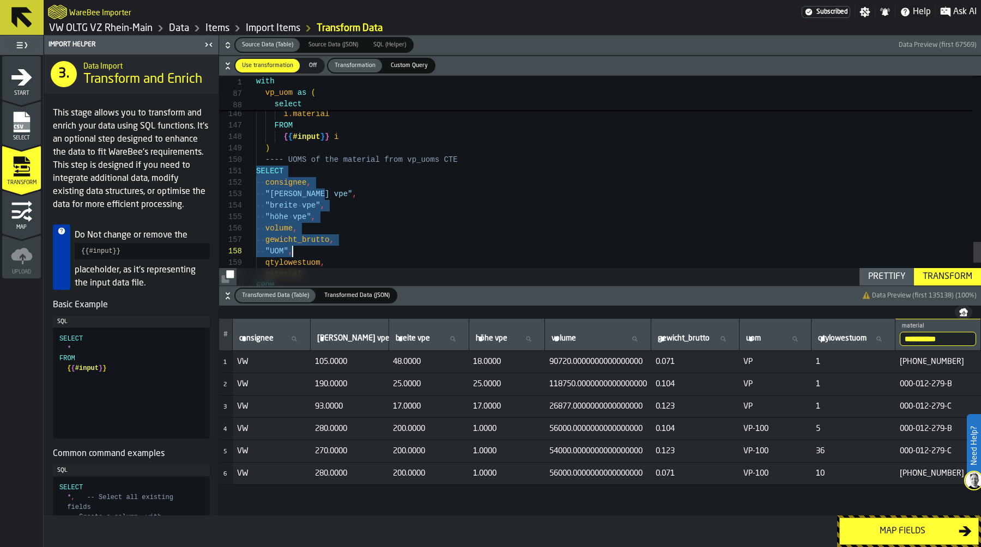
drag, startPoint x: 257, startPoint y: 171, endPoint x: 308, endPoint y: 260, distance: 102.1
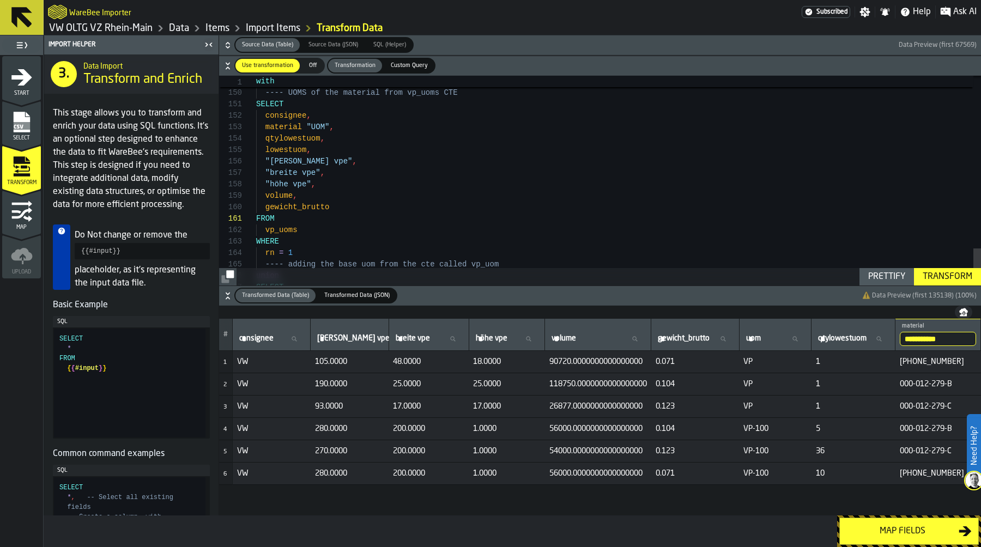
click at [944, 278] on div "Transform" at bounding box center [948, 276] width 58 height 13
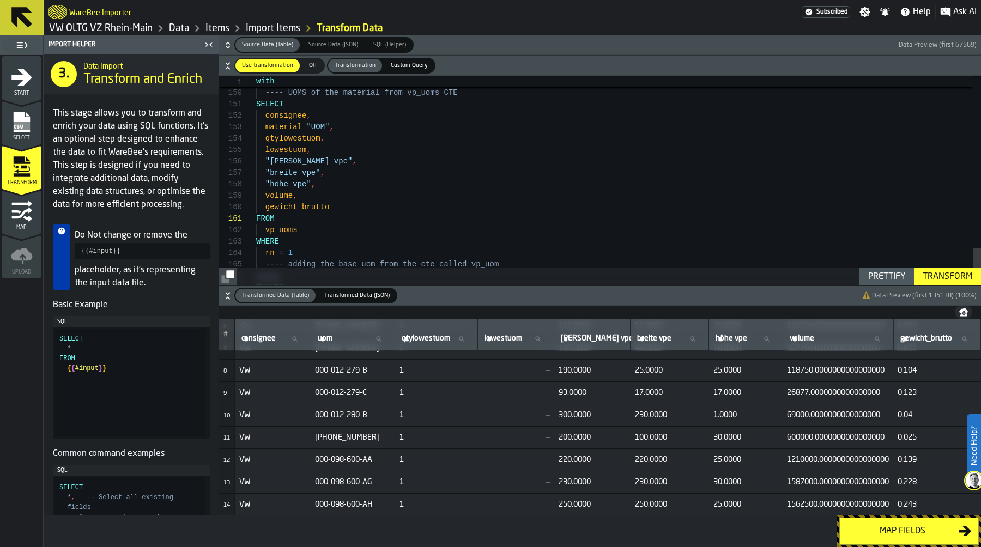
scroll to position [85, 0]
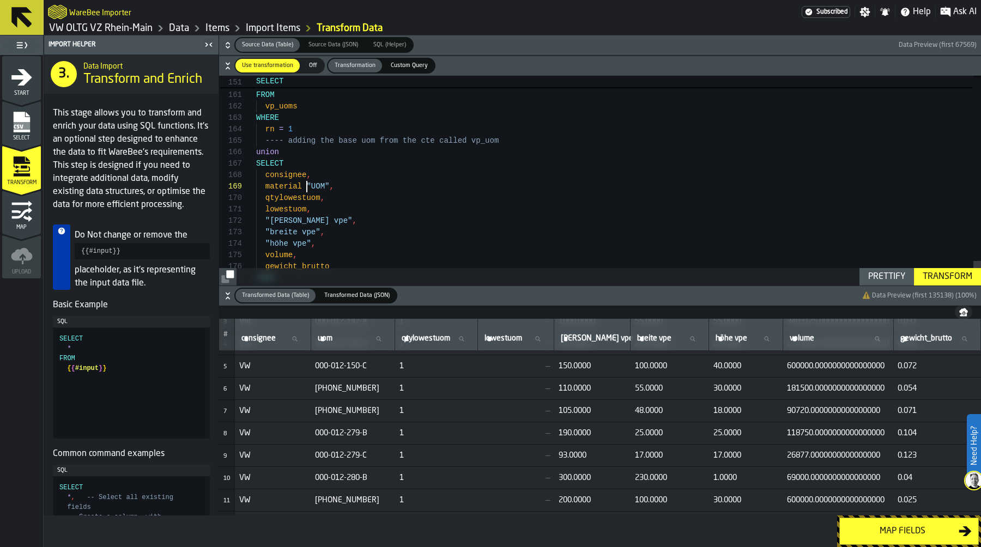
click at [884, 276] on div "Prettify" at bounding box center [887, 276] width 46 height 13
type textarea "**********"
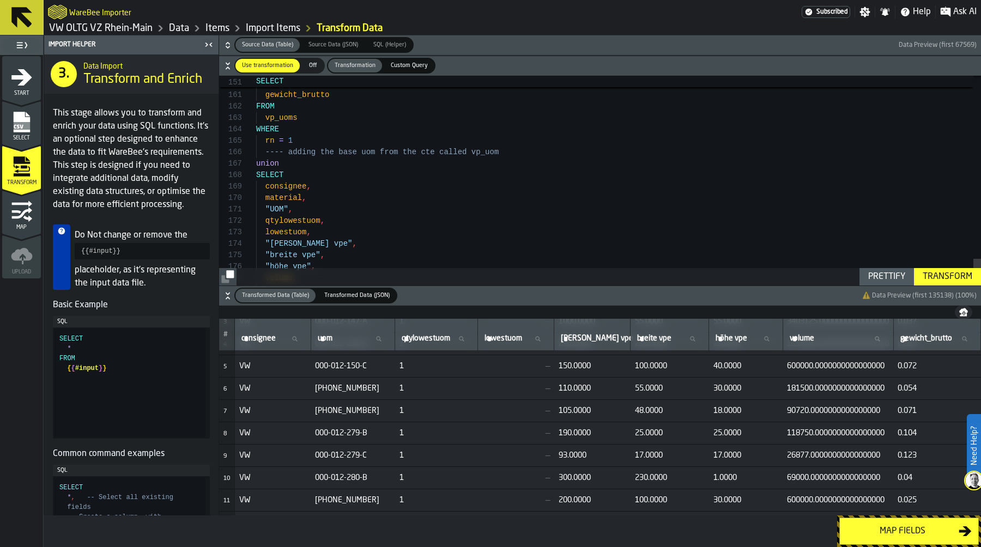
click at [952, 275] on div "Transform" at bounding box center [948, 276] width 58 height 13
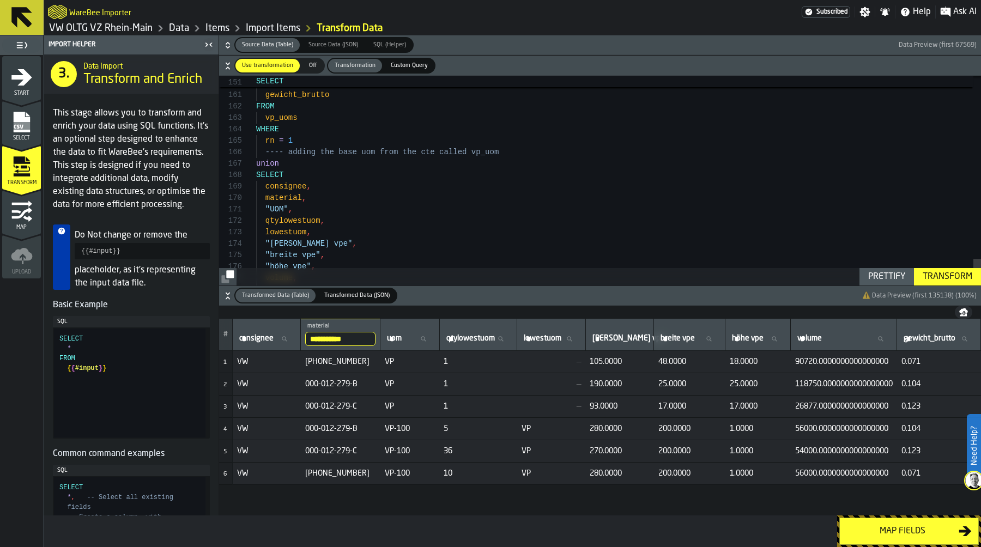
scroll to position [0, 0]
click at [910, 529] on div "Map fields" at bounding box center [903, 531] width 112 height 13
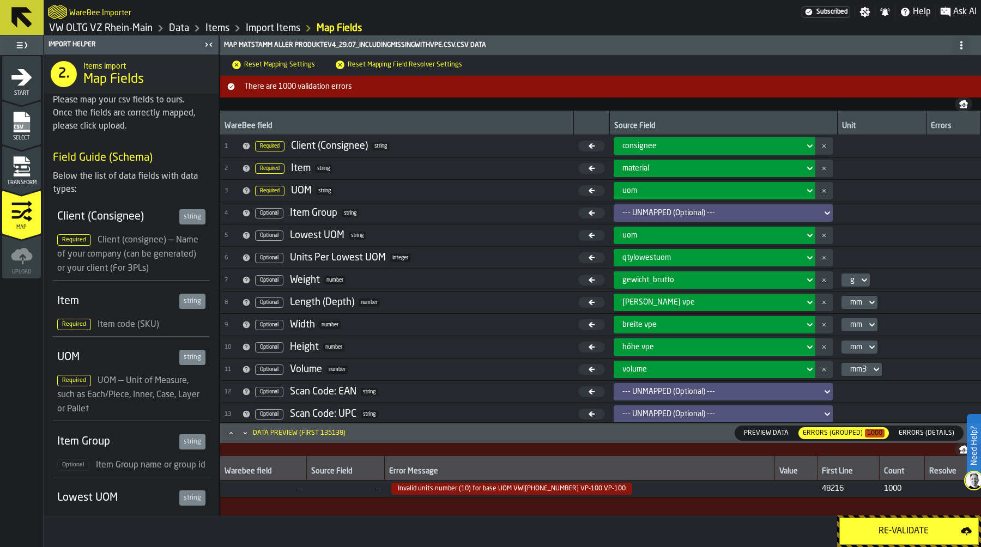
click at [646, 234] on div "uom" at bounding box center [712, 235] width 178 height 9
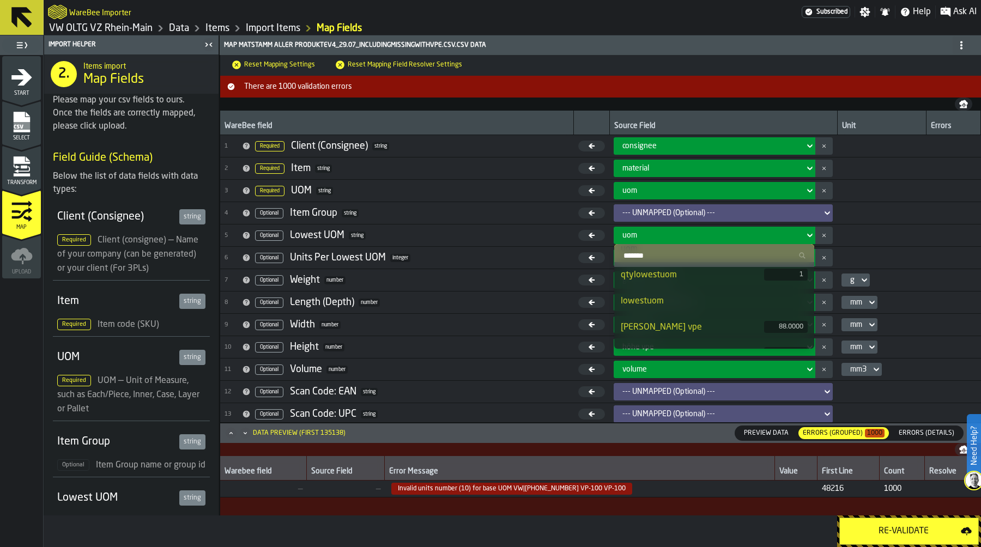
scroll to position [85, 0]
click at [668, 298] on div "lowestuom" at bounding box center [714, 300] width 187 height 13
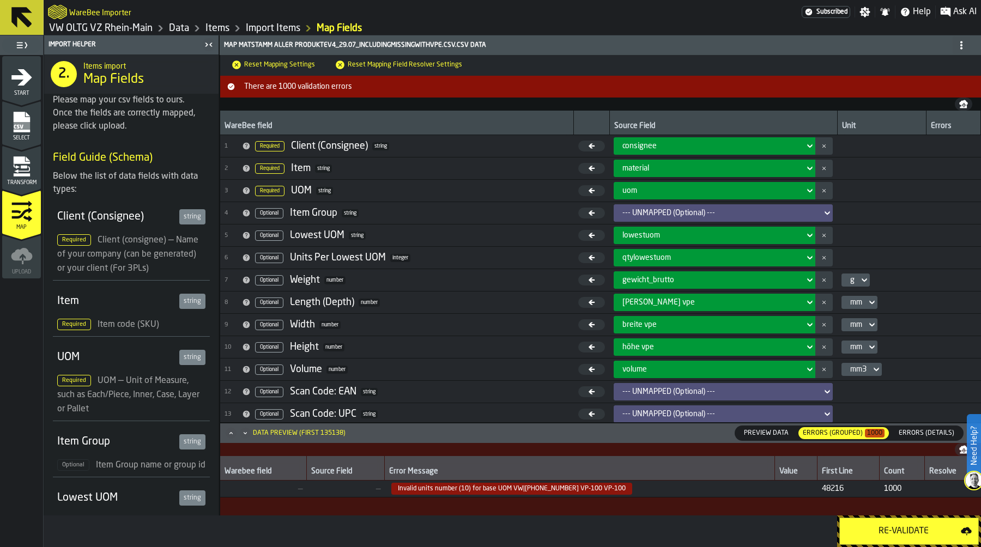
click at [902, 533] on div "Re-Validate" at bounding box center [904, 531] width 114 height 13
drag, startPoint x: 524, startPoint y: 491, endPoint x: 564, endPoint y: 489, distance: 39.8
click at [564, 489] on span "Multiple base uoms VP, VP, VP for item VW|038-145-215" at bounding box center [488, 489] width 194 height 12
copy span "038-145-215"
click at [24, 168] on icon "menu Transform" at bounding box center [22, 167] width 22 height 22
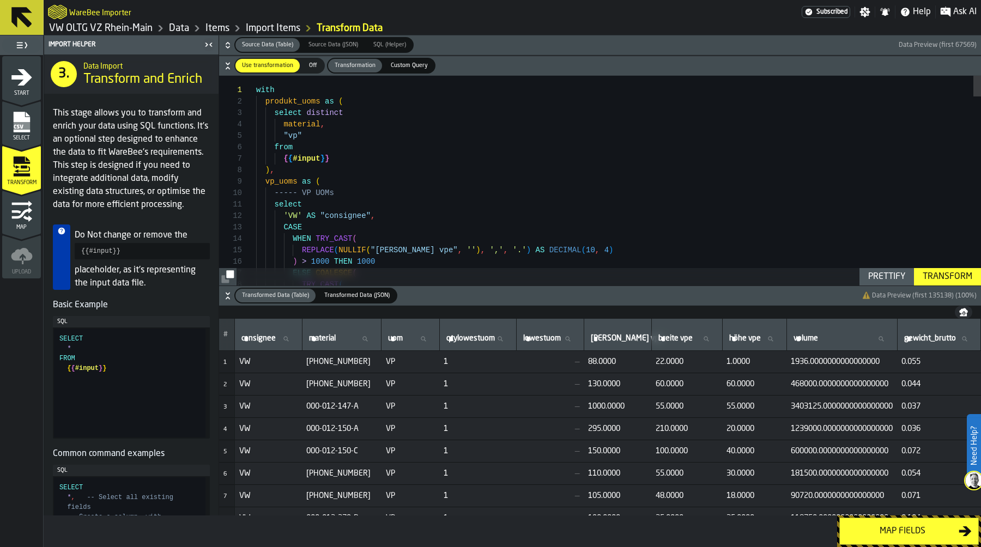
click at [227, 48] on icon "button-" at bounding box center [228, 46] width 4 height 3
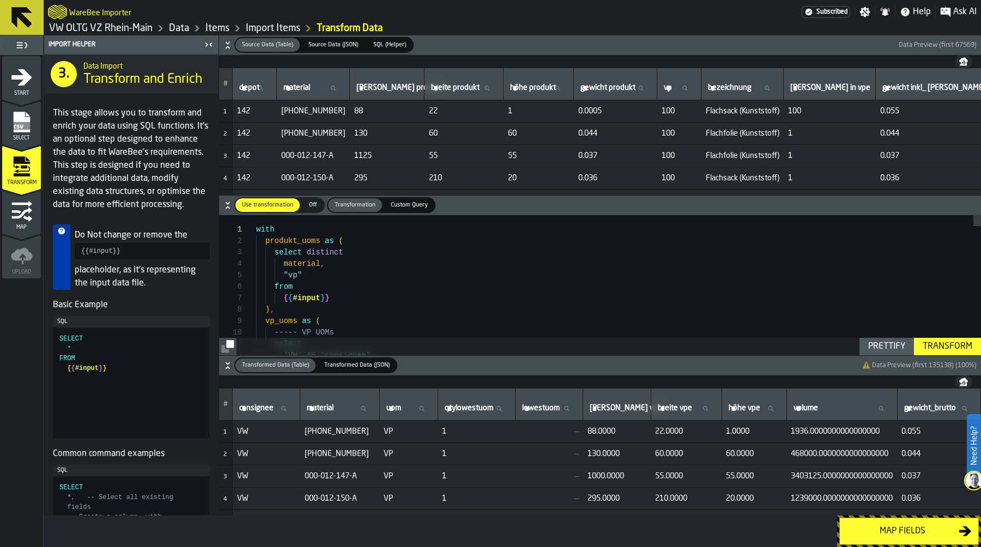
click at [295, 89] on label "material material" at bounding box center [313, 88] width 64 height 14
click at [295, 89] on input "material material" at bounding box center [313, 88] width 64 height 14
paste input "**********"
type input "**********"
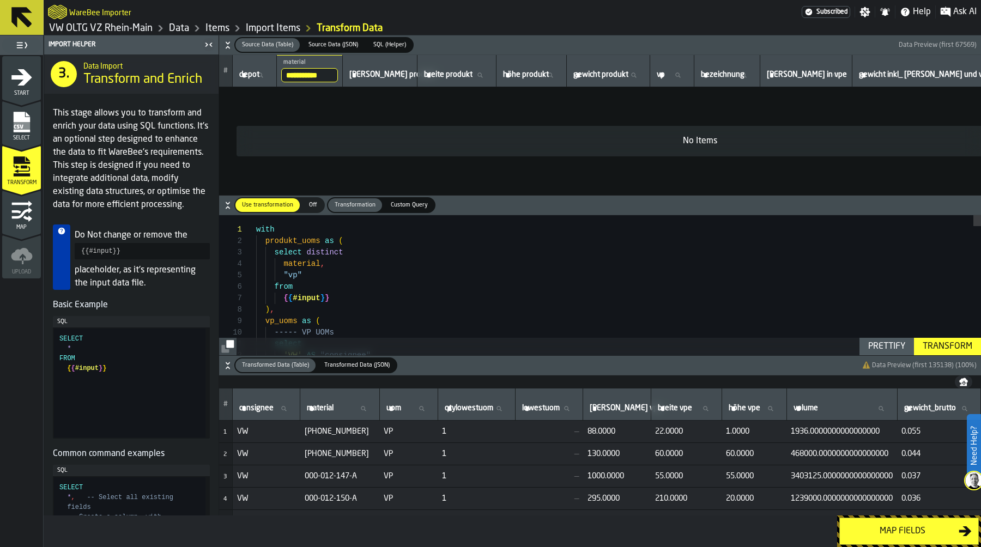
click at [324, 79] on input "**********" at bounding box center [309, 75] width 57 height 14
click at [333, 75] on input "**********" at bounding box center [309, 75] width 57 height 14
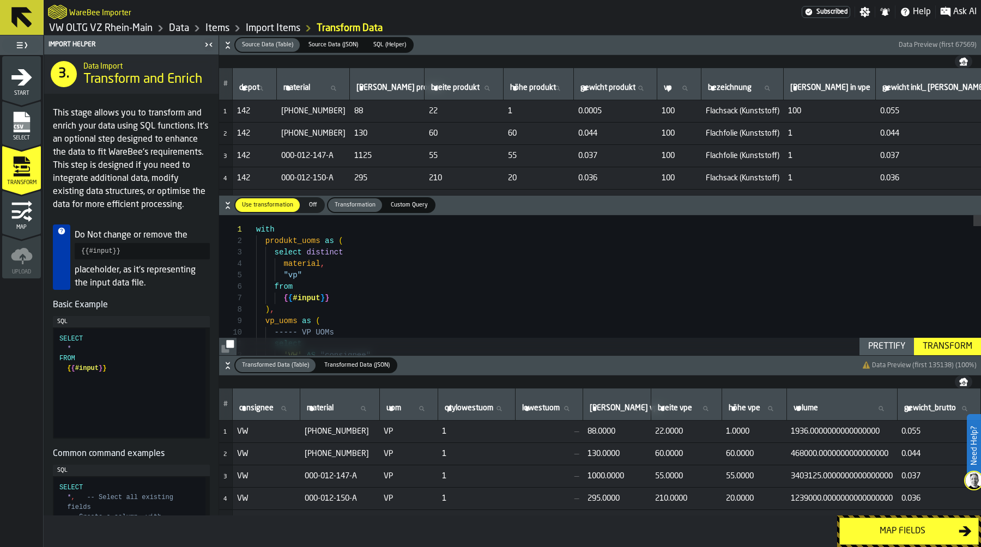
click at [221, 25] on link "Items" at bounding box center [218, 28] width 24 height 12
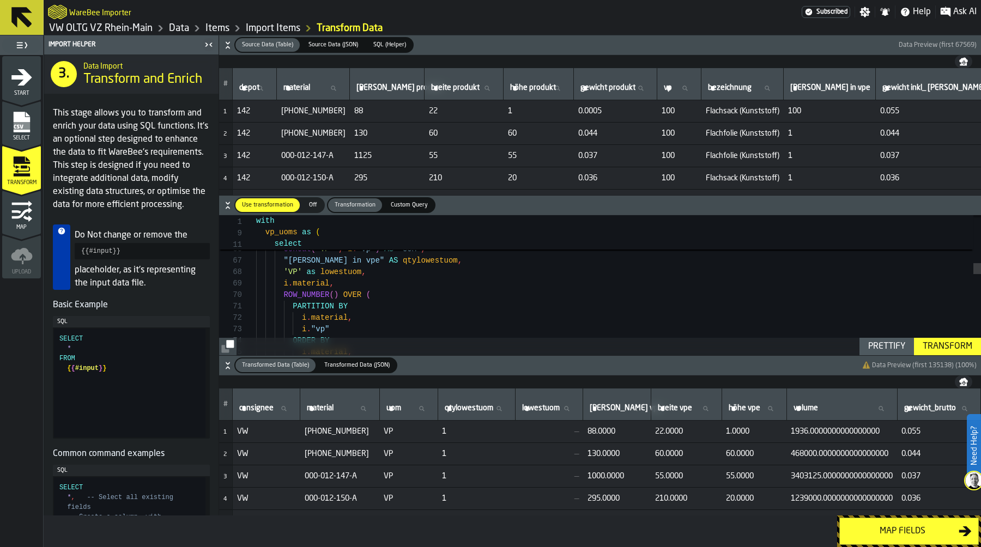
scroll to position [92, 0]
drag, startPoint x: 330, startPoint y: 284, endPoint x: 373, endPoint y: 331, distance: 64.5
click at [373, 331] on div "'VP' as lowestuom , i . material , ROW_NUMBER ( ) OVER ( PARTITION BY i . mater…" at bounding box center [618, 539] width 725 height 2096
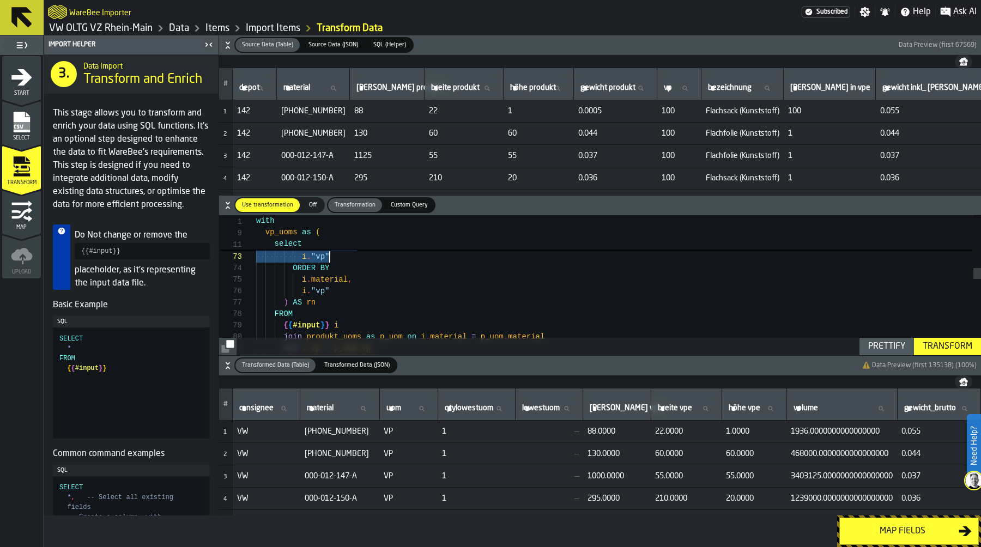
click at [335, 303] on div "i . material , ROW_NUMBER ( ) OVER ( PARTITION BY i . material , i . "vp" ORDER…" at bounding box center [618, 466] width 725 height 2096
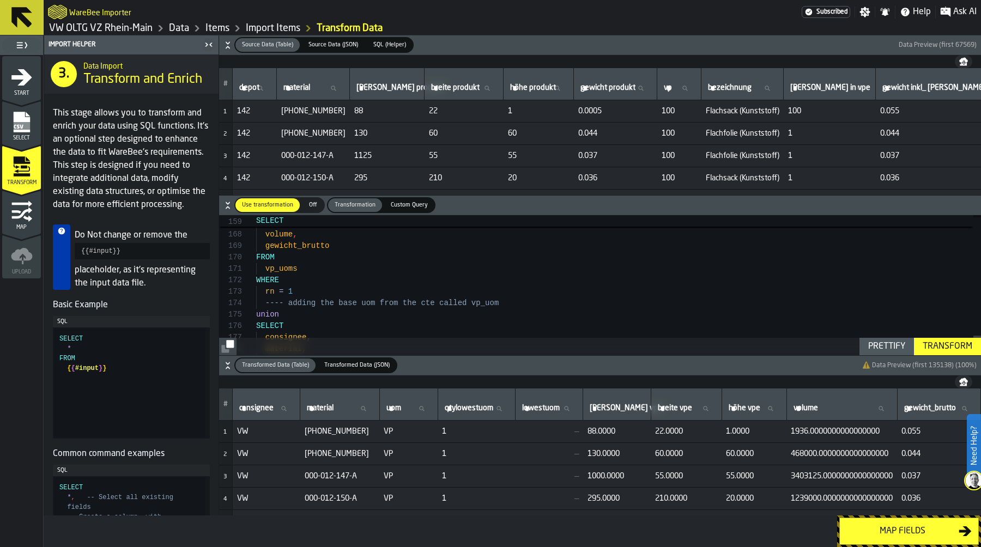
scroll to position [11, 0]
drag, startPoint x: 258, startPoint y: 281, endPoint x: 308, endPoint y: 290, distance: 50.9
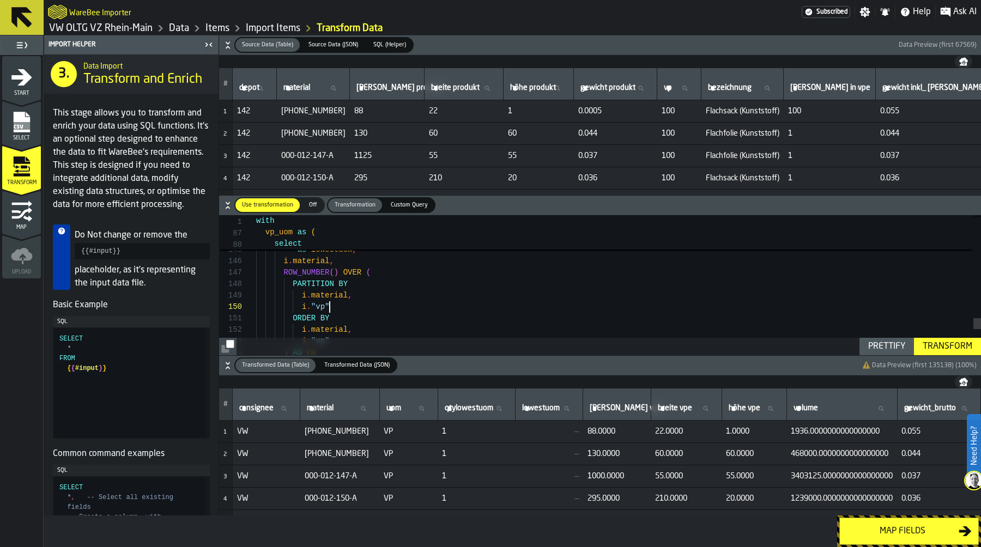
drag, startPoint x: 348, startPoint y: 306, endPoint x: 354, endPoint y: 314, distance: 10.1
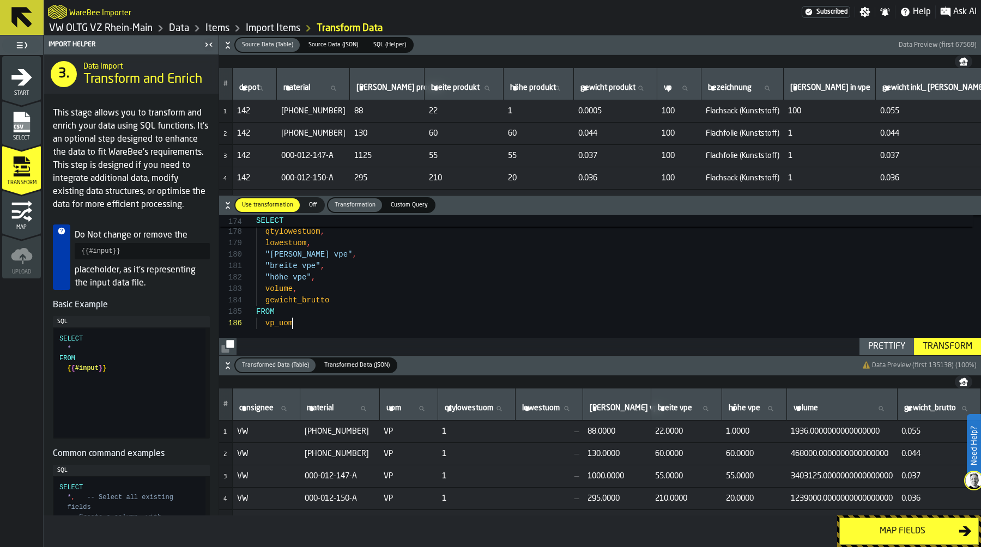
type textarea "**********"
click at [887, 349] on div "Prettify" at bounding box center [887, 346] width 46 height 13
click at [949, 341] on div "Transform" at bounding box center [948, 346] width 58 height 13
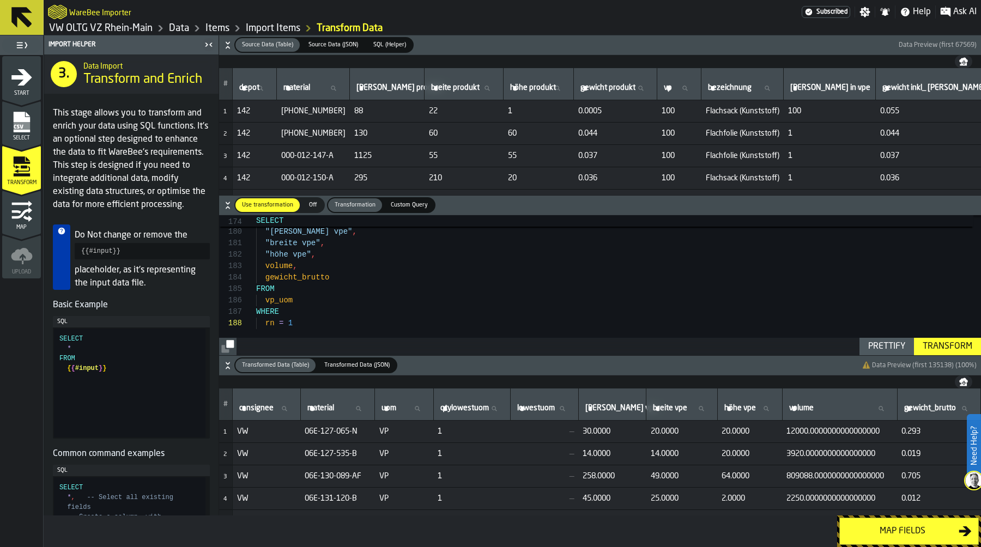
click at [918, 527] on div "Map fields" at bounding box center [903, 531] width 112 height 13
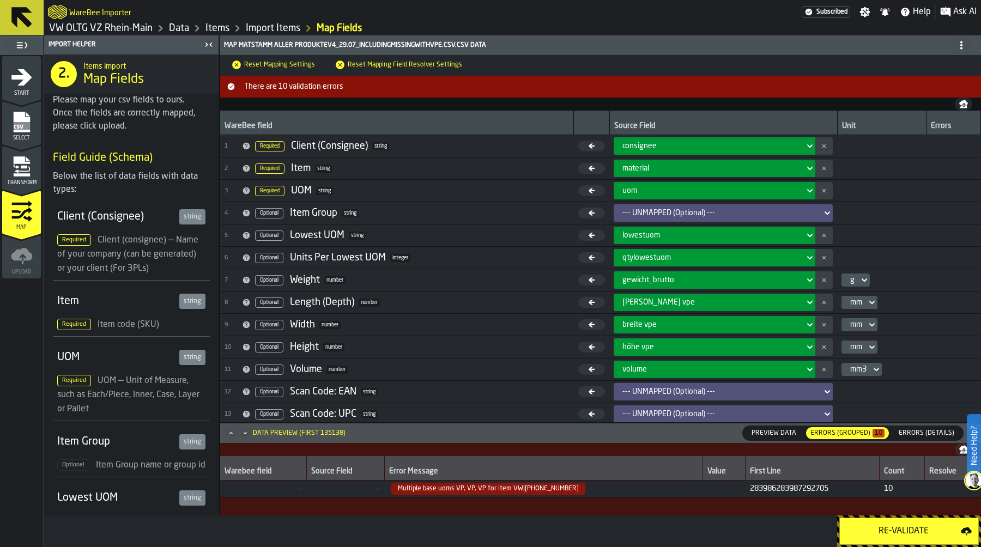
click at [918, 527] on div "Re-Validate" at bounding box center [904, 531] width 114 height 13
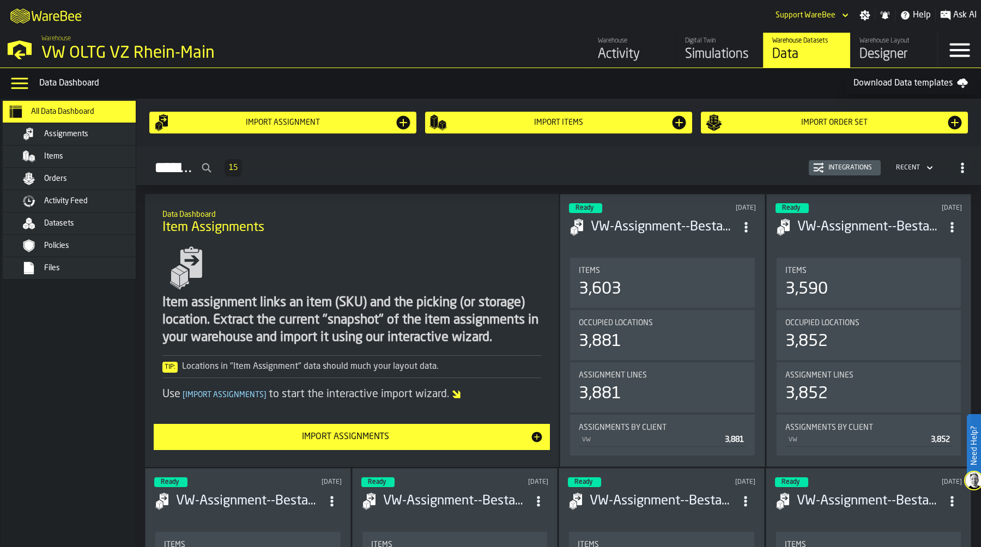
click at [83, 159] on div "Items" at bounding box center [97, 156] width 107 height 9
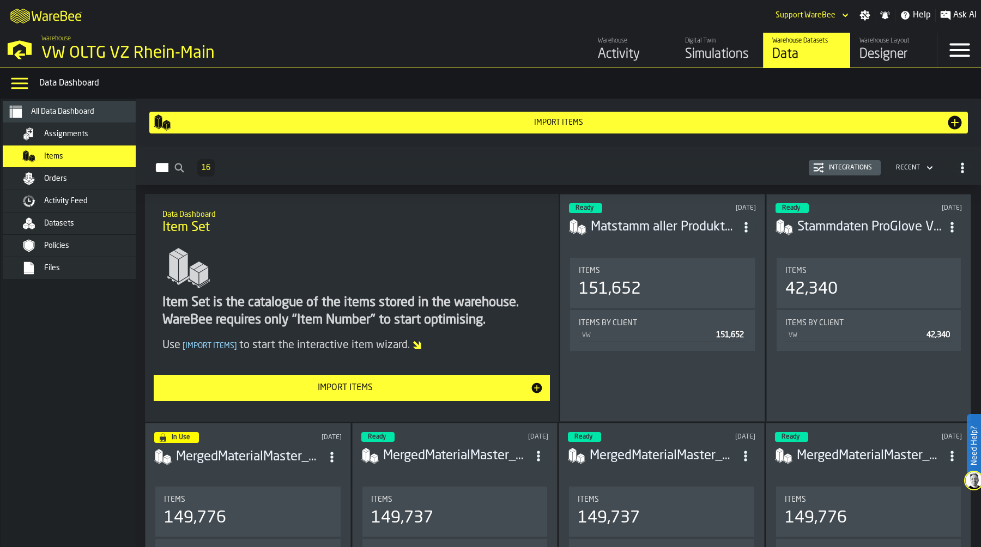
click at [851, 166] on div "Integrations" at bounding box center [850, 168] width 52 height 8
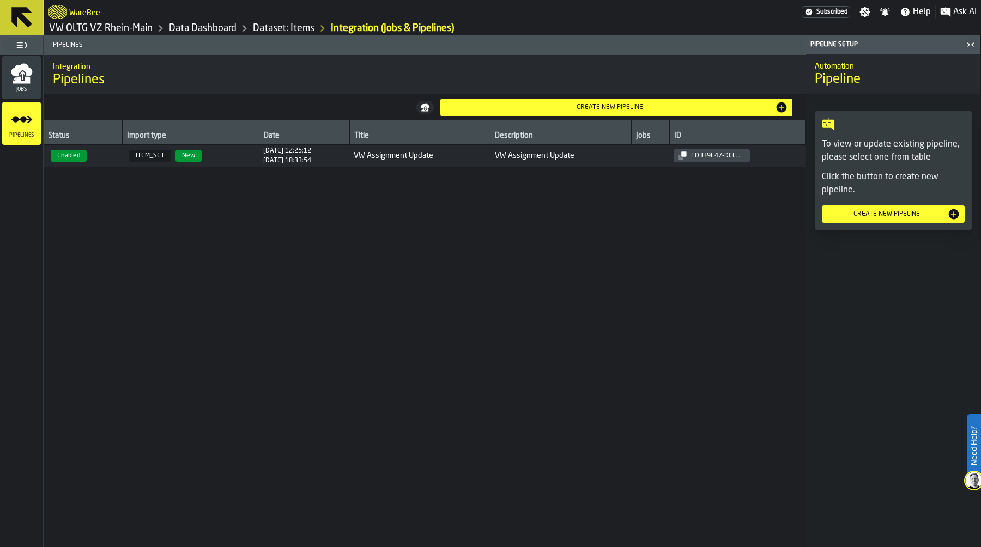
click at [25, 91] on span "Jobs" at bounding box center [21, 90] width 39 height 6
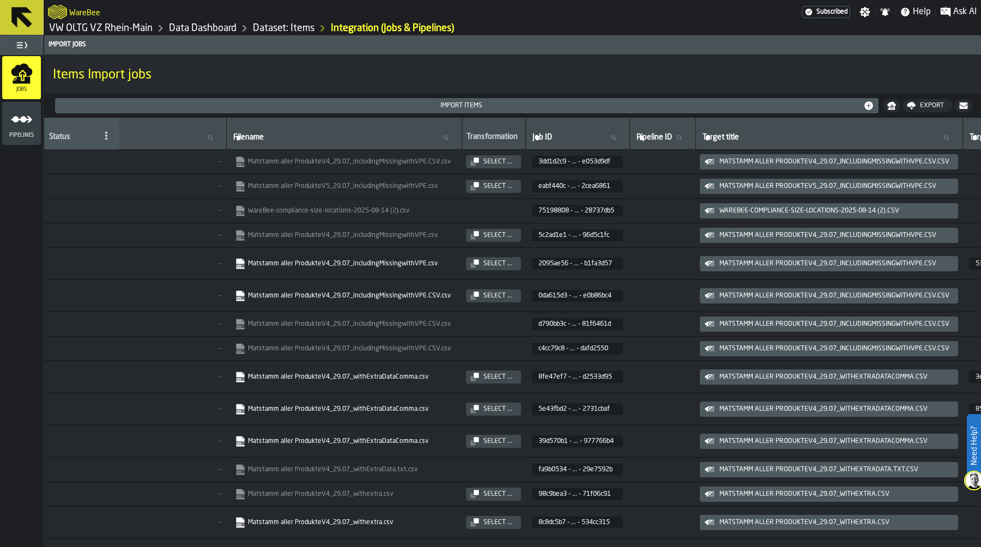
scroll to position [0, 573]
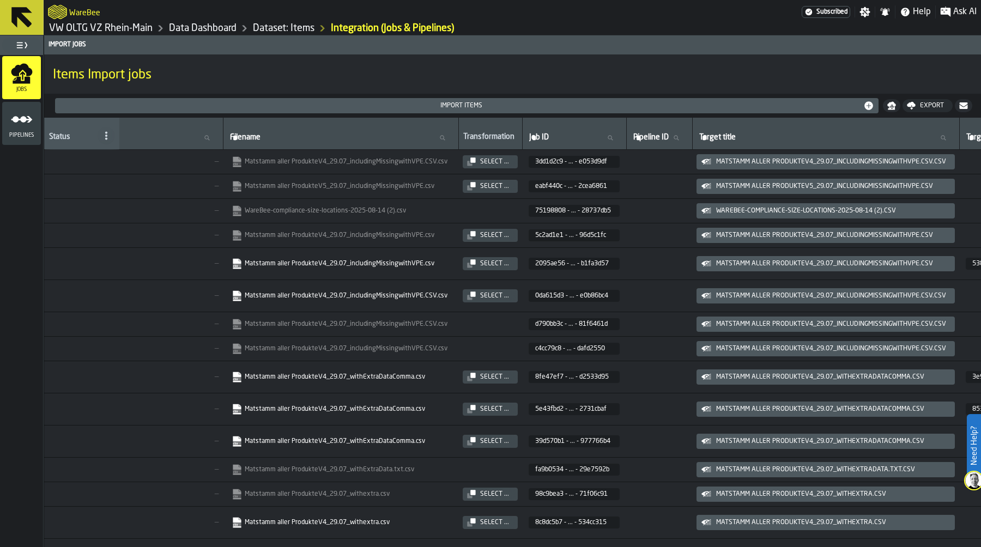
click at [492, 299] on div "Select ..." at bounding box center [495, 296] width 38 height 8
